Goal: Task Accomplishment & Management: Manage account settings

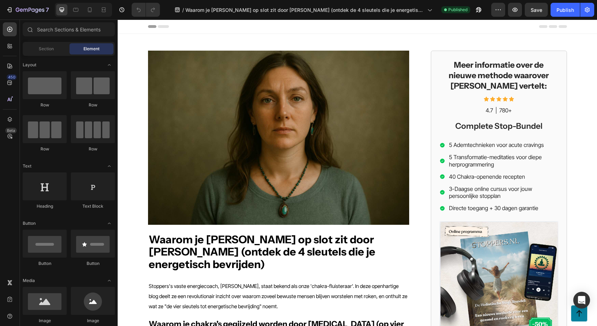
click at [128, 25] on div "Header" at bounding box center [135, 26] width 26 height 8
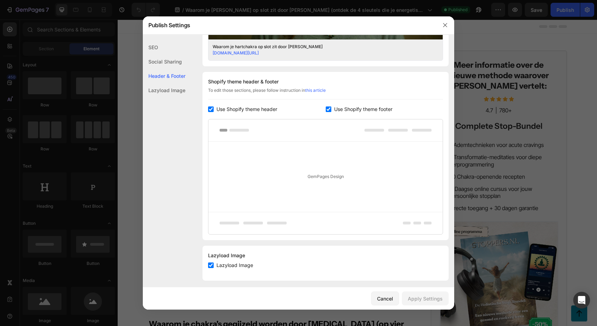
scroll to position [301, 0]
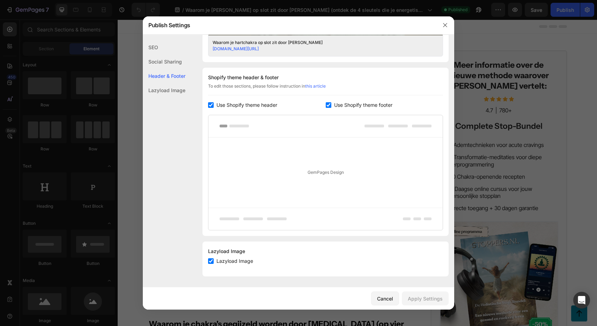
click at [239, 106] on span "Use Shopify theme header" at bounding box center [246, 105] width 61 height 8
checkbox input "false"
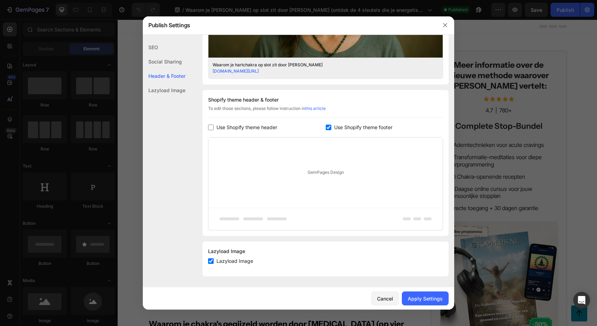
scroll to position [278, 0]
click at [340, 128] on span "Use Shopify theme footer" at bounding box center [363, 127] width 58 height 8
checkbox input "false"
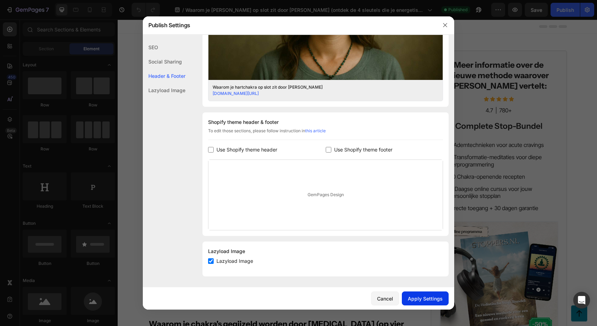
click at [425, 295] on div "Apply Settings" at bounding box center [425, 298] width 35 height 7
click at [446, 27] on icon "button" at bounding box center [445, 25] width 6 height 6
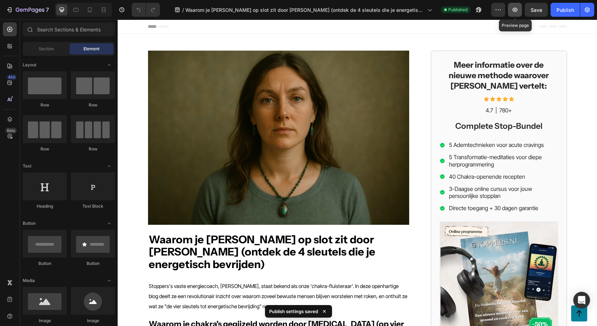
click at [513, 8] on icon "button" at bounding box center [514, 9] width 7 height 7
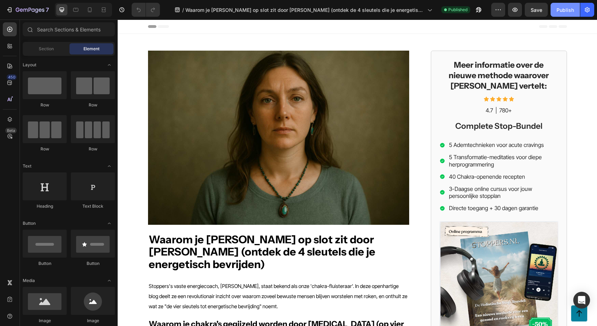
click at [565, 11] on div "Publish" at bounding box center [564, 9] width 17 height 7
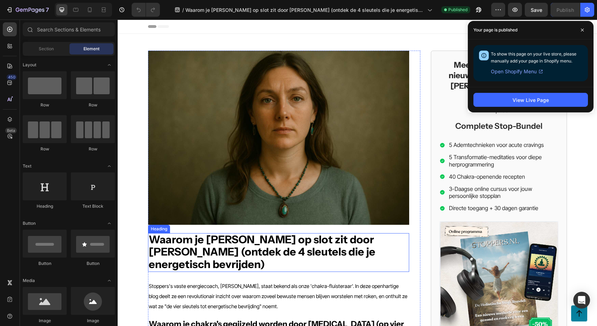
click at [255, 240] on strong "Waarom je [PERSON_NAME] op slot zit door [PERSON_NAME] (ontdek de 4 sleutels di…" at bounding box center [262, 252] width 226 height 38
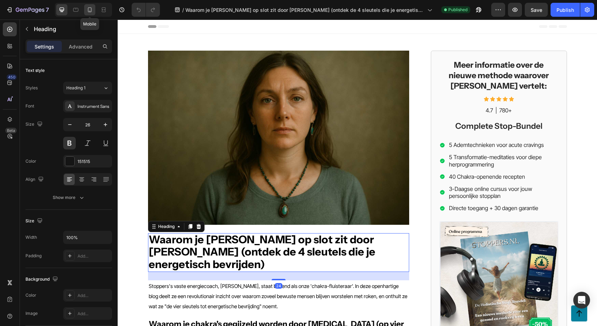
click at [90, 10] on icon at bounding box center [89, 9] width 7 height 7
type input "28"
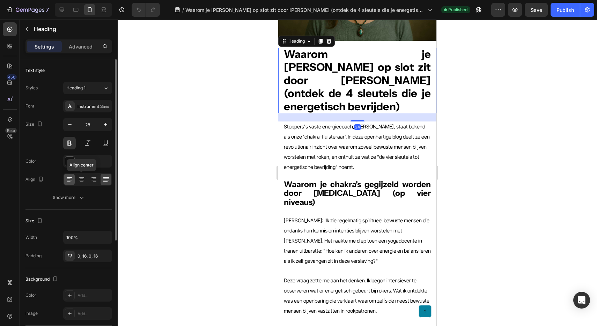
scroll to position [102, 0]
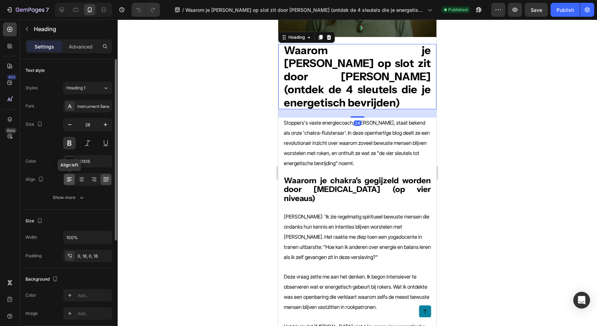
click at [71, 178] on icon at bounding box center [69, 179] width 7 height 7
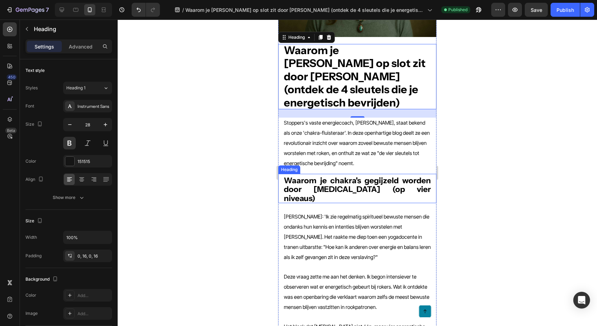
click at [299, 176] on strong "Waarom je chakra's gegijzeld worden door [MEDICAL_DATA] (op vier niveaus)" at bounding box center [357, 190] width 147 height 28
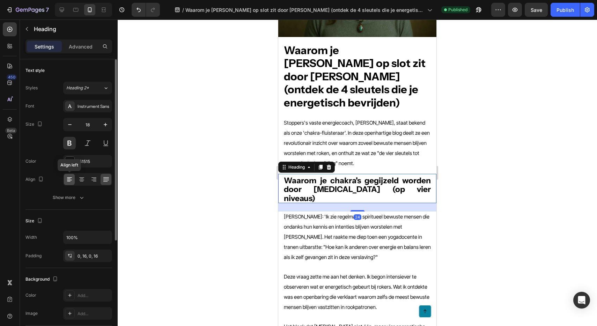
click at [70, 180] on icon at bounding box center [69, 179] width 7 height 7
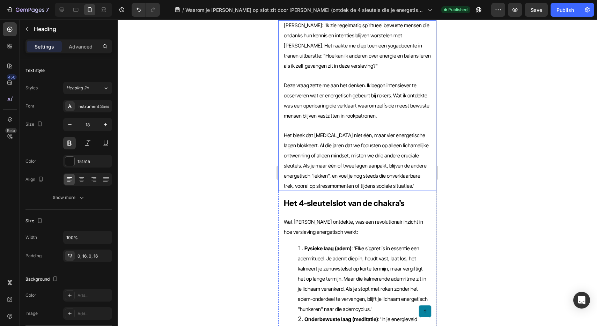
scroll to position [301, 0]
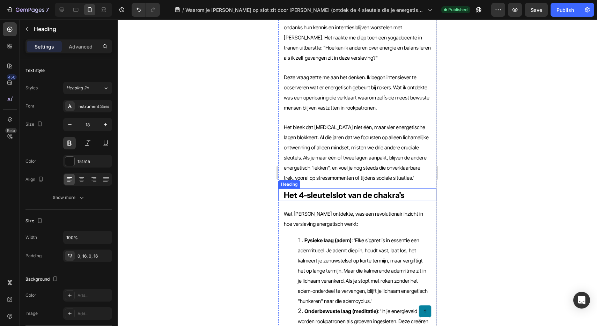
click at [304, 190] on strong "Het 4-sleutelslot van de chakra's" at bounding box center [344, 195] width 120 height 10
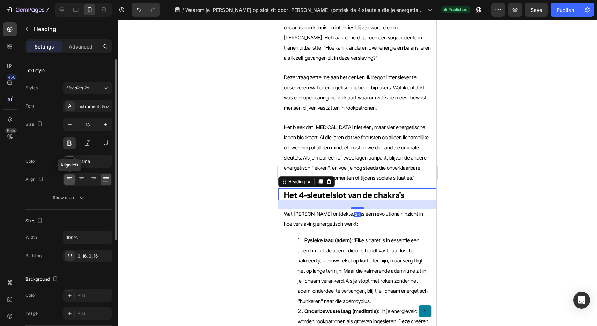
click at [68, 178] on icon at bounding box center [69, 179] width 7 height 7
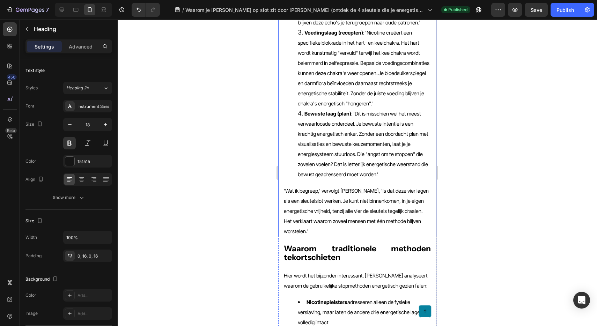
scroll to position [660, 0]
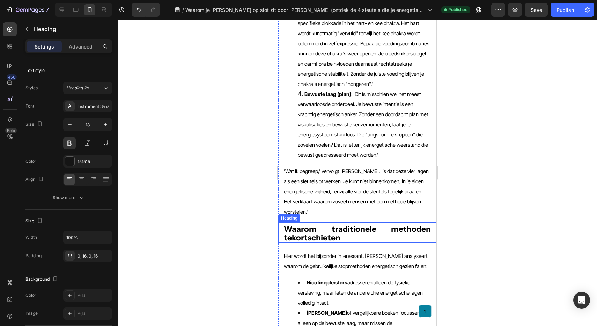
click at [307, 224] on strong "Waarom traditionele methoden tekortschieten" at bounding box center [357, 233] width 147 height 18
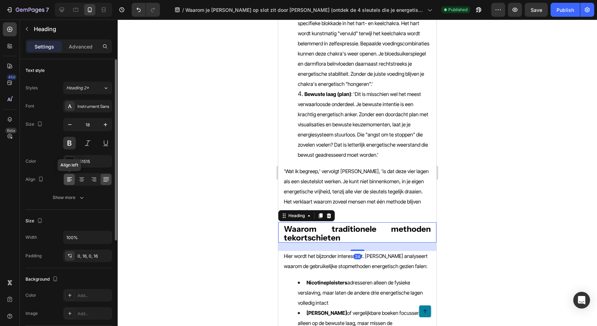
click at [68, 179] on icon at bounding box center [68, 179] width 3 height 1
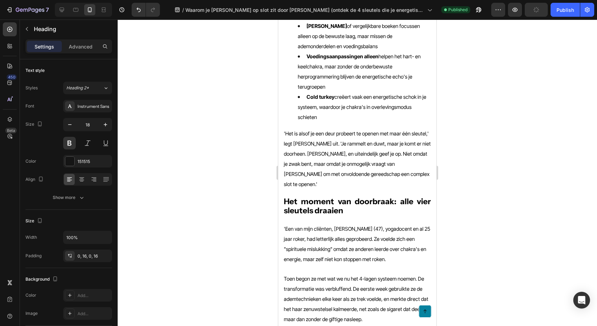
scroll to position [950, 0]
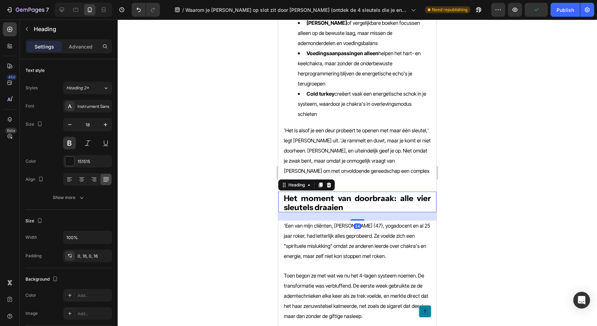
click at [308, 193] on strong "Het moment van doorbraak: alle vier sleutels draaien" at bounding box center [357, 202] width 147 height 18
click at [72, 177] on icon at bounding box center [69, 179] width 7 height 7
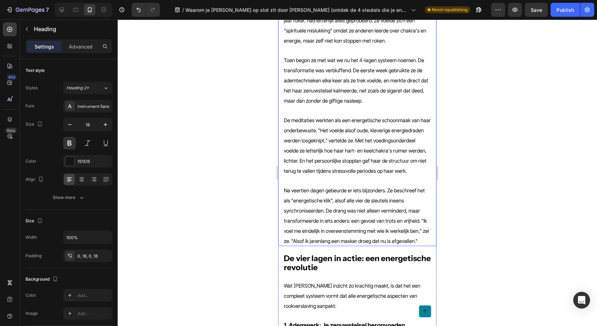
scroll to position [1170, 0]
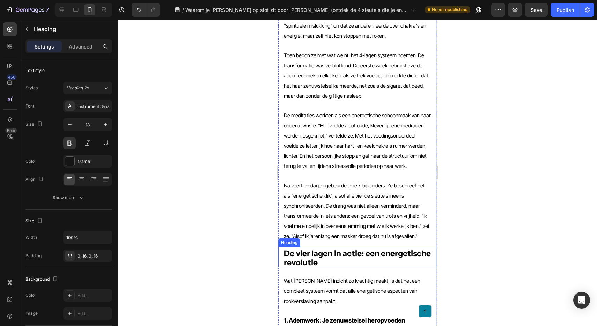
click at [314, 248] on strong "De vier lagen in actie: een energetische revolutie" at bounding box center [357, 257] width 147 height 18
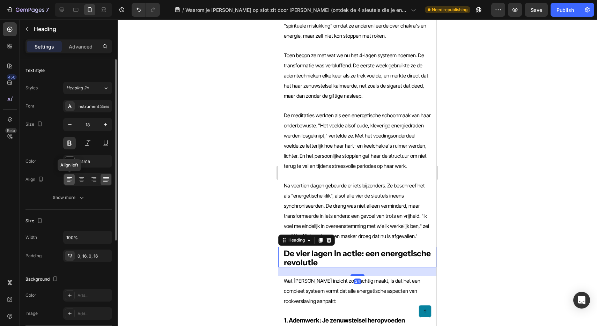
click at [70, 177] on icon at bounding box center [69, 179] width 7 height 7
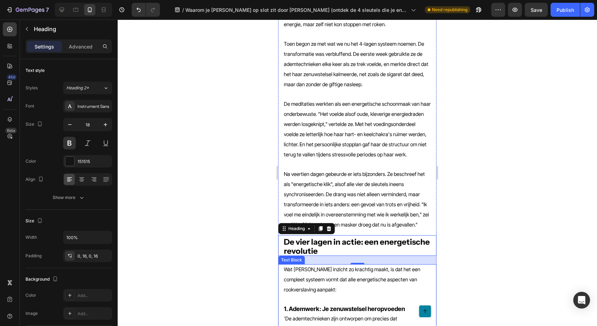
click at [343, 305] on strong "1. Ademwerk: Je zenuwstelsel heropvoeden" at bounding box center [344, 308] width 121 height 7
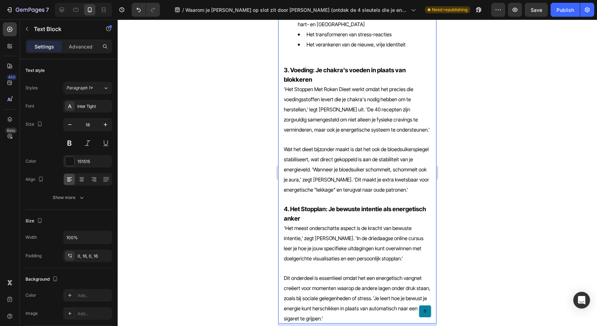
scroll to position [1735, 0]
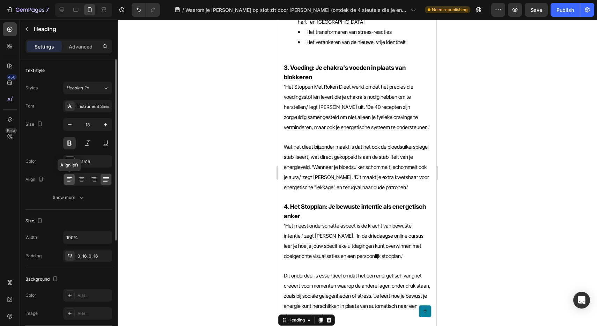
click at [69, 178] on icon at bounding box center [69, 179] width 7 height 7
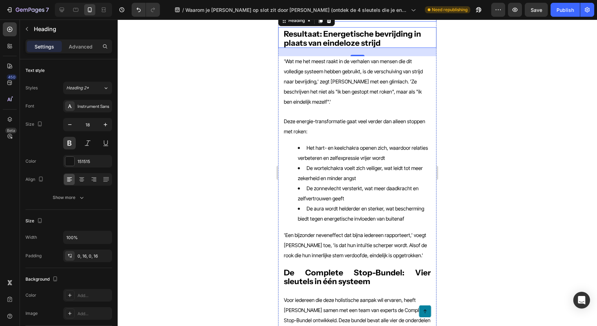
scroll to position [2037, 0]
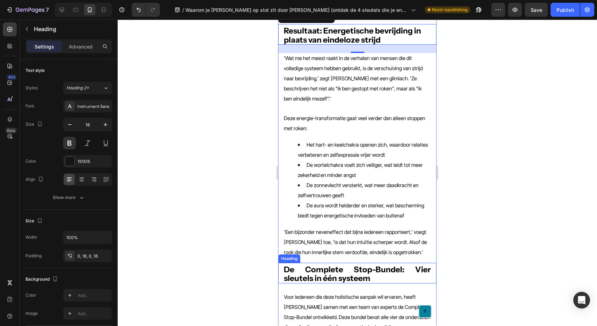
click at [328, 264] on strong "De Complete Stop-Bundel: Vier sleutels in één systeem" at bounding box center [357, 273] width 147 height 18
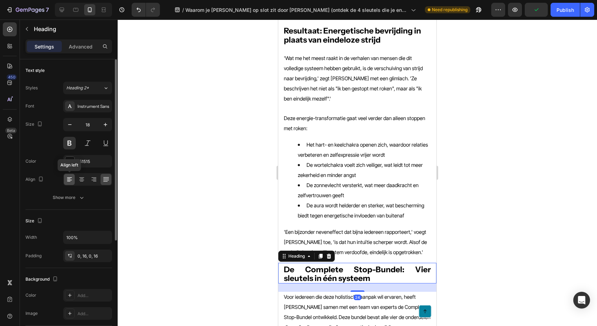
click at [66, 179] on icon at bounding box center [69, 179] width 7 height 7
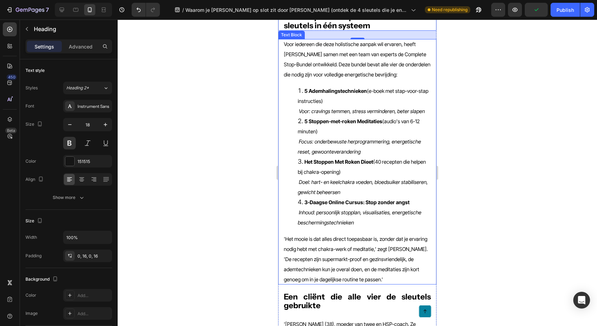
scroll to position [2291, 0]
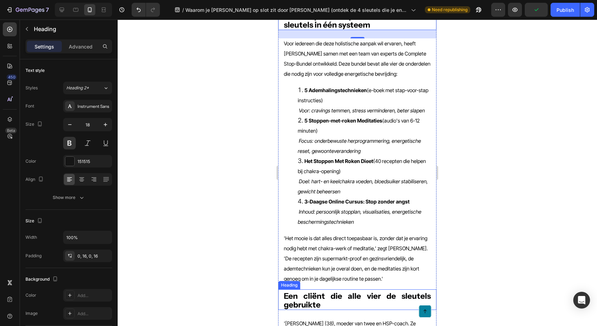
click at [354, 292] on h2 "Een cliënt die alle vier de sleutels gebruikte" at bounding box center [357, 301] width 158 height 18
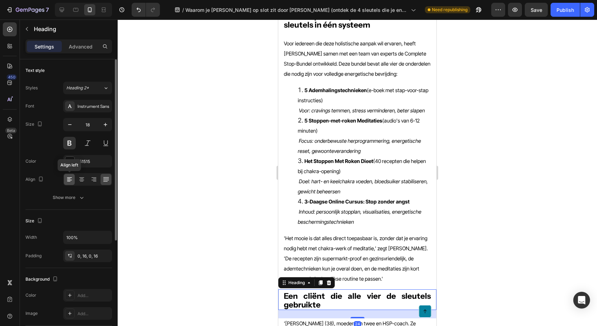
click at [72, 181] on icon at bounding box center [69, 179] width 7 height 7
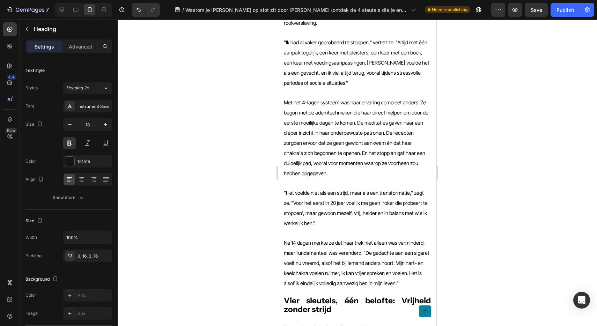
scroll to position [2628, 0]
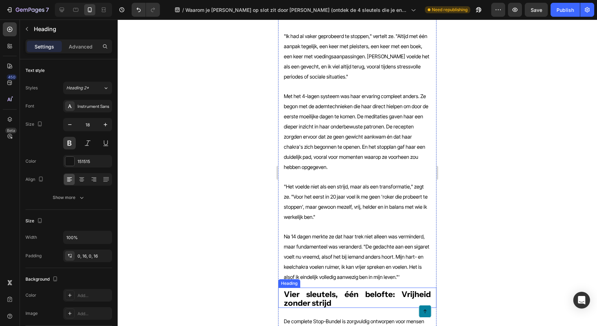
click at [341, 290] on h2 "Vier sleutels, één belofte: Vrijheid zonder strijd" at bounding box center [357, 299] width 158 height 18
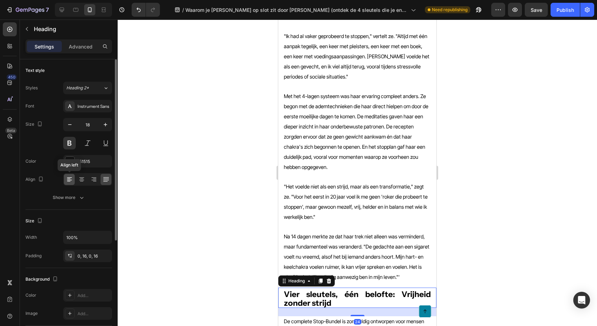
click at [71, 180] on icon at bounding box center [69, 179] width 7 height 7
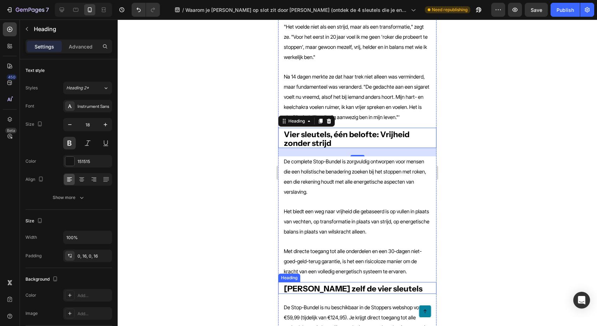
scroll to position [2767, 0]
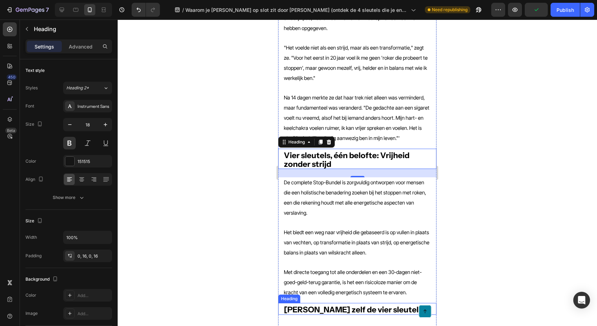
click at [326, 305] on strong "[PERSON_NAME] zelf de vier sleutels" at bounding box center [353, 310] width 139 height 10
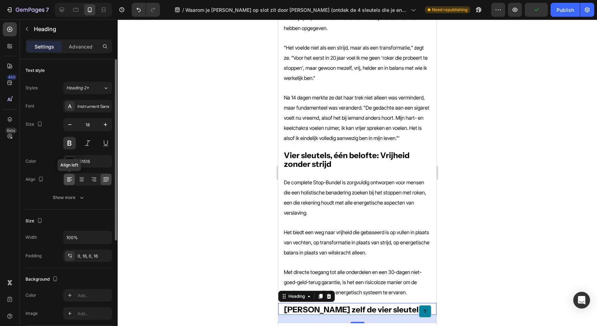
click at [67, 178] on icon at bounding box center [69, 179] width 7 height 7
click at [342, 314] on div "Button" at bounding box center [357, 311] width 158 height 13
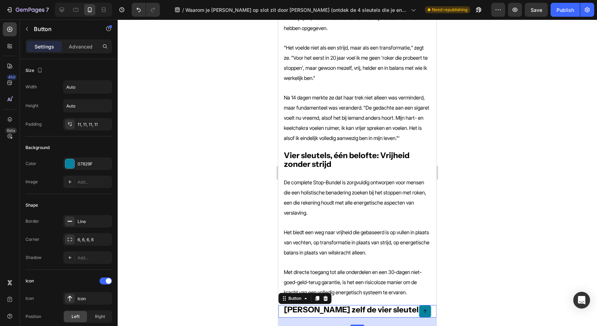
click at [363, 309] on div "Button 24" at bounding box center [357, 311] width 158 height 13
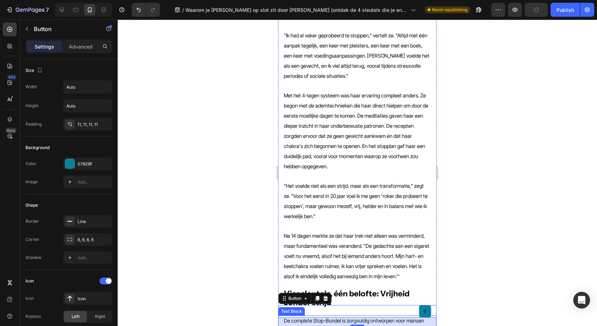
scroll to position [2726, 0]
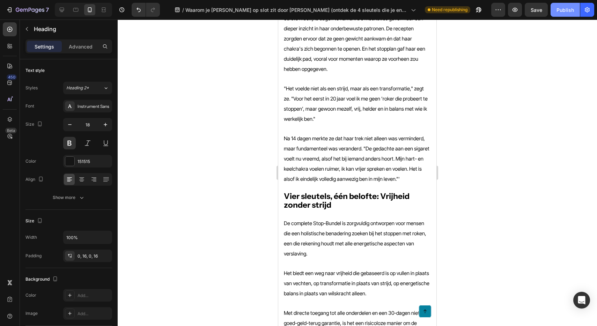
click at [560, 13] on button "Publish" at bounding box center [564, 10] width 29 height 14
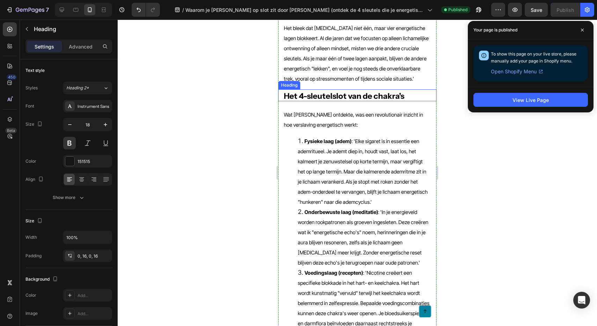
scroll to position [401, 0]
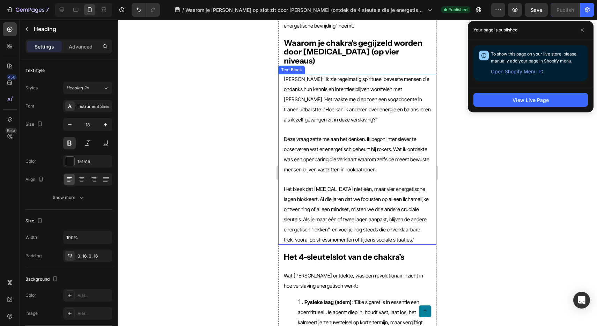
click at [327, 149] on p "Deze vraag zette me aan het denken. Ik begon intensiever te observeren wat er e…" at bounding box center [357, 154] width 147 height 40
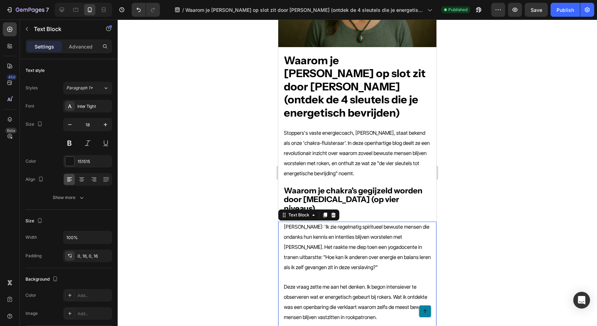
scroll to position [89, 0]
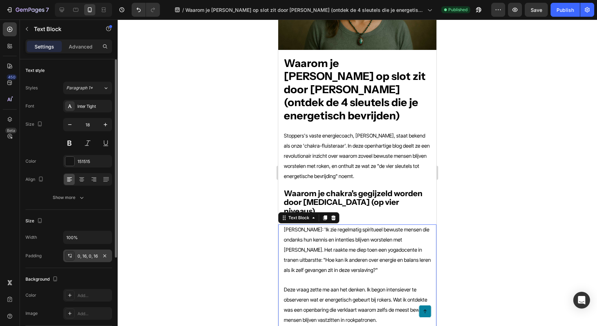
click at [79, 261] on div "0, 16, 0, 16" at bounding box center [87, 255] width 49 height 13
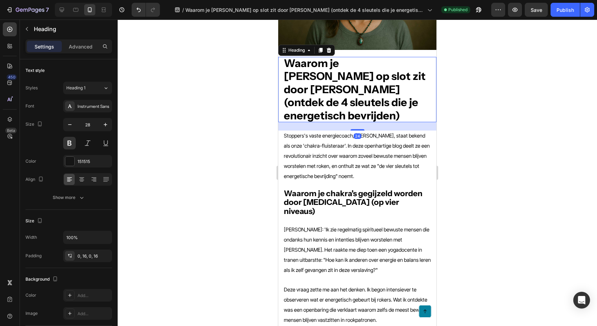
click at [335, 90] on strong "Waarom je [PERSON_NAME] op slot zit door [PERSON_NAME] (ontdek de 4 sleutels di…" at bounding box center [355, 90] width 142 height 66
click at [81, 258] on div "0, 16, 0, 16" at bounding box center [87, 256] width 20 height 6
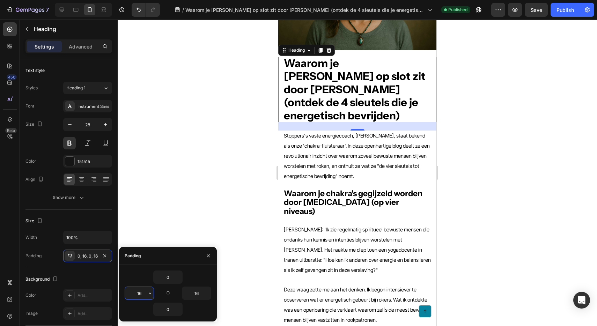
click at [135, 292] on input "16" at bounding box center [139, 293] width 29 height 13
paste input "[URL][DOMAIN_NAME]"
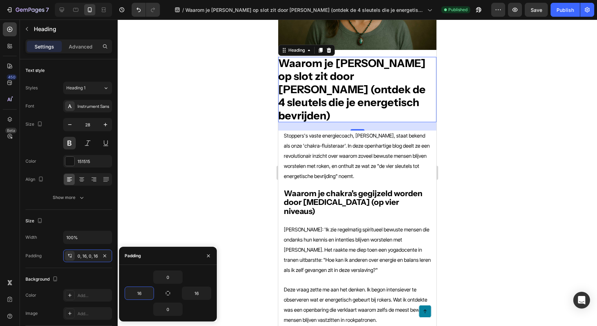
scroll to position [0, 0]
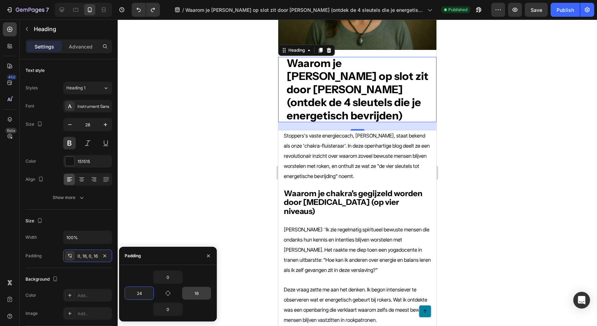
type input "24"
click at [194, 294] on input "16" at bounding box center [196, 293] width 29 height 13
paste input "24"
type input "24"
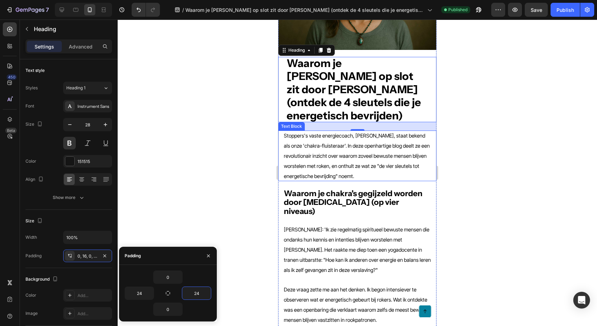
click at [335, 146] on p "Stoppers's vaste energiecoach, [PERSON_NAME], staat bekend als onze 'chakra-flu…" at bounding box center [357, 155] width 147 height 51
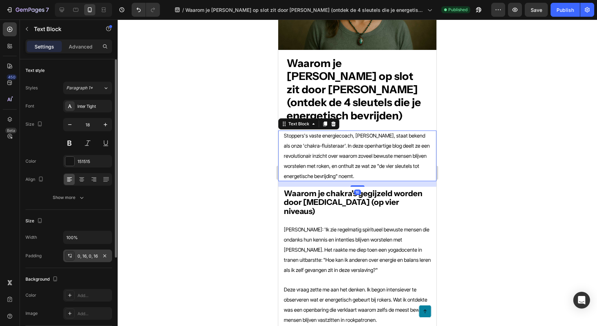
click at [86, 256] on div "0, 16, 0, 16" at bounding box center [87, 256] width 20 height 6
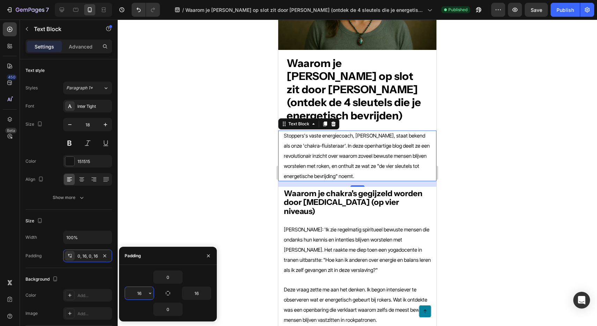
click at [141, 291] on input "16" at bounding box center [139, 293] width 29 height 13
paste input "24"
type input "24"
click at [194, 295] on input "16" at bounding box center [196, 293] width 29 height 13
paste input "24"
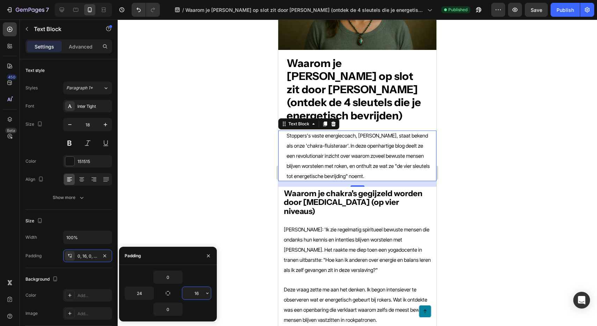
type input "24"
click at [328, 189] on strong "Waarom je chakra's gegijzeld worden door [MEDICAL_DATA] (op vier niveaus)" at bounding box center [353, 202] width 139 height 28
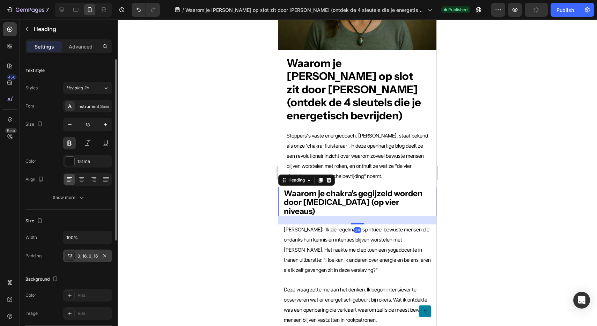
click at [85, 255] on div "0, 16, 0, 16" at bounding box center [87, 256] width 20 height 6
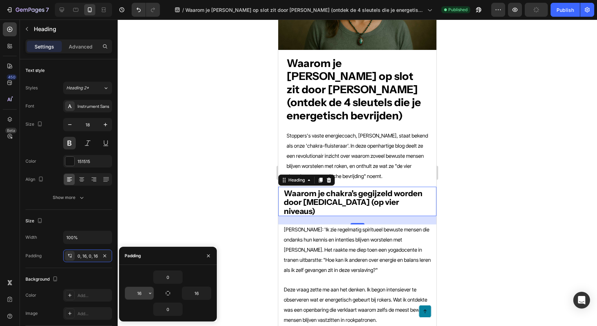
click at [140, 292] on input "16" at bounding box center [139, 293] width 29 height 13
paste input "24"
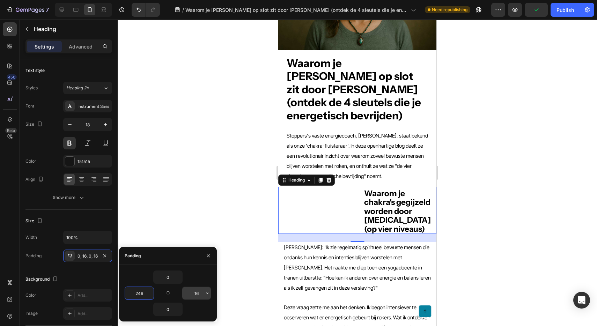
paste input "text"
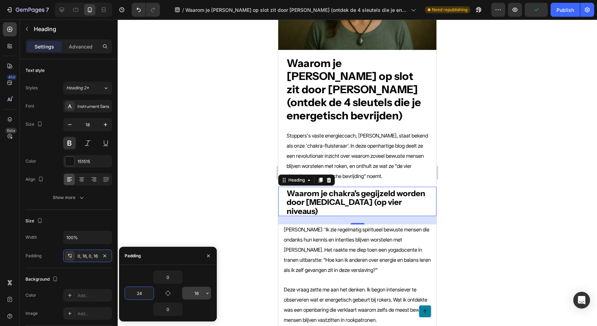
type input "24"
click at [194, 291] on input "16" at bounding box center [196, 293] width 29 height 13
paste input "24"
type input "24"
click at [338, 231] on p "[PERSON_NAME]: 'Ik zie regelmatig spiritueel bewuste mensen die ondanks hun ken…" at bounding box center [357, 249] width 147 height 51
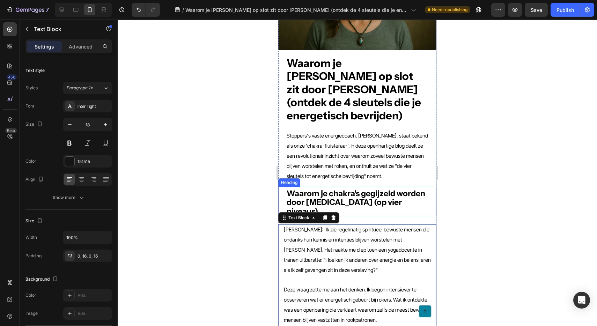
click at [355, 188] on strong "Waarom je chakra's gegijzeld worden door [MEDICAL_DATA] (op vier niveaus)" at bounding box center [355, 202] width 139 height 28
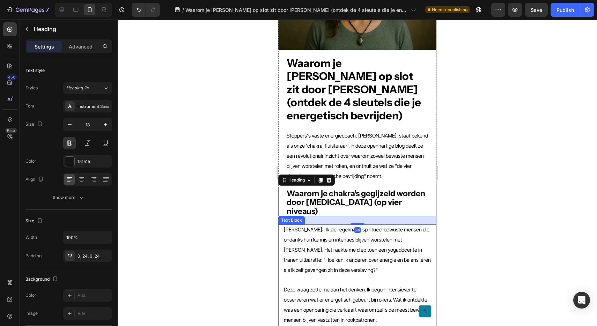
click at [339, 233] on span "[PERSON_NAME]: 'Ik zie regelmatig spiritueel bewuste mensen die ondanks hun ken…" at bounding box center [357, 249] width 147 height 47
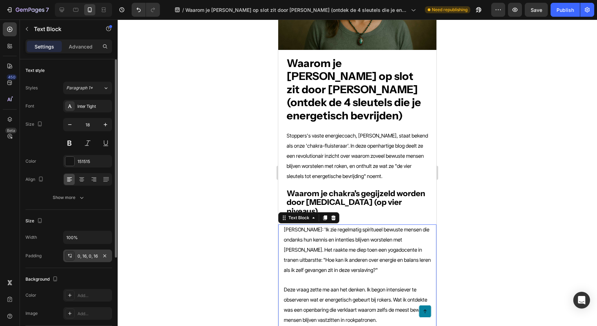
click at [87, 252] on div "0, 16, 0, 16" at bounding box center [87, 255] width 49 height 13
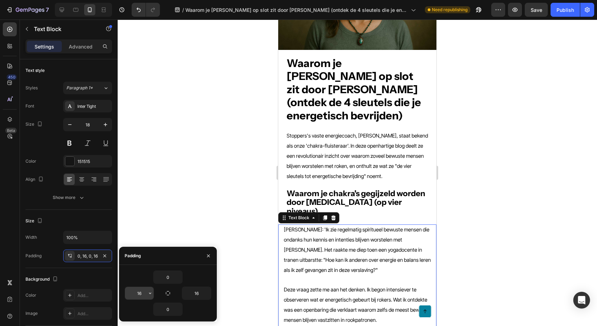
click at [138, 290] on input "16" at bounding box center [139, 293] width 29 height 13
paste input "24"
type input "24"
click at [195, 296] on input "16" at bounding box center [196, 293] width 29 height 13
paste input "24"
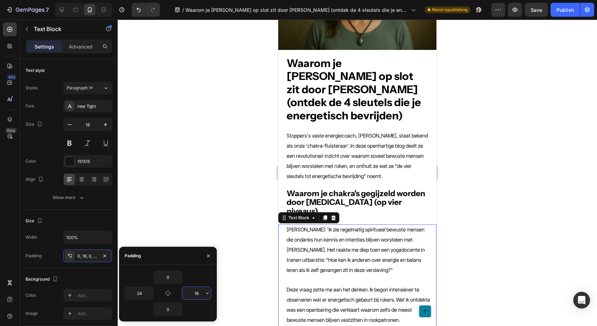
type input "24"
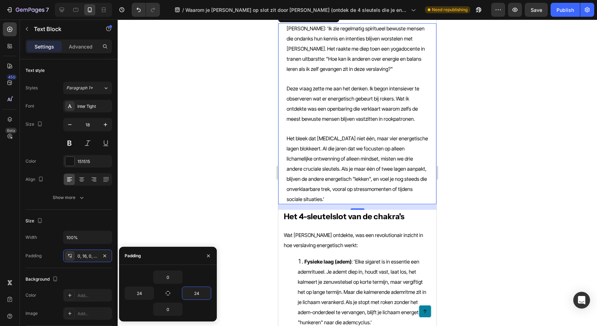
scroll to position [303, 0]
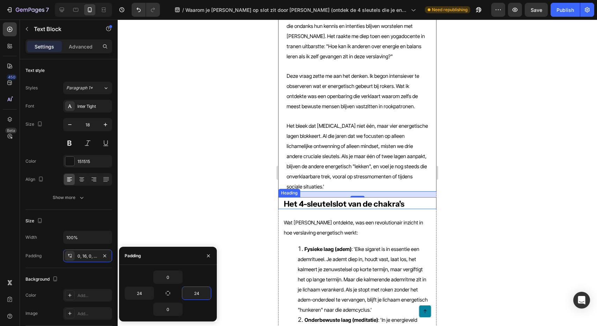
click at [312, 199] on strong "Het 4-sleutelslot van de chakra's" at bounding box center [344, 204] width 120 height 10
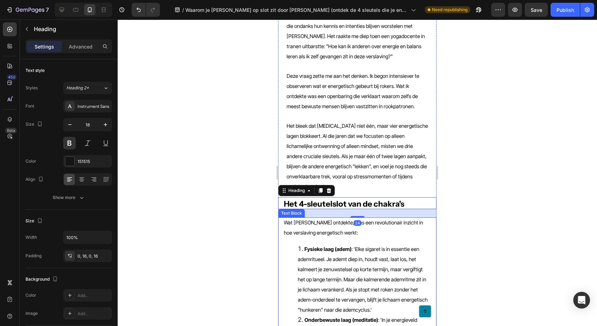
click at [343, 244] on li "Fysieke laag (adem) : 'Elke sigaret is in essentie een ademritueel. Je ademt di…" at bounding box center [364, 279] width 133 height 71
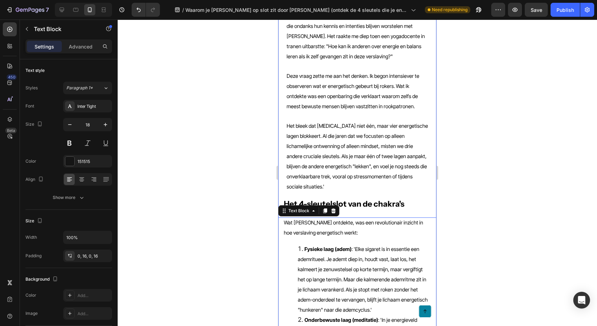
click at [357, 199] on strong "Het 4-sleutelslot van de chakra's" at bounding box center [344, 204] width 120 height 10
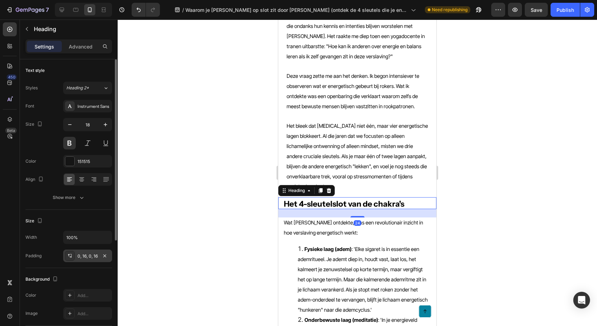
click at [87, 251] on div "0, 16, 0, 16" at bounding box center [87, 255] width 49 height 13
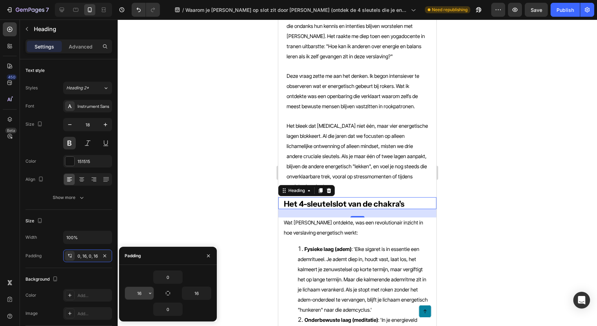
click at [138, 292] on input "16" at bounding box center [139, 293] width 29 height 13
paste input "24"
type input "24"
click at [197, 294] on input "16" at bounding box center [196, 293] width 29 height 13
paste input "24"
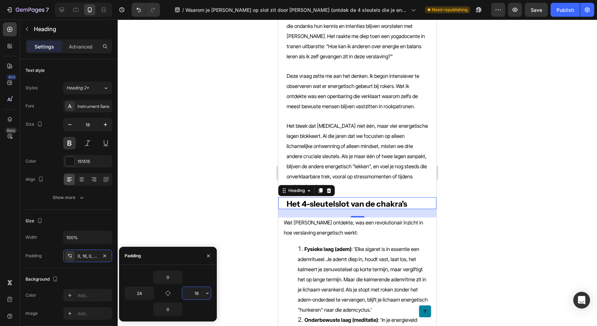
type input "24"
click at [329, 217] on p "Wat [PERSON_NAME] ontdekte, was een revolutionair inzicht in hoe verslaving ene…" at bounding box center [357, 227] width 147 height 20
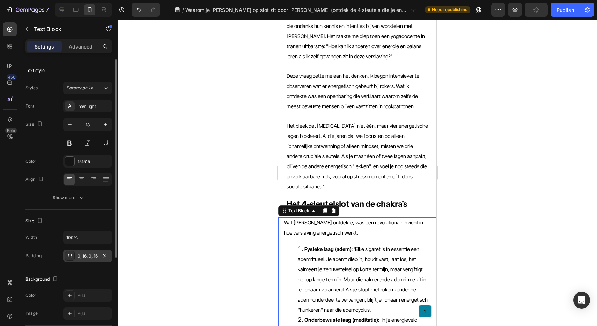
click at [83, 256] on div "0, 16, 0, 16" at bounding box center [87, 256] width 20 height 6
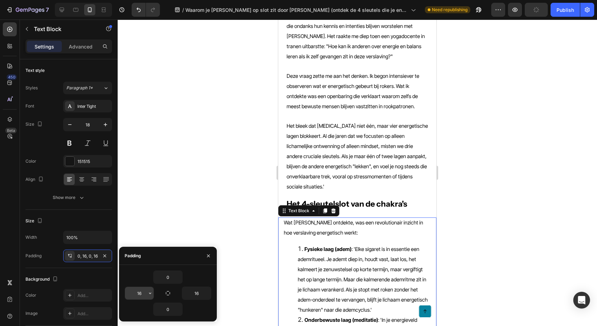
click at [137, 291] on input "16" at bounding box center [139, 293] width 29 height 13
paste input "24"
type input "24"
click at [194, 293] on input "16" at bounding box center [196, 293] width 29 height 13
paste input "24"
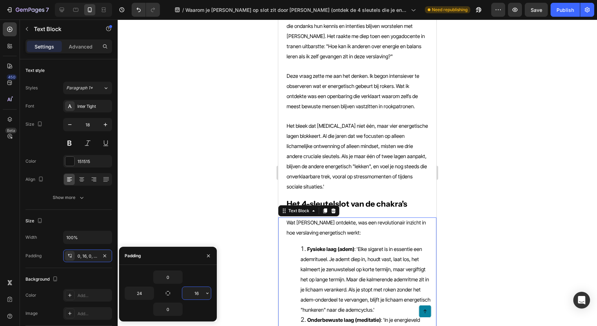
type input "24"
click at [322, 269] on span "Fysieke laag (adem) : 'Elke sigaret is in essentie een ademritueel. Je ademt di…" at bounding box center [362, 279] width 125 height 67
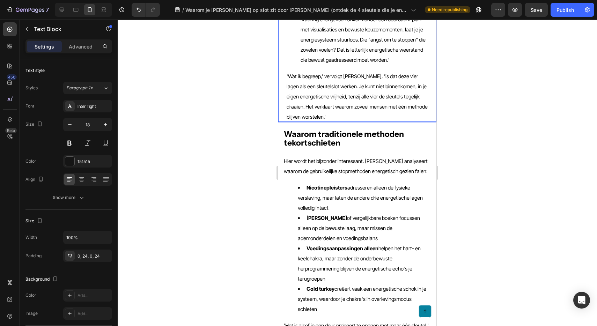
scroll to position [784, 0]
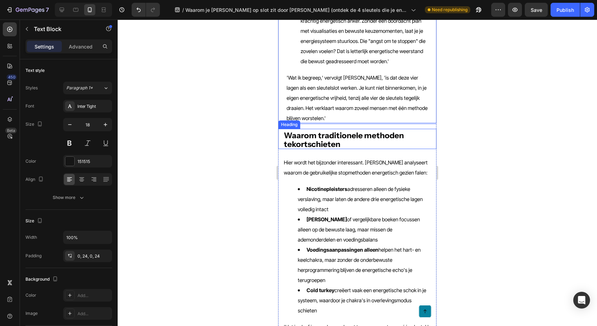
click at [303, 130] on strong "Waarom traditionele methoden tekortschieten" at bounding box center [344, 139] width 120 height 18
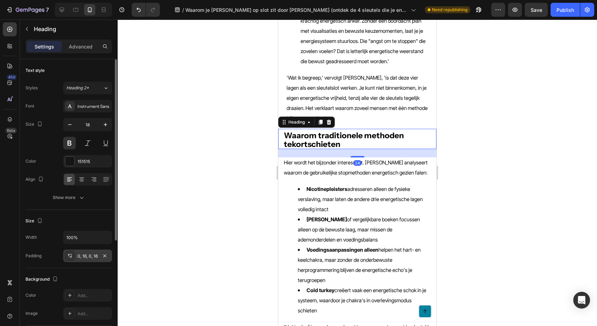
click at [88, 253] on div "0, 16, 0, 16" at bounding box center [87, 256] width 20 height 6
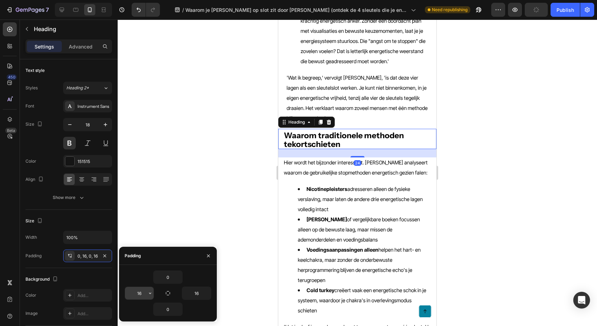
click at [139, 292] on input "16" at bounding box center [139, 293] width 29 height 13
paste input "24"
type input "24"
click at [196, 294] on input "16" at bounding box center [196, 293] width 29 height 13
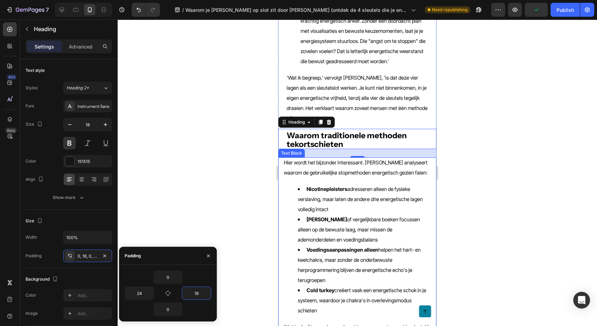
paste input "24"
type input "24"
click at [319, 157] on p "Hier wordt het bijzonder interessant. [PERSON_NAME] analyseert waarom de gebrui…" at bounding box center [357, 167] width 147 height 20
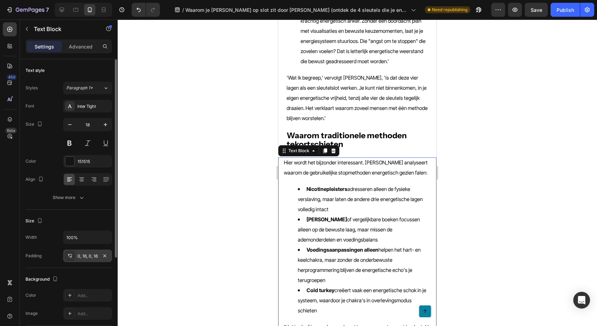
click at [82, 261] on div "0, 16, 0, 16" at bounding box center [87, 255] width 49 height 13
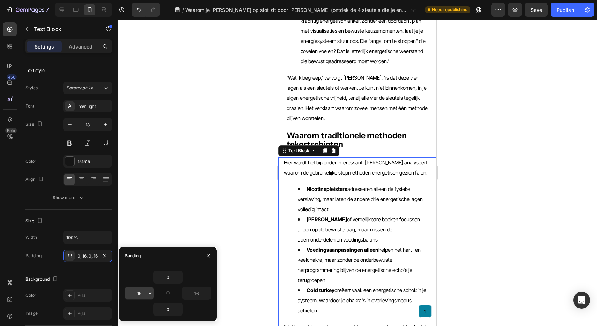
click at [135, 293] on input "16" at bounding box center [139, 293] width 29 height 13
paste input "24"
type input "24"
click at [196, 293] on input "16" at bounding box center [196, 293] width 29 height 13
paste input "24"
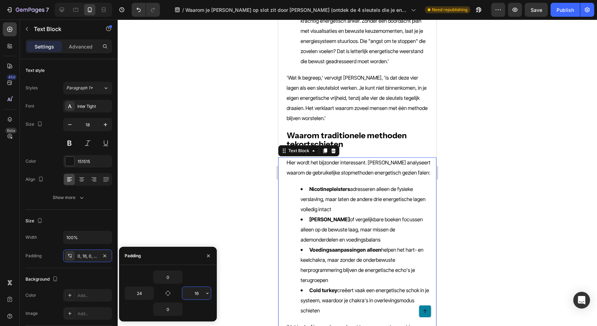
type input "24"
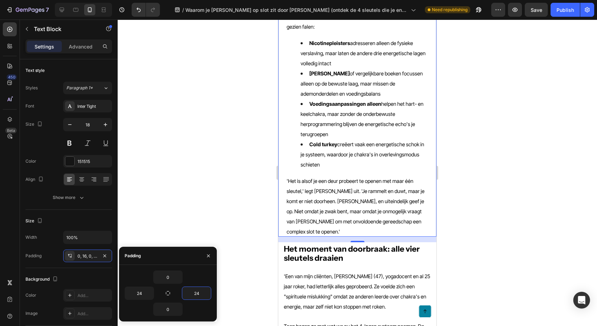
scroll to position [940, 0]
click at [313, 244] on strong "Het moment van doorbraak: alle vier sleutels draaien" at bounding box center [352, 253] width 136 height 18
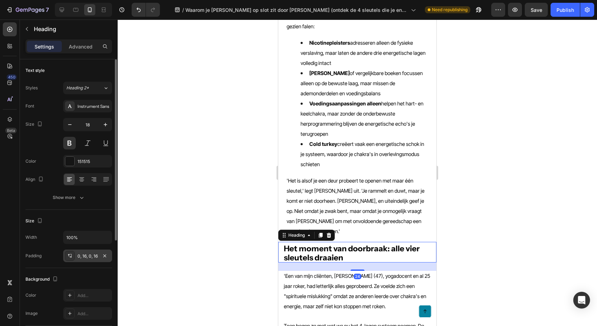
click at [88, 254] on div "0, 16, 0, 16" at bounding box center [87, 256] width 20 height 6
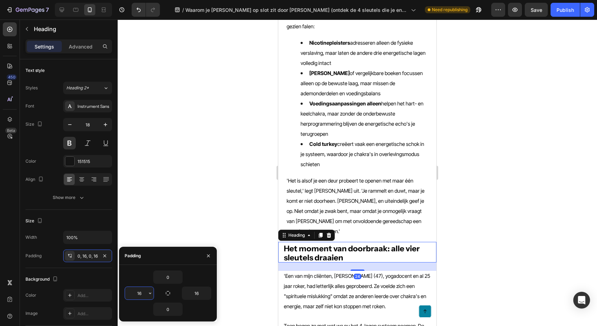
click at [139, 293] on input "16" at bounding box center [139, 293] width 29 height 13
paste input "24"
type input "24"
click at [196, 297] on input "16" at bounding box center [196, 293] width 29 height 13
paste input "24"
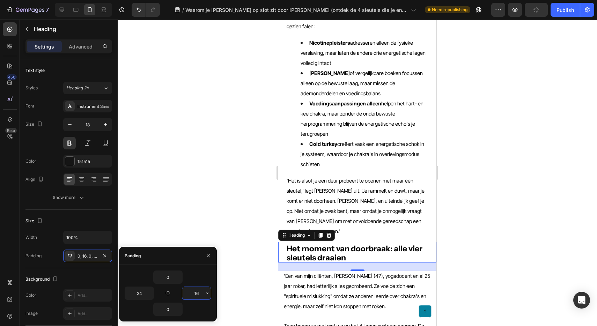
type input "24"
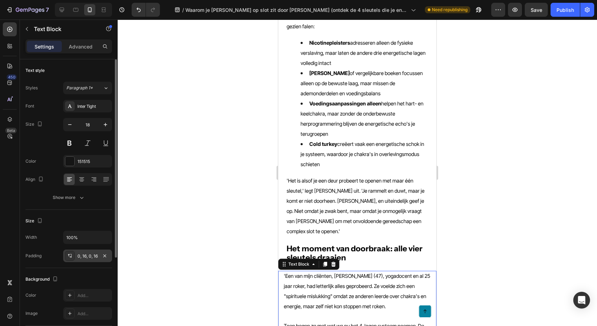
click at [80, 257] on div "0, 16, 0, 16" at bounding box center [87, 256] width 20 height 6
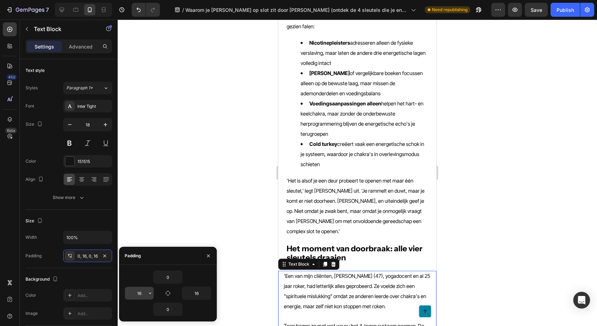
click at [138, 296] on input "16" at bounding box center [139, 293] width 29 height 13
paste input "24"
type input "24"
click at [196, 294] on input "16" at bounding box center [196, 293] width 29 height 13
paste input "24"
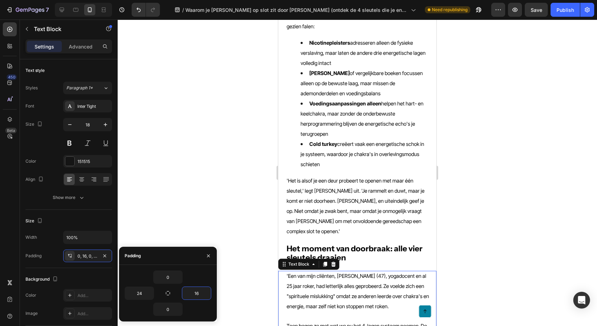
type input "24"
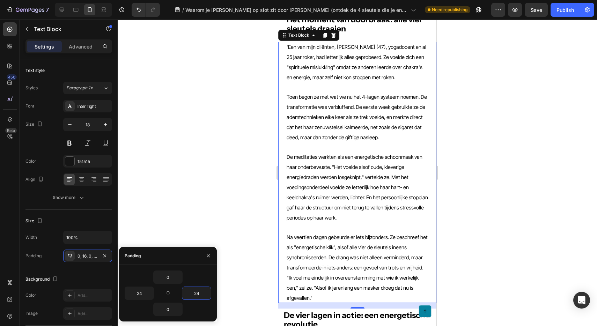
scroll to position [1170, 0]
click at [300, 310] on strong "De vier lagen in actie: een energetische revolutie" at bounding box center [357, 319] width 146 height 18
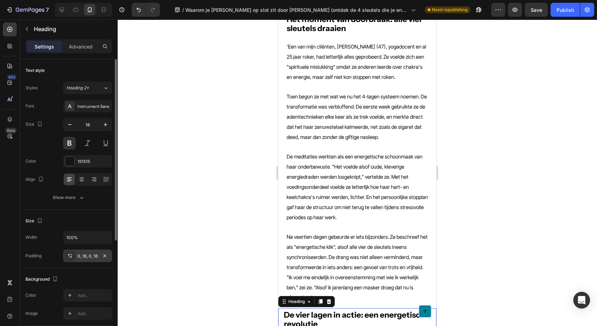
click at [91, 253] on div "0, 16, 0, 16" at bounding box center [87, 256] width 20 height 6
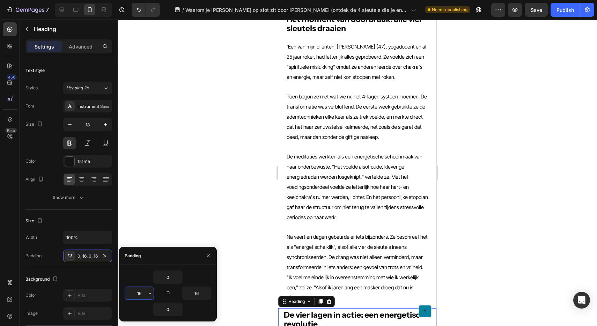
click at [137, 289] on input "16" at bounding box center [139, 293] width 29 height 13
paste input "24"
type input "24"
click at [199, 294] on input "16" at bounding box center [196, 293] width 29 height 13
paste input "24"
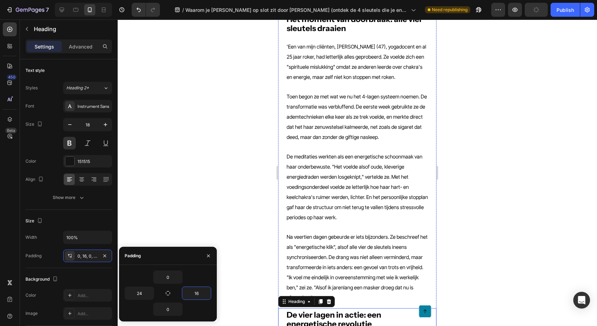
type input "24"
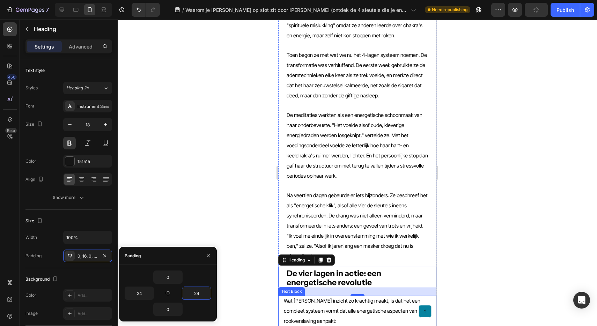
scroll to position [1238, 0]
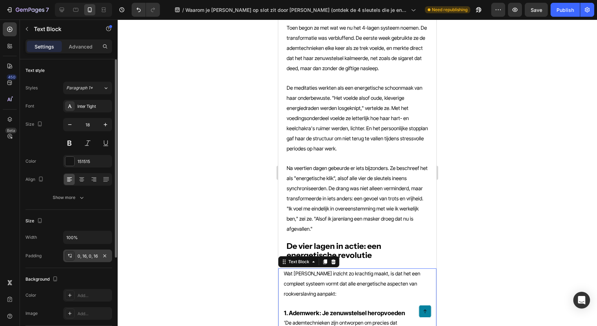
click at [90, 259] on div "0, 16, 0, 16" at bounding box center [87, 256] width 20 height 6
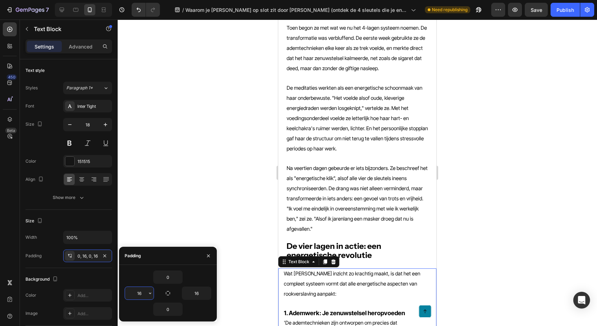
click at [142, 297] on input "16" at bounding box center [139, 293] width 29 height 13
paste input "24"
type input "24"
click at [196, 292] on input "16" at bounding box center [196, 293] width 29 height 13
paste input "24"
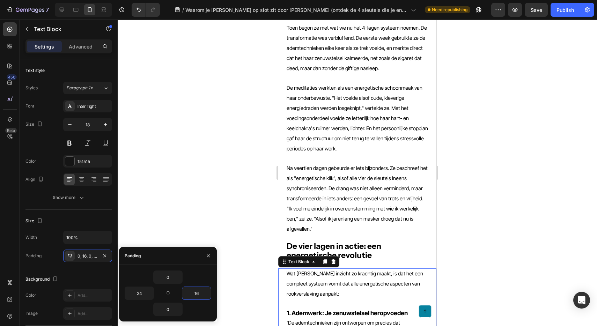
type input "24"
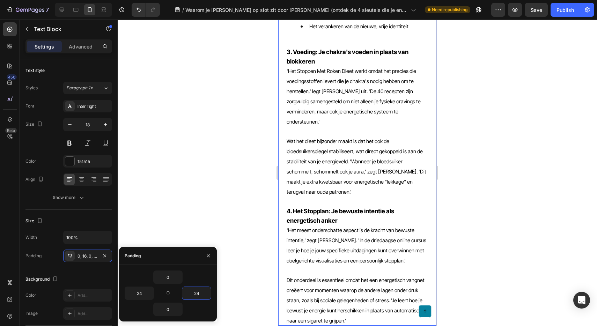
scroll to position [1821, 0]
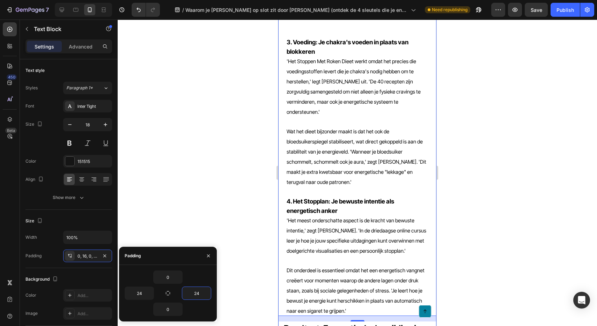
click at [328, 323] on strong "Resultaat: Energetische bevrijding in plaats van eindeloze strijd" at bounding box center [352, 332] width 137 height 18
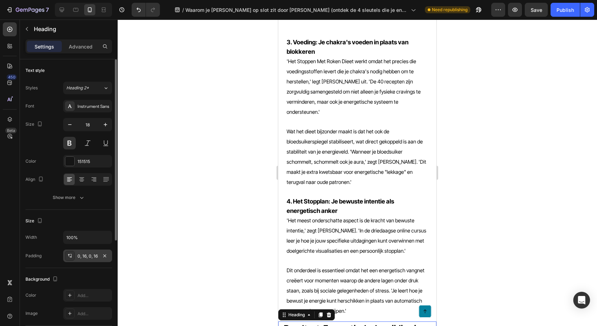
click at [86, 255] on div "0, 16, 0, 16" at bounding box center [87, 256] width 20 height 6
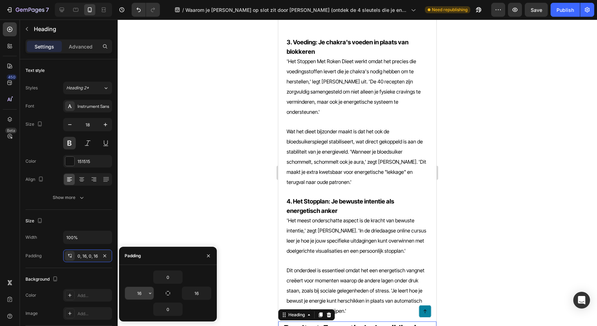
click at [141, 292] on input "16" at bounding box center [139, 293] width 29 height 13
paste input "24"
type input "24"
click at [194, 292] on input "16" at bounding box center [196, 293] width 29 height 13
paste input "24"
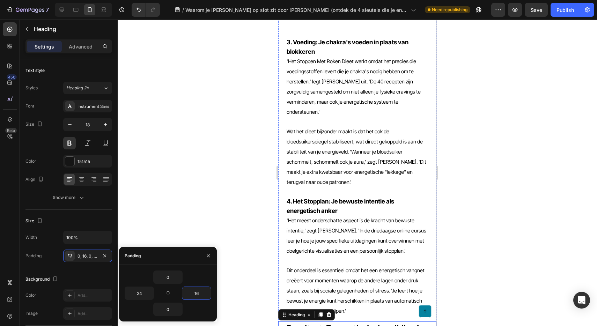
type input "24"
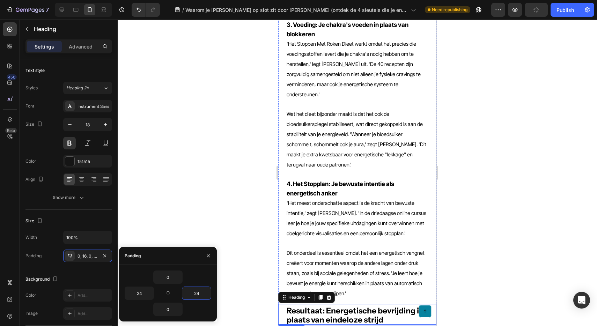
scroll to position [1841, 0]
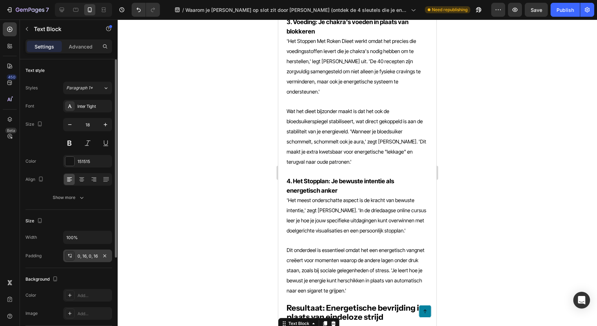
click at [83, 258] on div "0, 16, 0, 16" at bounding box center [87, 256] width 20 height 6
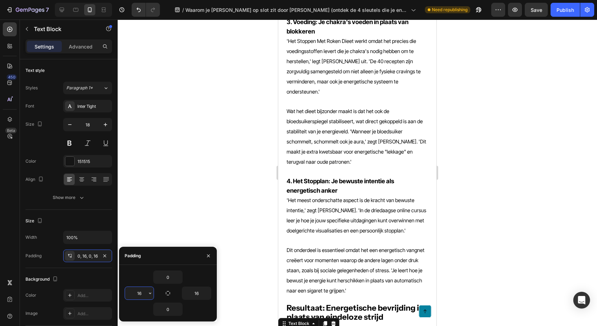
click at [139, 293] on input "16" at bounding box center [139, 293] width 29 height 13
paste input "24"
type input "24"
click at [196, 294] on input "16" at bounding box center [196, 293] width 29 height 13
paste input "24"
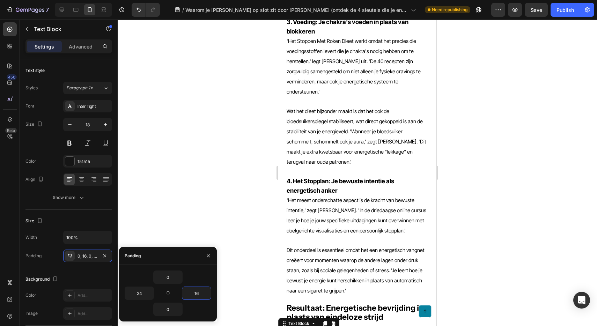
type input "24"
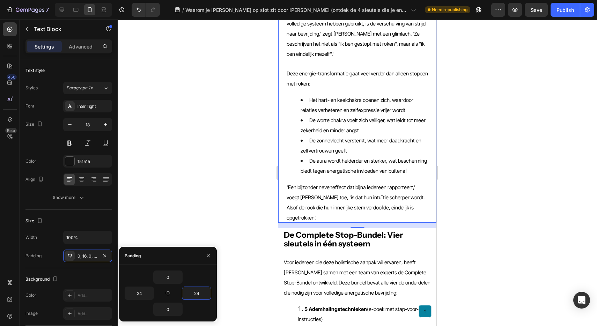
scroll to position [2178, 0]
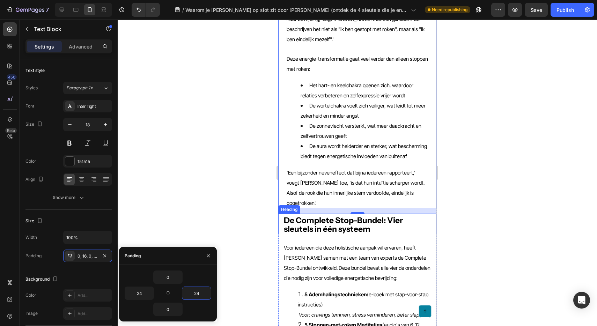
click at [323, 215] on strong "De Complete Stop-Bundel: Vier sleutels in één systeem" at bounding box center [343, 224] width 119 height 18
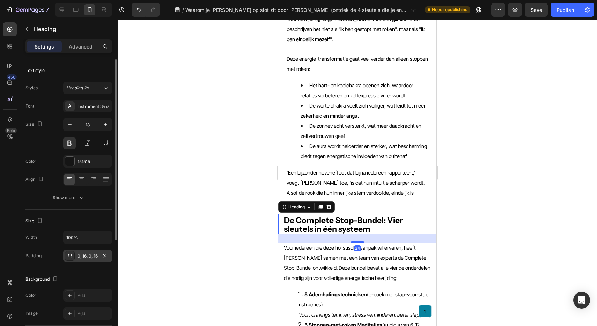
click at [82, 255] on div "0, 16, 0, 16" at bounding box center [87, 256] width 20 height 6
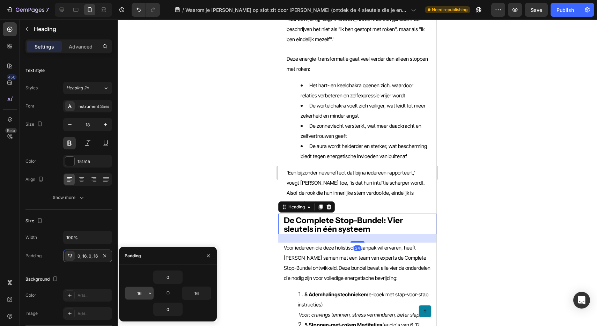
click at [138, 290] on input "16" at bounding box center [139, 293] width 29 height 13
paste input "24"
type input "24"
click at [198, 294] on input "16" at bounding box center [196, 293] width 29 height 13
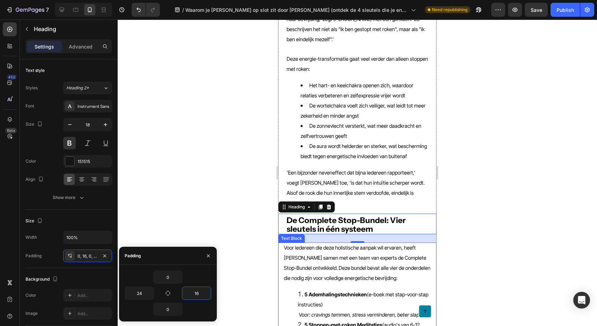
paste input "24"
type input "24"
click at [357, 312] on icon "Voor: cravings temmen, stress verminderen, beter slapen" at bounding box center [362, 315] width 126 height 6
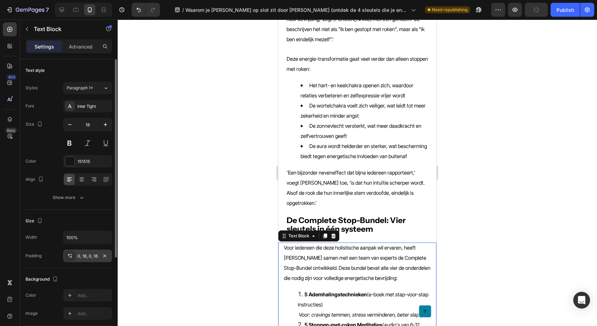
click at [83, 257] on div "0, 16, 0, 16" at bounding box center [87, 256] width 20 height 6
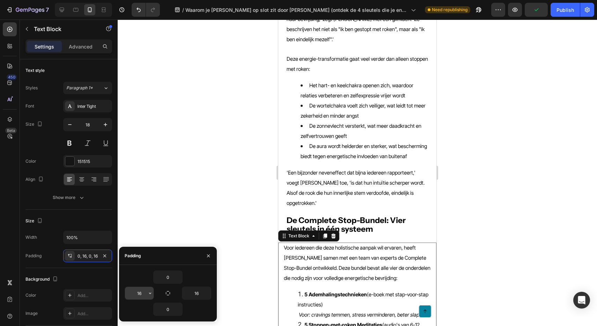
click at [135, 293] on input "16" at bounding box center [139, 293] width 29 height 13
paste input "24"
type input "24"
click at [196, 292] on input "16" at bounding box center [196, 293] width 29 height 13
paste input "24"
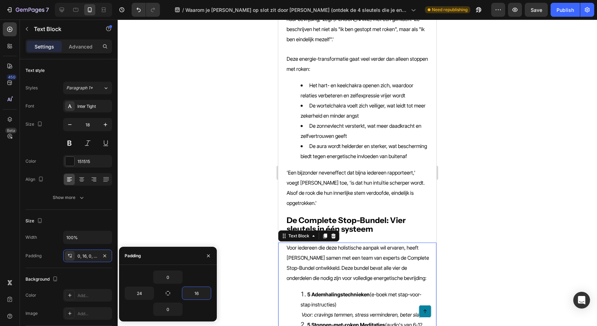
type input "24"
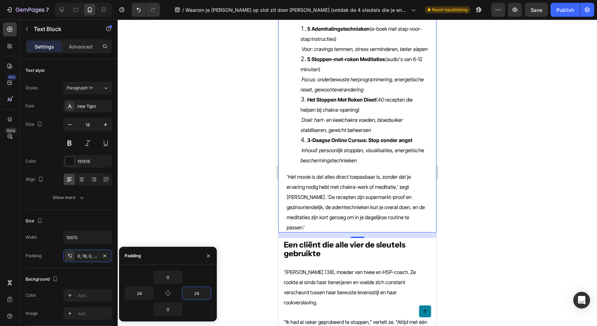
scroll to position [2456, 0]
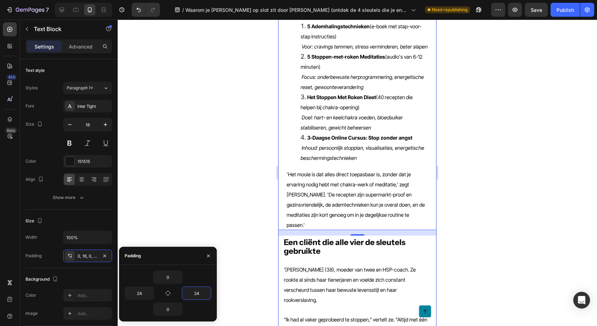
click at [318, 237] on strong "Een cliënt die alle vier de sleutels gebruikte" at bounding box center [344, 246] width 121 height 18
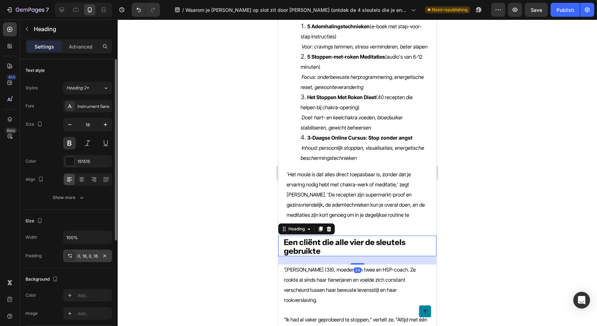
click at [87, 252] on div "0, 16, 0, 16" at bounding box center [87, 255] width 49 height 13
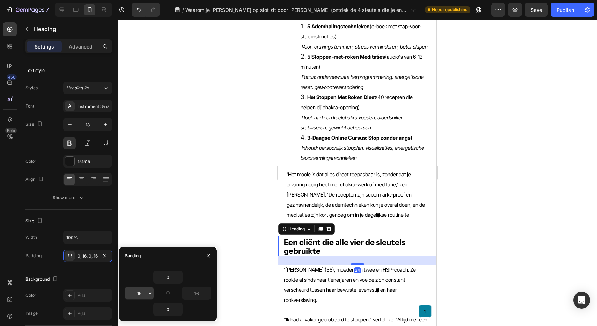
click at [142, 290] on input "16" at bounding box center [139, 293] width 29 height 13
paste input "24"
type input "24"
click at [191, 291] on input "16" at bounding box center [196, 293] width 29 height 13
paste input "24"
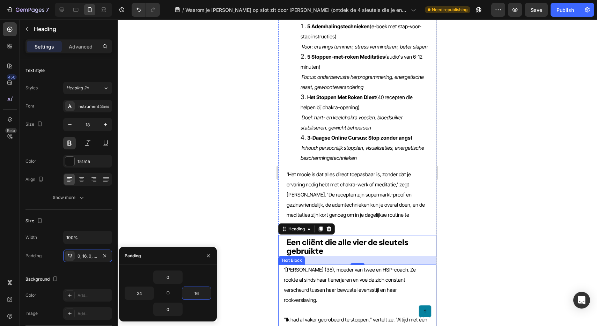
type input "24"
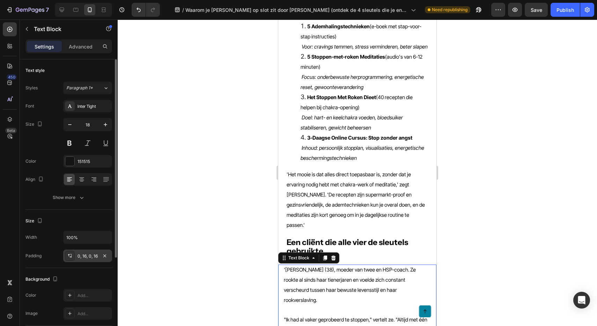
click at [87, 255] on div "0, 16, 0, 16" at bounding box center [87, 256] width 20 height 6
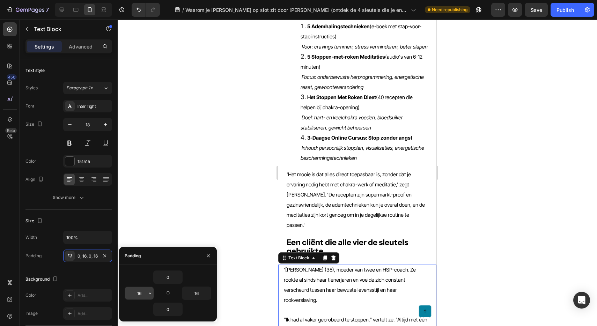
click at [141, 296] on input "16" at bounding box center [139, 293] width 29 height 13
paste input "24"
type input "24"
click at [192, 294] on input "16" at bounding box center [196, 293] width 29 height 13
paste input "24"
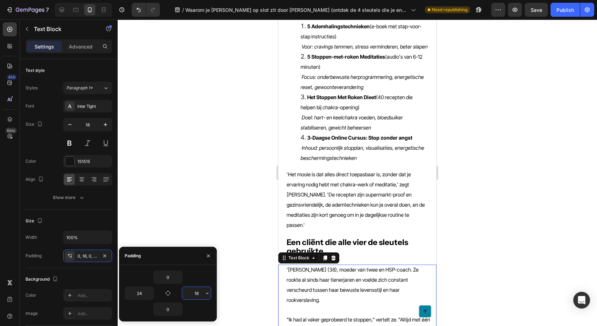
type input "24"
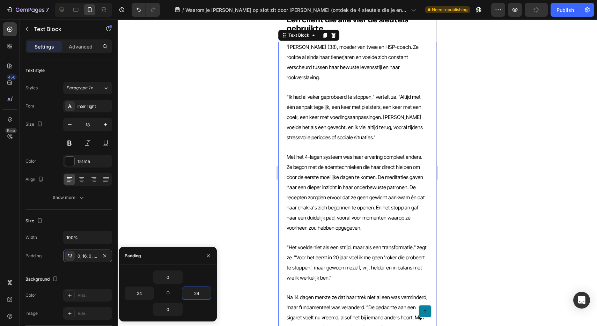
scroll to position [2683, 0]
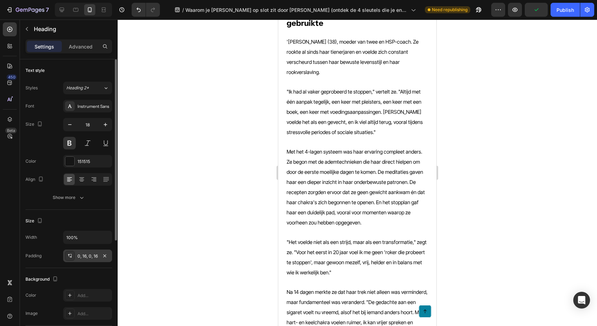
click at [86, 253] on div "0, 16, 0, 16" at bounding box center [87, 256] width 20 height 6
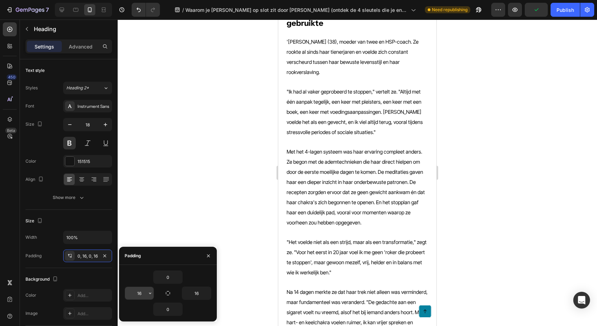
click at [139, 294] on input "16" at bounding box center [139, 293] width 29 height 13
paste input "24"
type input "24"
click at [188, 293] on input "16" at bounding box center [196, 293] width 29 height 13
paste input "24"
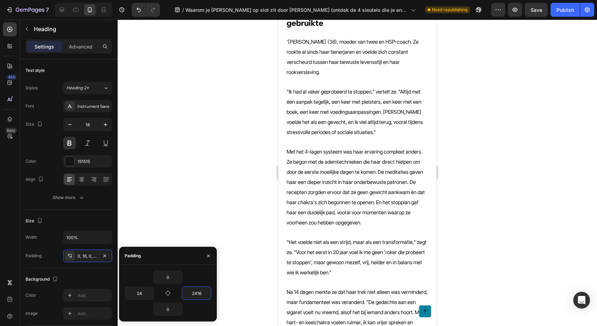
paste input "text"
type input "24"
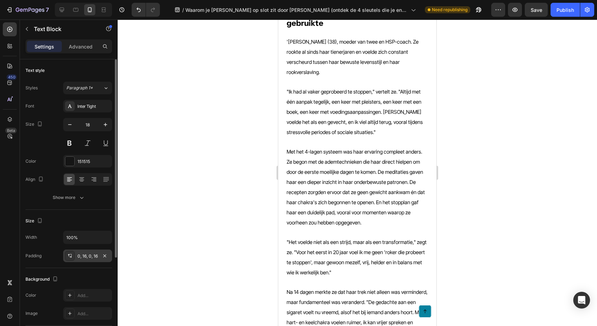
click at [83, 256] on div "0, 16, 0, 16" at bounding box center [87, 256] width 20 height 6
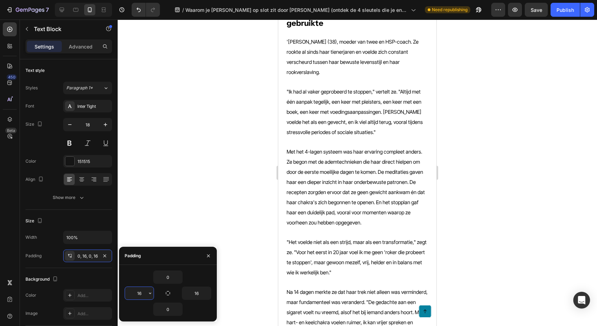
click at [135, 294] on input "16" at bounding box center [139, 293] width 29 height 13
paste input "24"
type input "24"
click at [199, 294] on input "16" at bounding box center [196, 293] width 29 height 13
paste input "24"
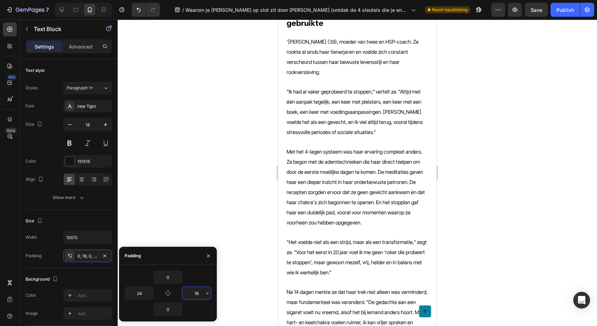
type input "24"
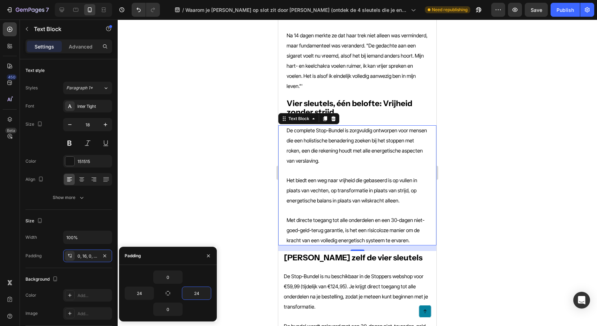
scroll to position [2941, 0]
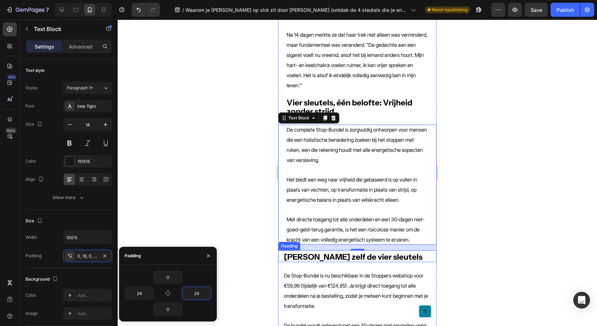
click at [308, 252] on strong "[PERSON_NAME] zelf de vier sleutels" at bounding box center [353, 257] width 139 height 10
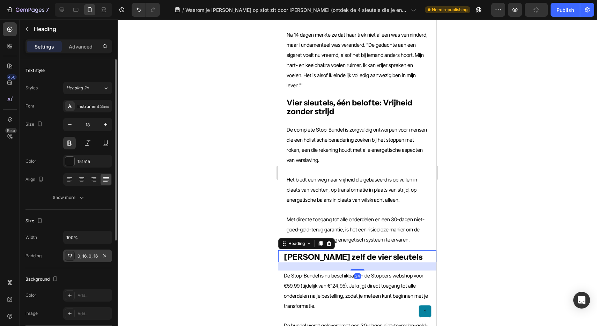
click at [84, 252] on div "0, 16, 0, 16" at bounding box center [87, 255] width 49 height 13
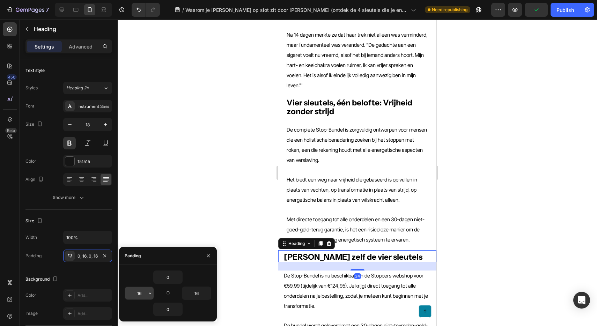
click at [136, 290] on input "16" at bounding box center [139, 293] width 29 height 13
paste input "24"
type input "24"
click at [194, 294] on input "16" at bounding box center [196, 293] width 29 height 13
paste input "24"
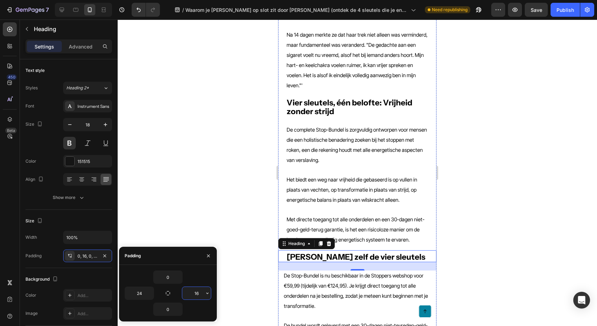
type input "24"
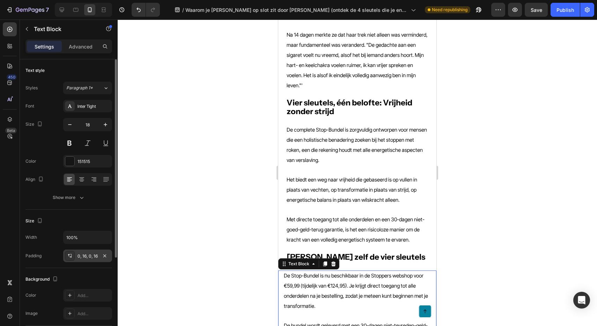
click at [82, 258] on div "0, 16, 0, 16" at bounding box center [87, 256] width 20 height 6
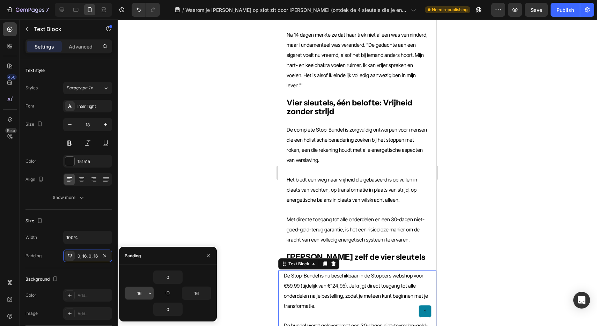
click at [138, 290] on input "16" at bounding box center [139, 293] width 29 height 13
paste input "24"
type input "24"
click at [195, 291] on input "16" at bounding box center [196, 293] width 29 height 13
paste input "24"
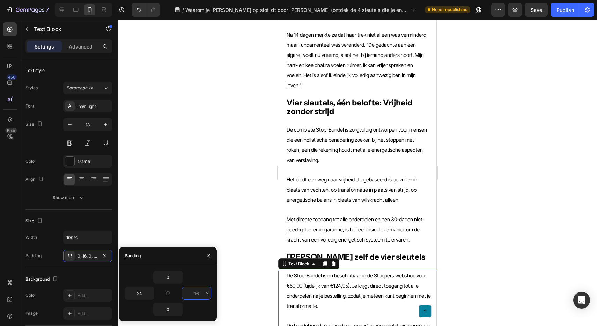
type input "24"
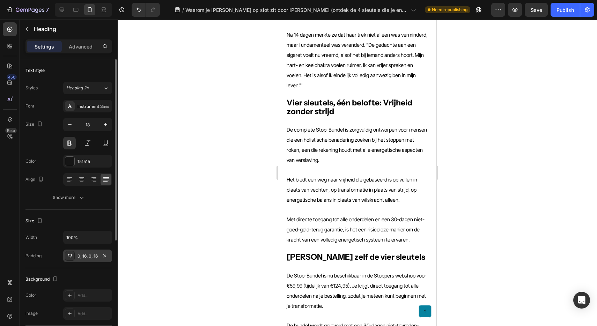
click at [81, 257] on div "0, 16, 0, 16" at bounding box center [87, 256] width 20 height 6
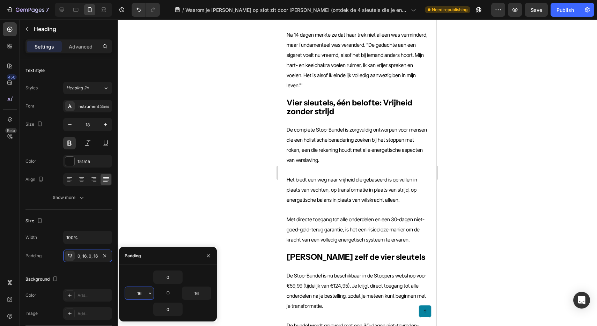
click at [140, 291] on input "16" at bounding box center [139, 293] width 29 height 13
paste input "24"
type input "24"
click at [191, 293] on input "16" at bounding box center [196, 293] width 29 height 13
paste input "24"
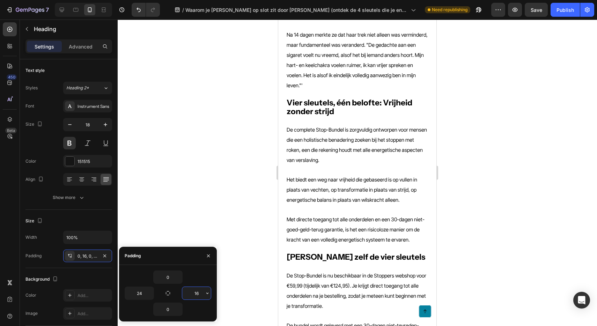
type input "24"
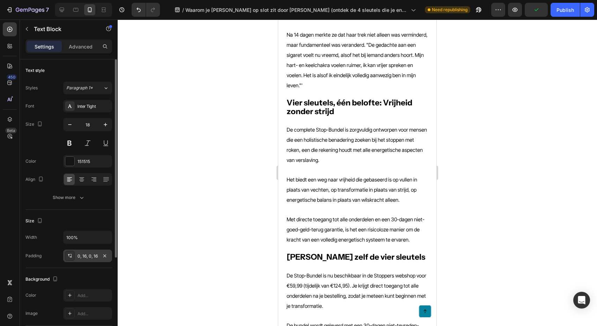
click at [84, 260] on div "0, 16, 0, 16" at bounding box center [87, 255] width 49 height 13
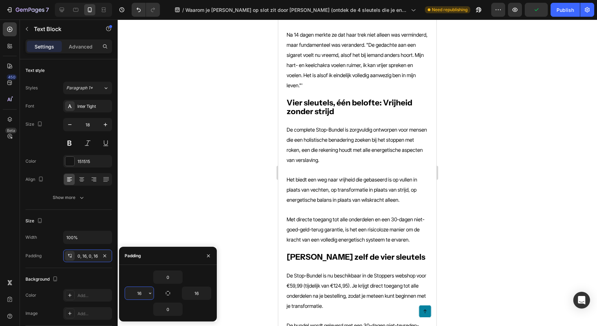
click at [134, 291] on input "16" at bounding box center [139, 293] width 29 height 13
paste input "24"
type input "24"
click at [194, 292] on input "16" at bounding box center [196, 293] width 29 height 13
paste input "24"
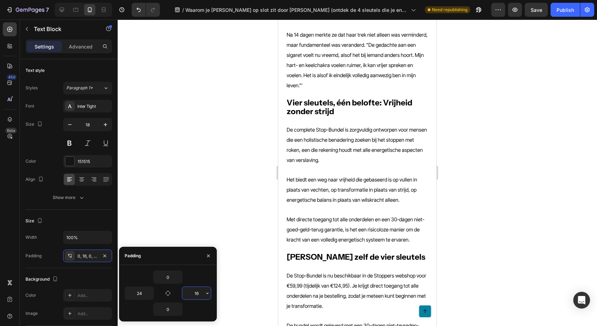
type input "24"
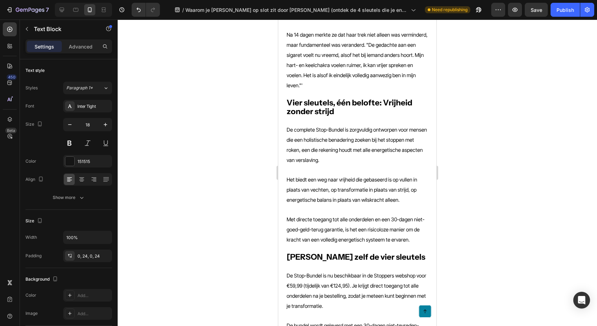
click at [466, 232] on div at bounding box center [357, 173] width 479 height 306
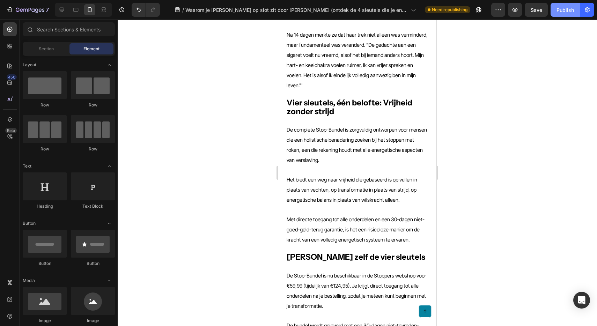
click at [567, 9] on div "Publish" at bounding box center [564, 9] width 17 height 7
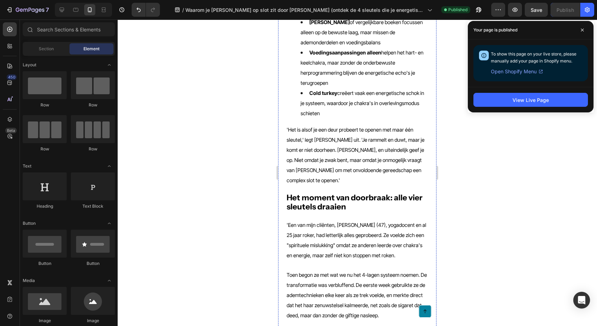
scroll to position [0, 0]
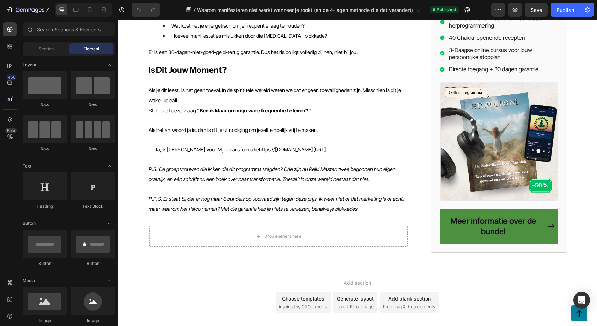
scroll to position [1482, 0]
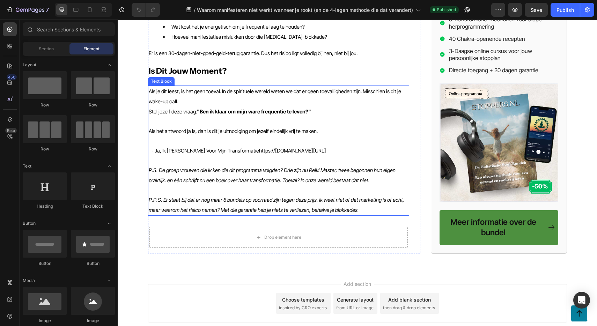
click at [347, 145] on p "→ Ja, Ik Ben Klaar Voor Mijn Transformatiehttps://stoppers-shop.nl/products/sto…" at bounding box center [279, 150] width 260 height 10
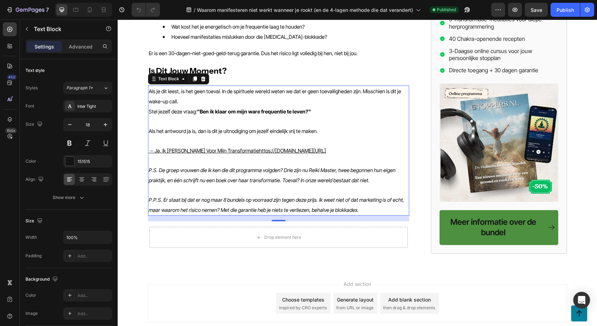
click at [347, 145] on p "→ Ja, Ik Ben Klaar Voor Mijn Transformatiehttps://stoppers-shop.nl/products/sto…" at bounding box center [279, 150] width 260 height 10
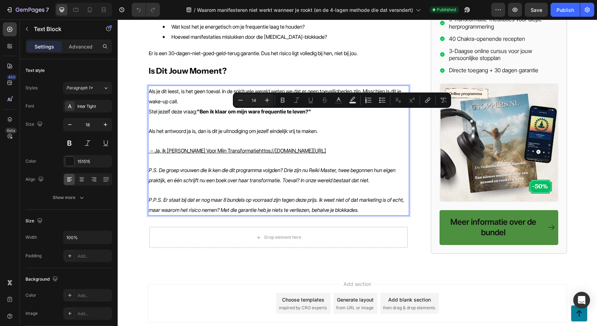
click at [343, 145] on p "→ Ja, Ik Ben Klaar Voor Mijn Transformatiehttps://stoppers-shop.nl/products/sto…" at bounding box center [279, 150] width 260 height 10
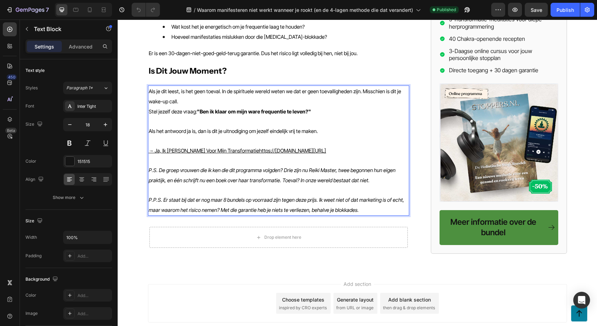
click at [343, 145] on p "→ Ja, Ik Ben Klaar Voor Mijn Transformatiehttps://stoppers-shop.nl/products/sto…" at bounding box center [279, 150] width 260 height 10
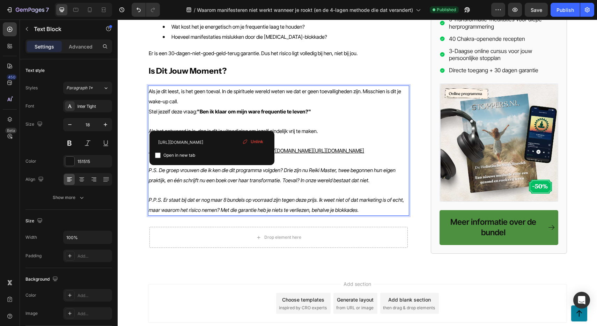
click at [343, 145] on p "→ Ja, Ik Ben Klaar Voor Mijn Transformatiehttps://stoppers-shop.nl/products/sto…" at bounding box center [279, 150] width 260 height 10
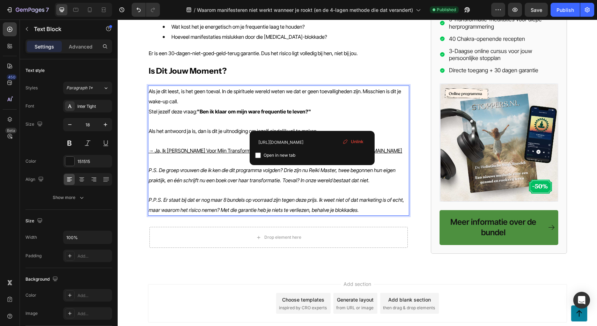
click at [319, 145] on p "→ Ja, Ik Ben Klaar Voor Mijn Transformatiehttps://stoppers-shop.nl/products/sto…" at bounding box center [279, 150] width 260 height 10
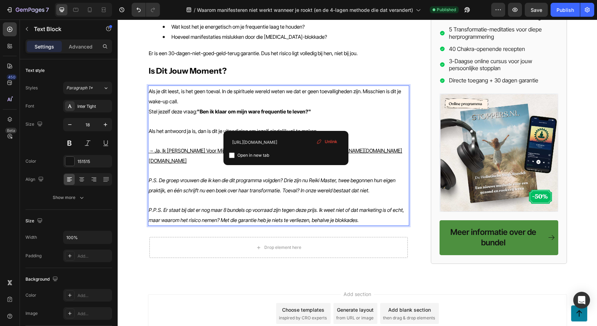
drag, startPoint x: 319, startPoint y: 123, endPoint x: 285, endPoint y: 120, distance: 33.6
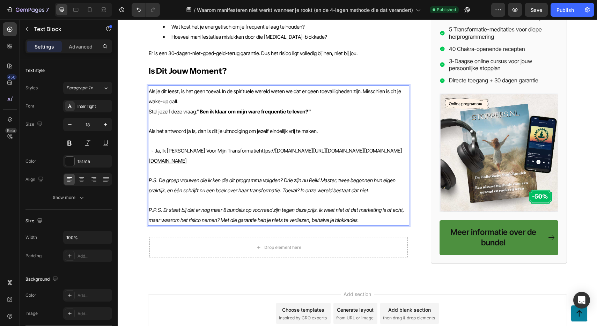
click at [215, 145] on p "→ Ja, Ik Ben Klaar Voor Mijn Transformatiehttps://stoppers-shop.nl/products/sto…" at bounding box center [279, 155] width 260 height 20
drag, startPoint x: 216, startPoint y: 133, endPoint x: 242, endPoint y: 114, distance: 31.9
click at [242, 145] on p "→ Ja, Ik Ben Klaar Voor Mijn Transformatiehttps://stoppers-shop.nl/products/sto…" at bounding box center [279, 155] width 260 height 20
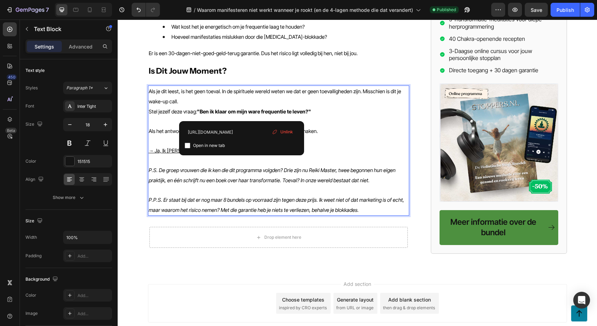
click at [219, 148] on u "→ Ja, Ik Ben Klaar Voor Mijn Transformatie" at bounding box center [204, 151] width 111 height 6
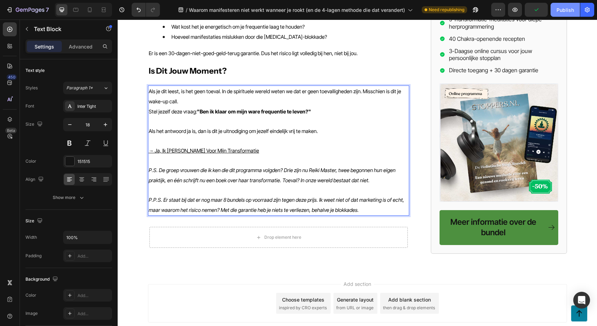
click at [562, 13] on div "Publish" at bounding box center [564, 9] width 17 height 7
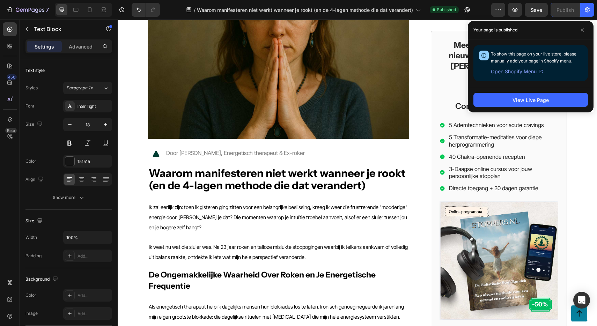
scroll to position [0, 0]
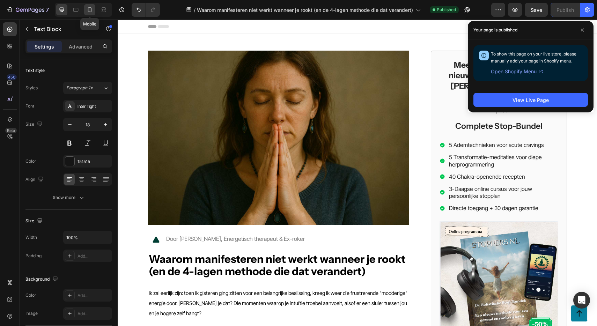
click at [91, 10] on icon at bounding box center [90, 9] width 4 height 5
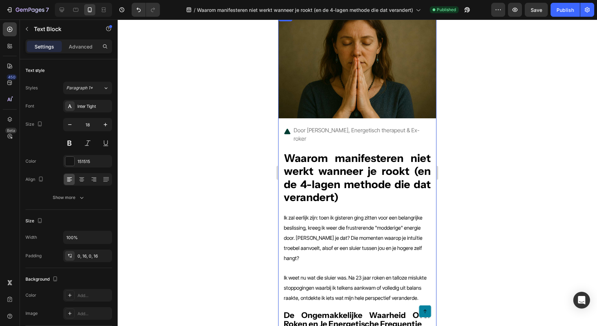
scroll to position [25, 0]
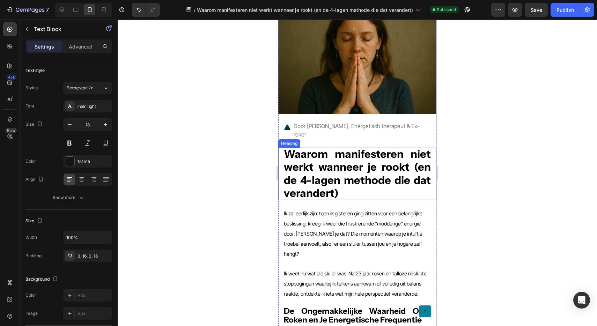
click at [348, 177] on strong "Waarom manifesteren niet werkt wanneer je rookt (en de 4-lagen methode die dat …" at bounding box center [357, 173] width 147 height 52
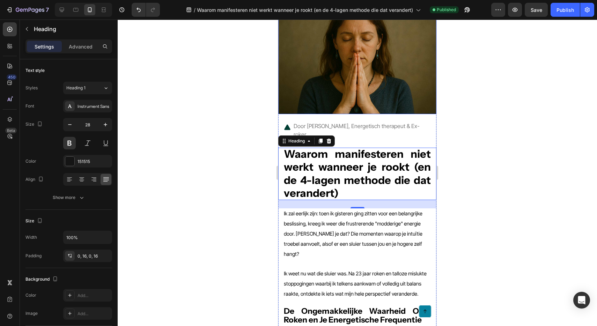
scroll to position [0, 0]
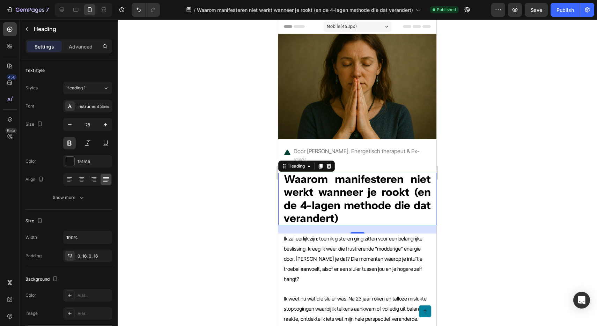
click at [294, 29] on span "Header" at bounding box center [298, 26] width 15 height 7
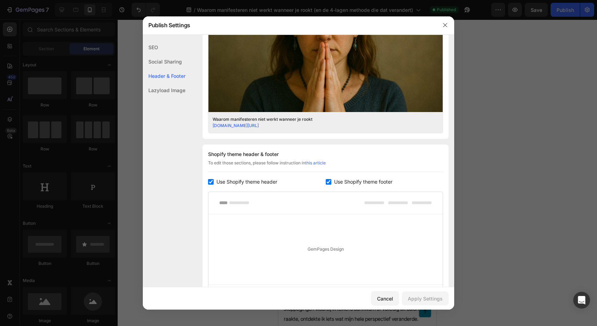
scroll to position [301, 0]
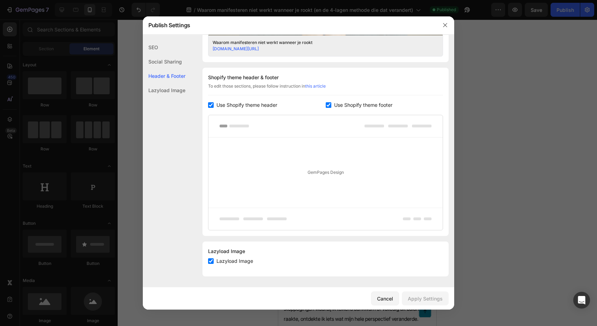
click at [237, 105] on span "Use Shopify theme header" at bounding box center [246, 105] width 61 height 8
checkbox input "false"
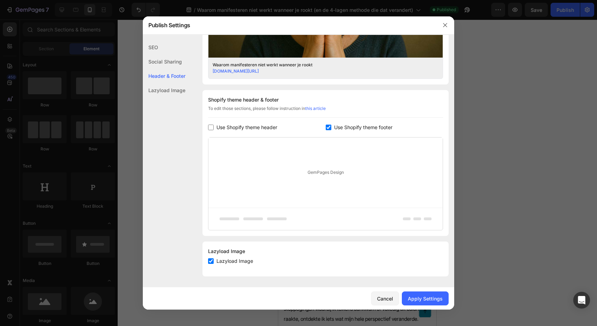
click at [353, 128] on span "Use Shopify theme footer" at bounding box center [363, 127] width 58 height 8
checkbox input "false"
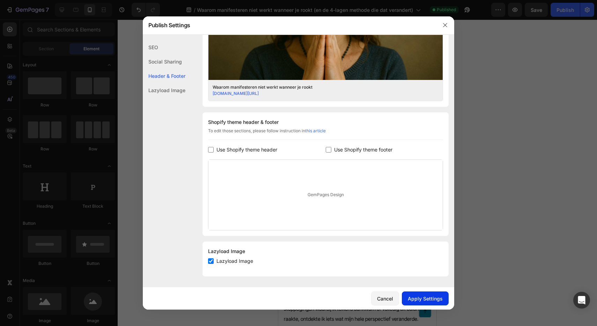
click at [418, 296] on div "Apply Settings" at bounding box center [425, 298] width 35 height 7
click at [443, 24] on icon "button" at bounding box center [445, 25] width 4 height 4
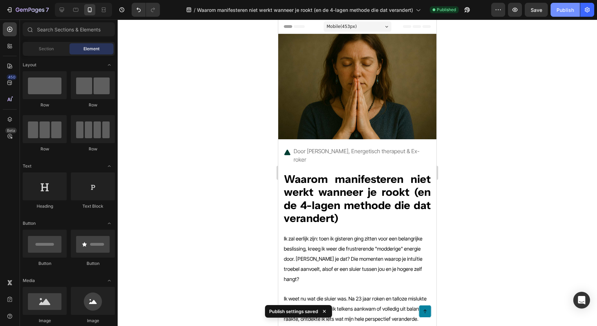
click at [556, 10] on button "Publish" at bounding box center [564, 10] width 29 height 14
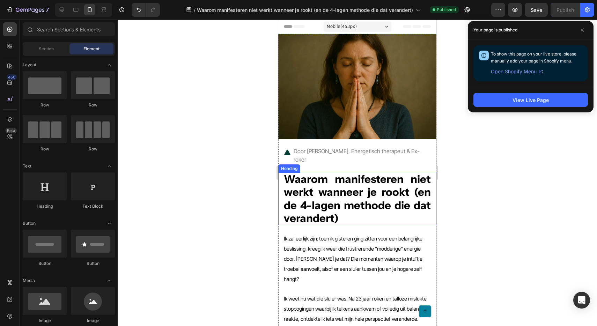
click at [382, 188] on strong "Waarom manifesteren niet werkt wanneer je rookt (en de 4-lagen methode die dat …" at bounding box center [357, 198] width 147 height 52
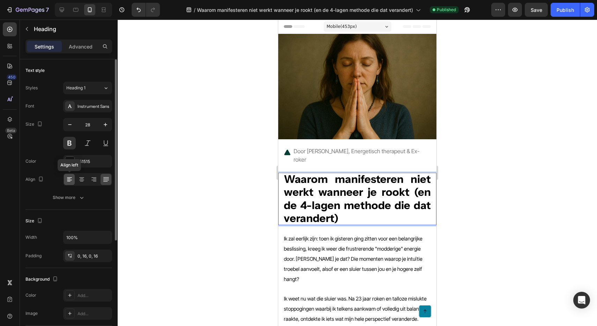
click at [71, 181] on icon at bounding box center [69, 179] width 7 height 7
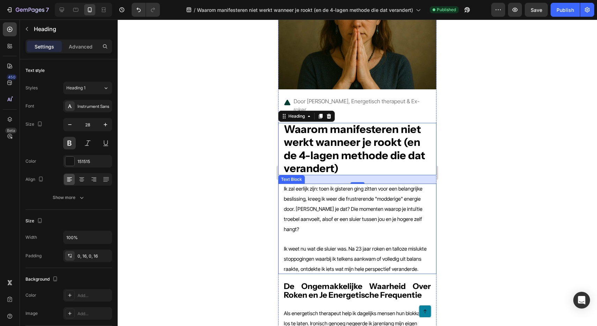
scroll to position [51, 0]
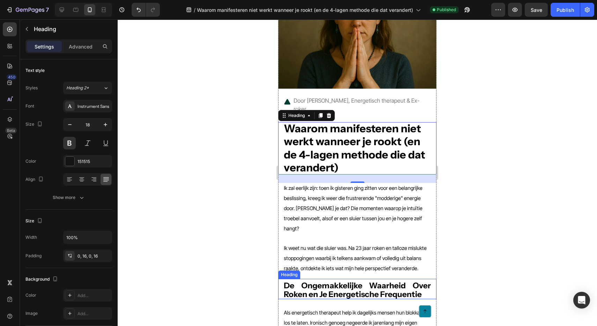
click at [330, 281] on strong "De Ongemakkelijke Waarheid Over Roken en Je Energetische Frequentie" at bounding box center [357, 290] width 147 height 18
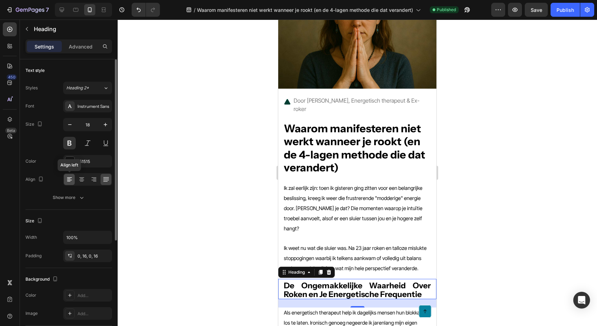
click at [72, 180] on icon at bounding box center [69, 179] width 7 height 7
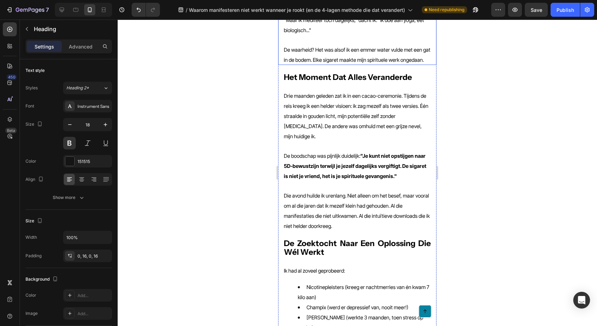
scroll to position [438, 0]
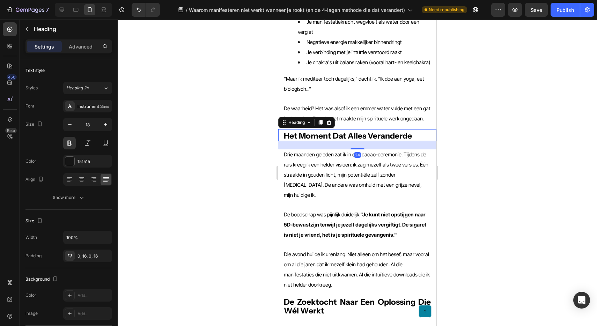
click at [319, 131] on strong "Het Moment Dat Alles Veranderde" at bounding box center [348, 136] width 128 height 10
click at [71, 178] on icon at bounding box center [69, 179] width 7 height 7
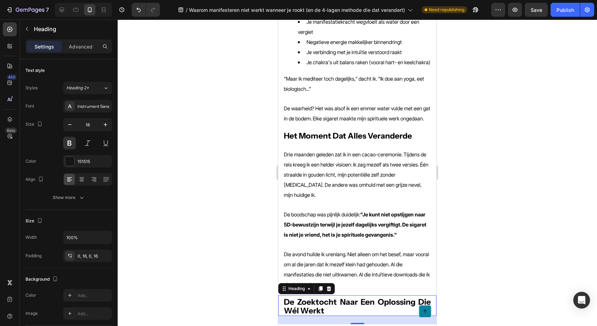
click at [299, 297] on strong "De Zoektocht Naar Een Oplossing Die Wél Werkt" at bounding box center [357, 306] width 147 height 18
click at [72, 180] on icon at bounding box center [69, 179] width 7 height 7
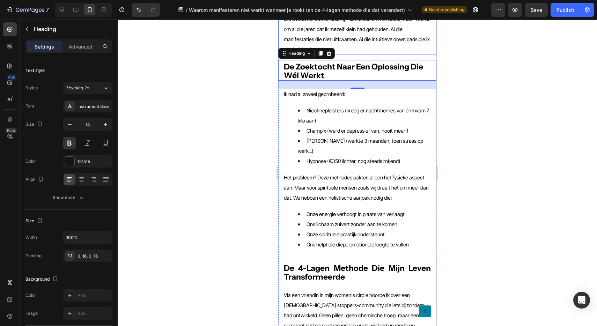
scroll to position [675, 0]
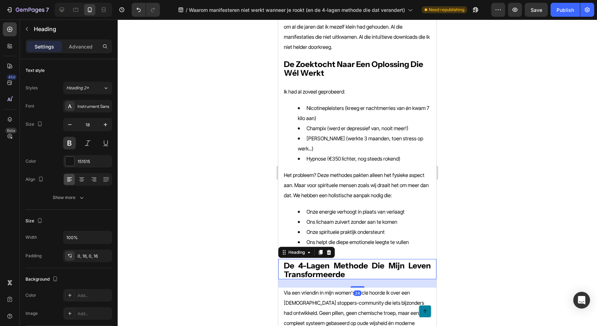
click at [323, 261] on strong "De 4-Lagen Methode Die Mijn Leven Transformeerde" at bounding box center [357, 270] width 147 height 18
click at [66, 178] on icon at bounding box center [69, 179] width 7 height 7
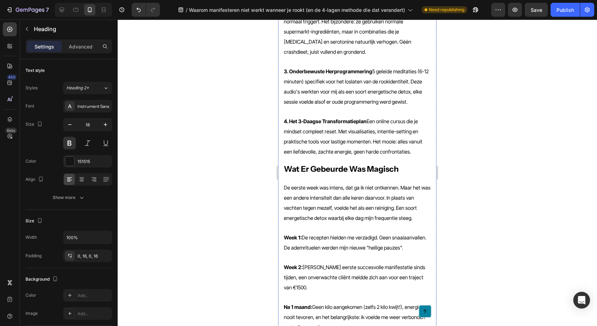
scroll to position [1098, 0]
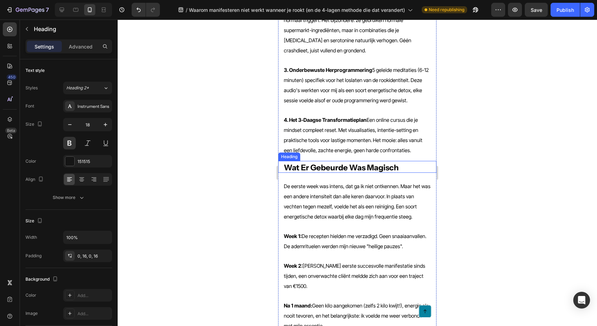
click at [335, 163] on strong "Wat Er Gebeurde Was Magisch" at bounding box center [341, 168] width 115 height 10
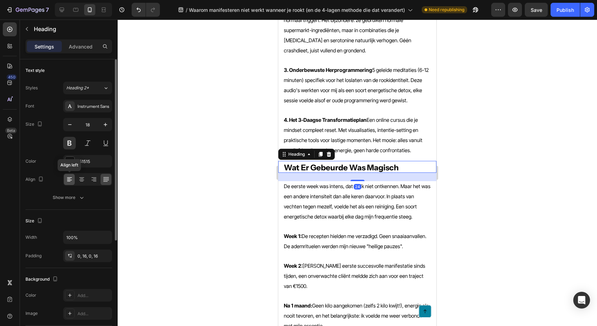
click at [73, 179] on div at bounding box center [69, 179] width 11 height 11
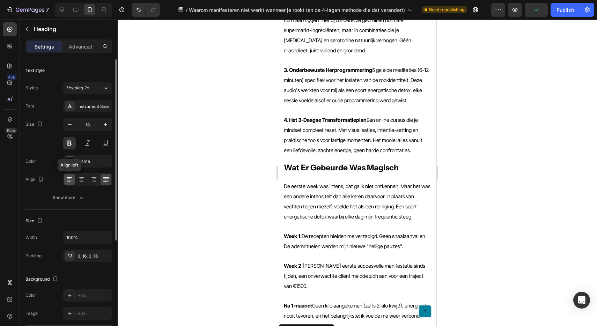
click at [68, 177] on icon at bounding box center [69, 179] width 7 height 7
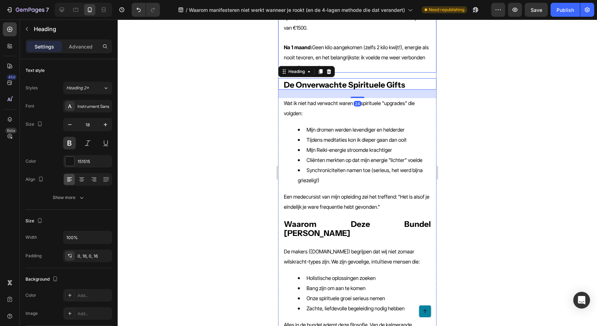
scroll to position [1366, 0]
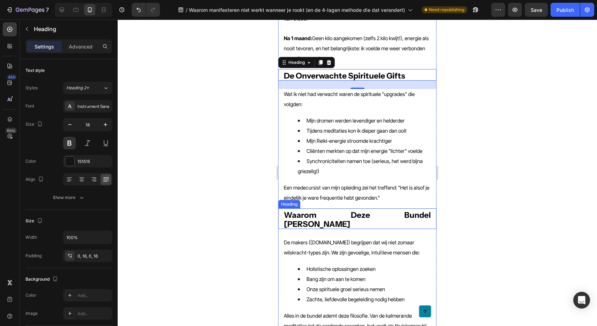
click at [333, 210] on strong "Waarom Deze Bundel Anders Is" at bounding box center [357, 219] width 147 height 18
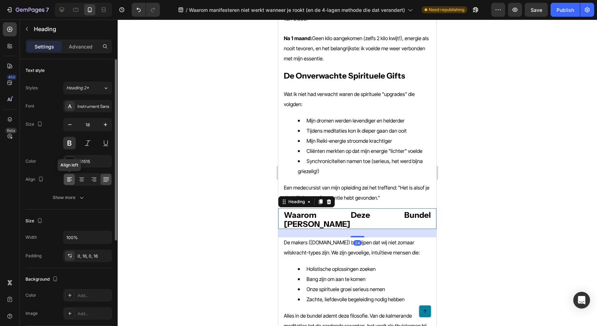
click at [73, 177] on icon at bounding box center [69, 179] width 7 height 7
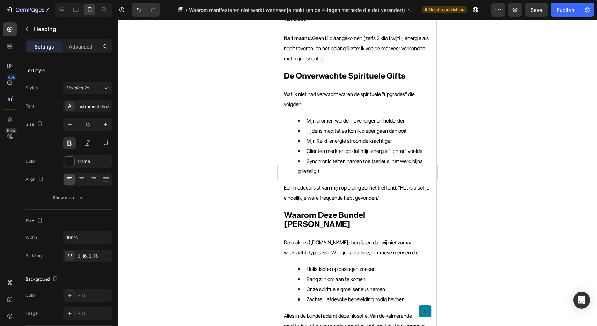
click at [69, 180] on icon at bounding box center [69, 179] width 7 height 7
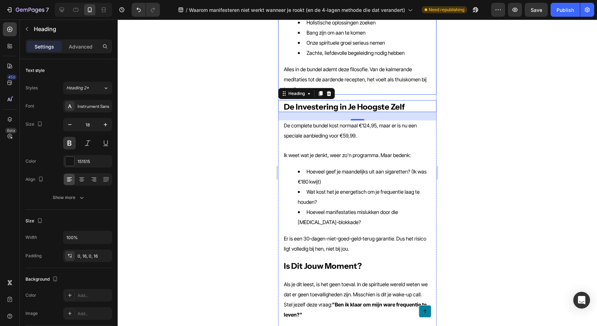
scroll to position [1617, 0]
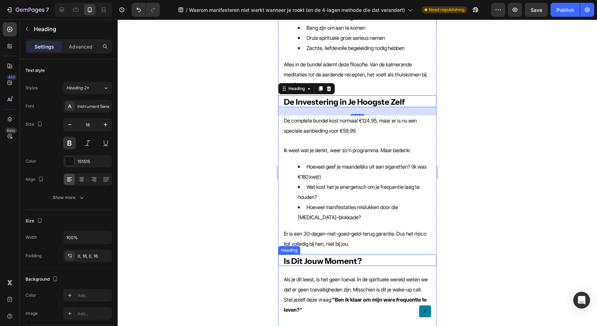
click at [321, 256] on strong "Is Dit Jouw Moment?" at bounding box center [323, 261] width 78 height 10
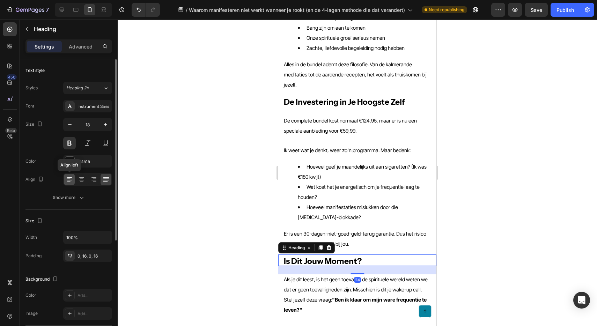
click at [70, 180] on icon at bounding box center [69, 179] width 7 height 7
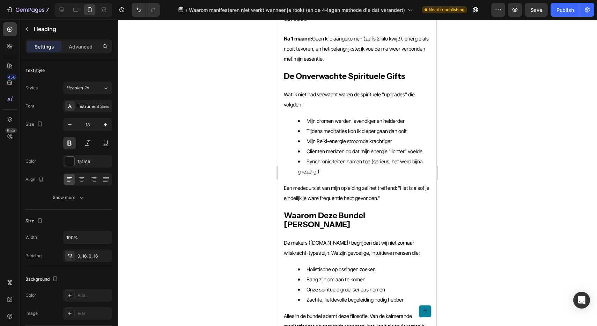
scroll to position [935, 0]
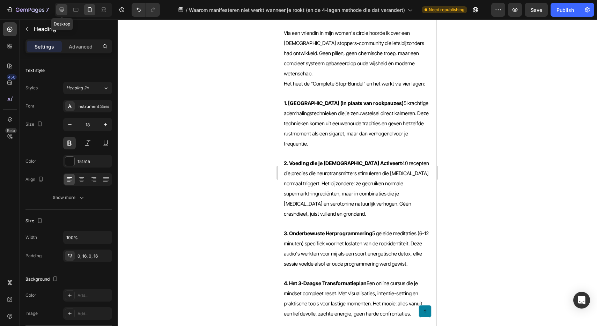
click at [61, 7] on icon at bounding box center [61, 9] width 7 height 7
type input "24"
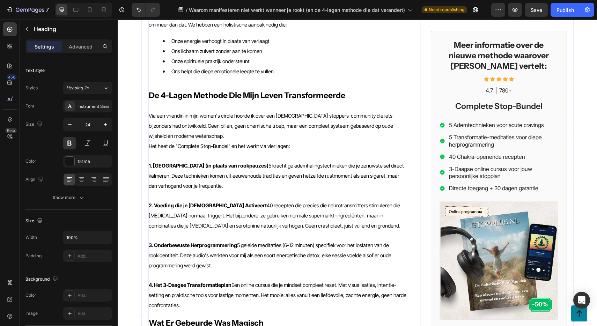
scroll to position [702, 0]
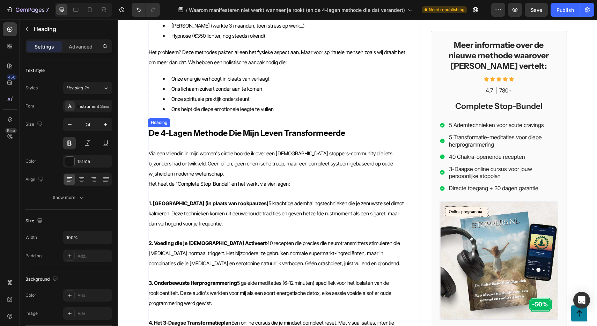
click at [252, 128] on strong "De 4-Lagen Methode Die Mijn Leven Transformeerde" at bounding box center [247, 133] width 196 height 10
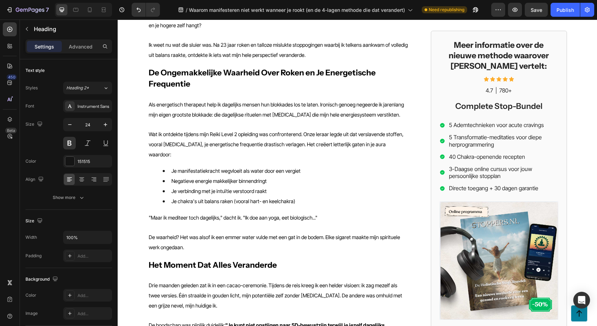
scroll to position [0, 0]
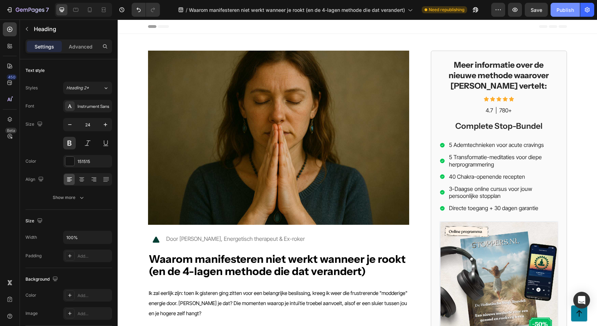
click at [568, 15] on button "Publish" at bounding box center [564, 10] width 29 height 14
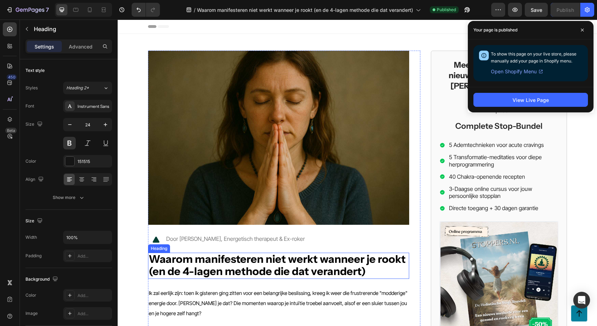
click at [239, 265] on strong "Waarom manifesteren niet werkt wanneer je rookt (en de 4-lagen methode die dat …" at bounding box center [277, 265] width 257 height 26
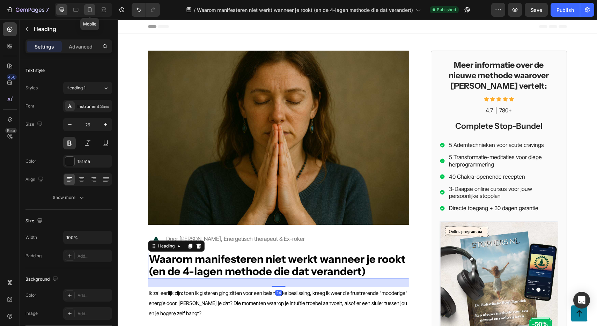
click at [86, 12] on div at bounding box center [89, 9] width 11 height 11
type input "28"
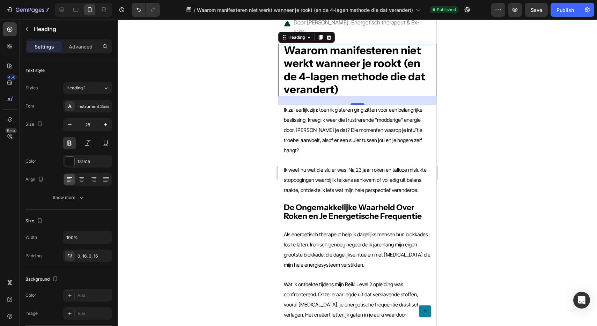
scroll to position [109, 0]
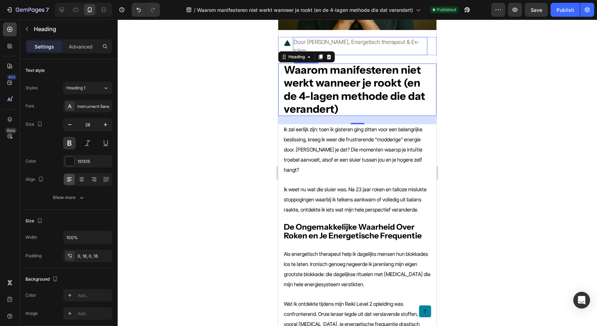
click at [348, 45] on span "Door Petra Schuurman, Energetisch therapeut & Ex-roker" at bounding box center [356, 45] width 126 height 15
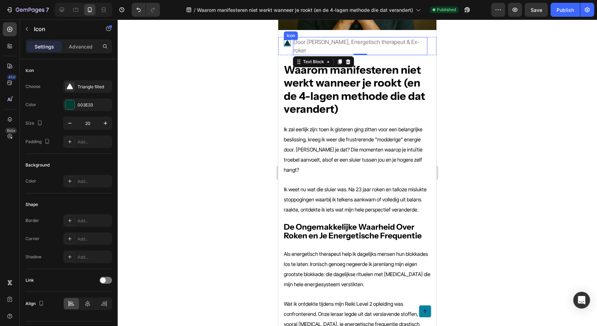
click at [289, 43] on icon at bounding box center [287, 43] width 7 height 7
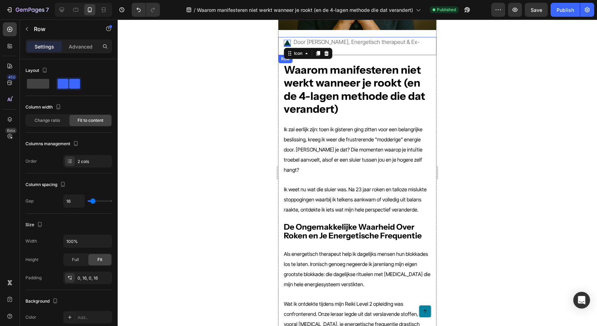
click at [281, 50] on div "Icon 0 Door Petra Schuurman, Energetisch therapeut & Ex-roker Text Block Row" at bounding box center [357, 46] width 158 height 18
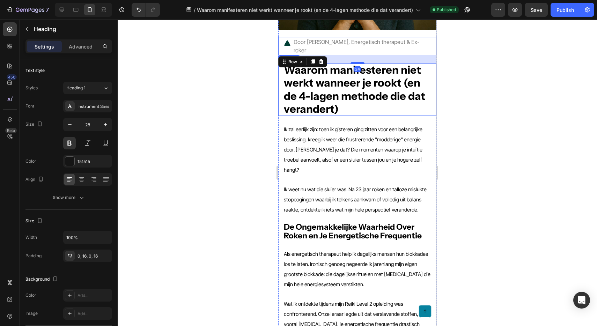
click at [329, 75] on strong "Waarom manifesteren niet werkt wanneer je rookt (en de 4-lagen methode die dat …" at bounding box center [354, 89] width 141 height 52
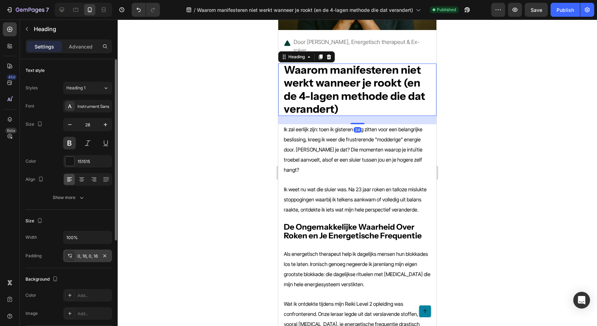
click at [84, 253] on div "0, 16, 0, 16" at bounding box center [87, 256] width 20 height 6
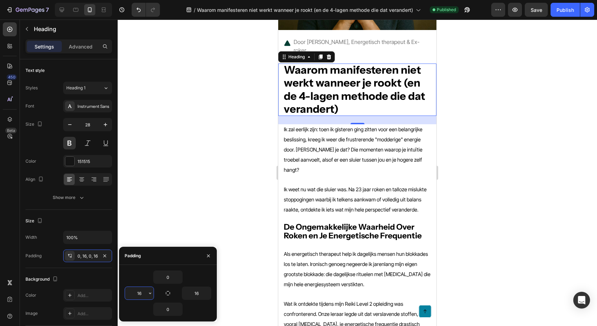
click at [135, 292] on input "16" at bounding box center [139, 293] width 29 height 13
paste input "24"
type input "24"
click at [196, 293] on input "16" at bounding box center [196, 293] width 29 height 13
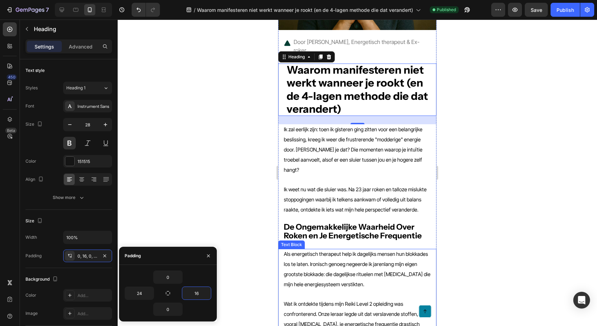
paste input "24"
type input "24"
click at [332, 146] on span "Ik zal eerlijk zijn: toen ik gisteren ging zitten voor een belangrijke beslissi…" at bounding box center [353, 149] width 139 height 47
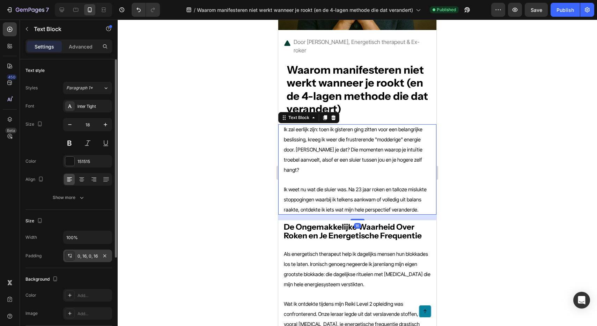
click at [86, 254] on div "0, 16, 0, 16" at bounding box center [87, 256] width 20 height 6
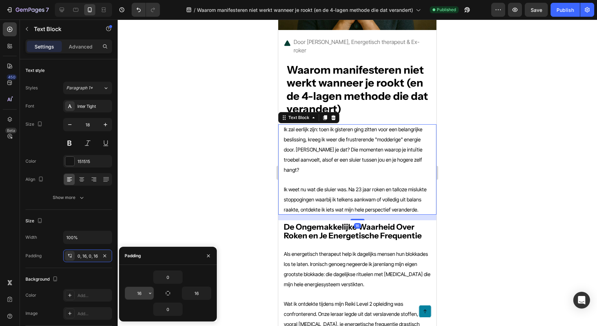
click at [137, 290] on input "16" at bounding box center [139, 293] width 29 height 13
paste input "24"
type input "24"
click at [193, 292] on input "16" at bounding box center [196, 293] width 29 height 13
paste input "24"
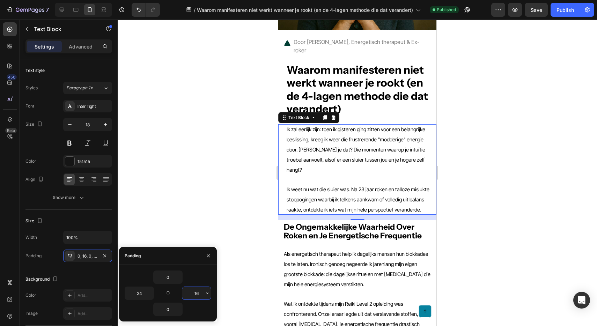
type input "24"
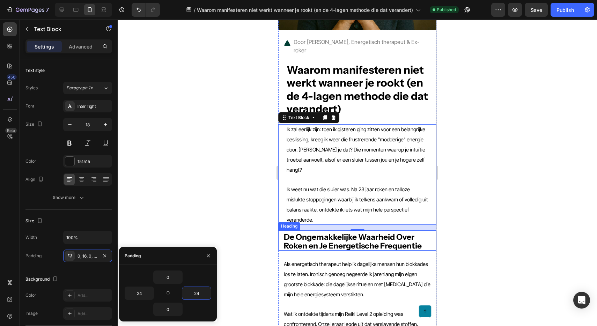
click at [308, 232] on strong "De Ongemakkelijke Waarheid Over Roken en Je Energetische Frequentie" at bounding box center [353, 241] width 138 height 18
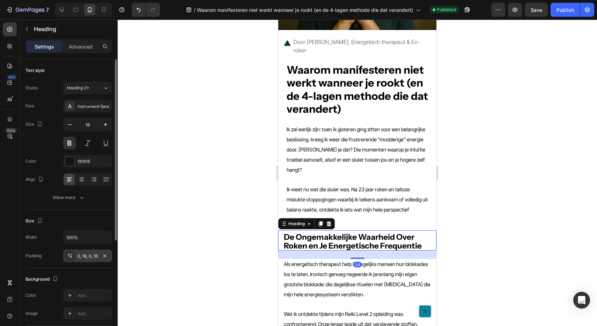
click at [79, 257] on div "0, 16, 0, 16" at bounding box center [87, 256] width 20 height 6
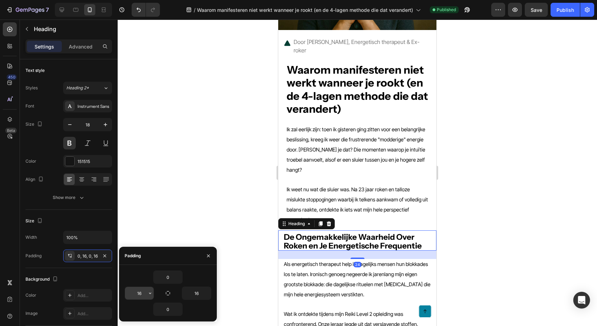
click at [142, 293] on input "16" at bounding box center [139, 293] width 29 height 13
paste input "24"
type input "24"
click at [191, 293] on input "16" at bounding box center [196, 293] width 29 height 13
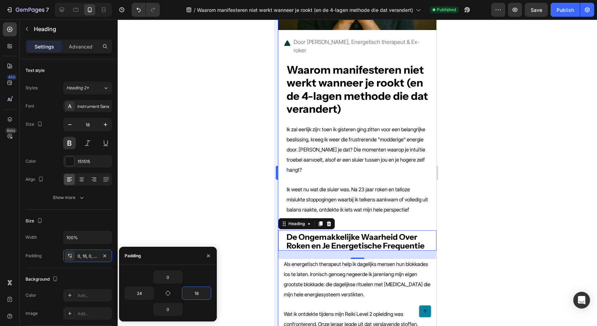
paste input "24"
type input "24"
click at [304, 270] on span "Als energetisch therapeut help ik dagelijks mensen hun blokkades los te laten. …" at bounding box center [357, 279] width 147 height 37
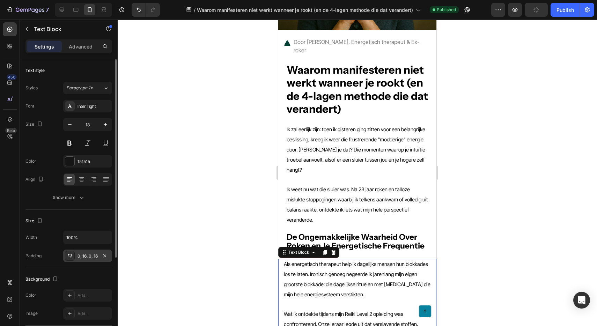
click at [87, 260] on div "0, 16, 0, 16" at bounding box center [87, 255] width 49 height 13
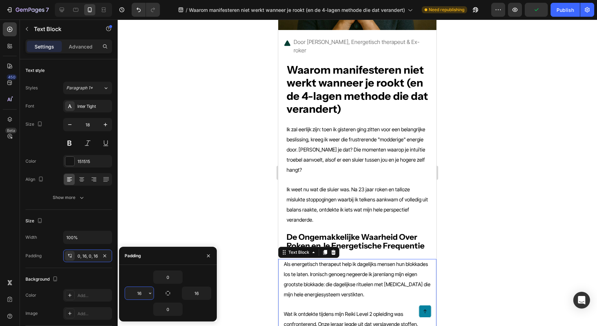
click at [133, 291] on input "16" at bounding box center [139, 293] width 29 height 13
paste input "24"
type input "24"
click at [197, 291] on input "16" at bounding box center [196, 293] width 29 height 13
paste input "24"
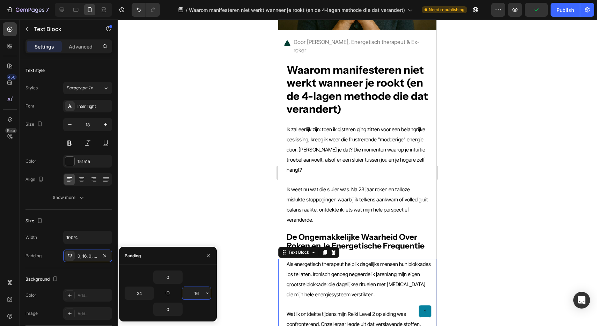
type input "24"
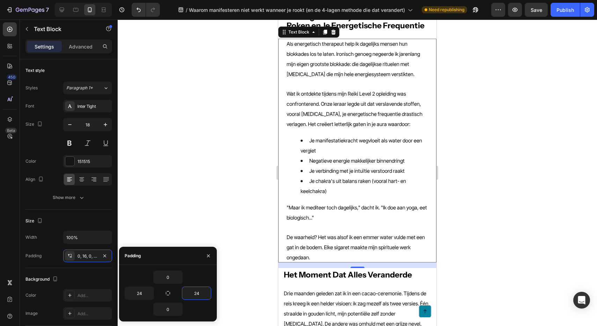
scroll to position [353, 0]
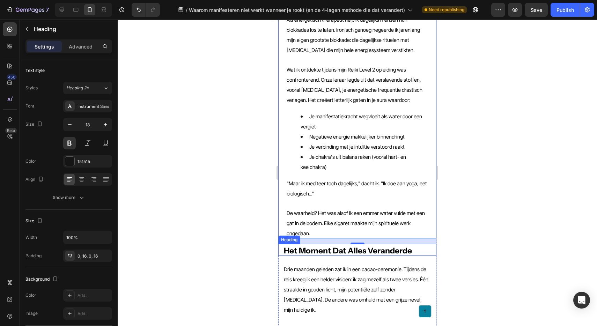
click at [323, 246] on strong "Het Moment Dat Alles Veranderde" at bounding box center [348, 251] width 128 height 10
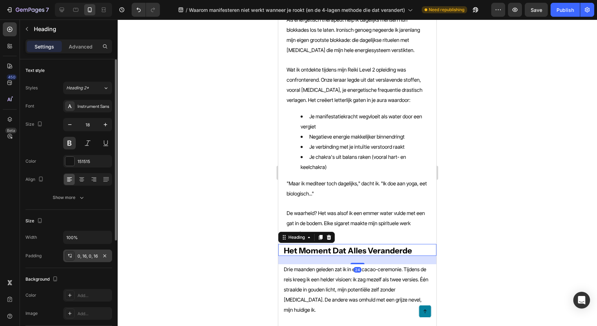
click at [78, 259] on div "0, 16, 0, 16" at bounding box center [87, 256] width 20 height 6
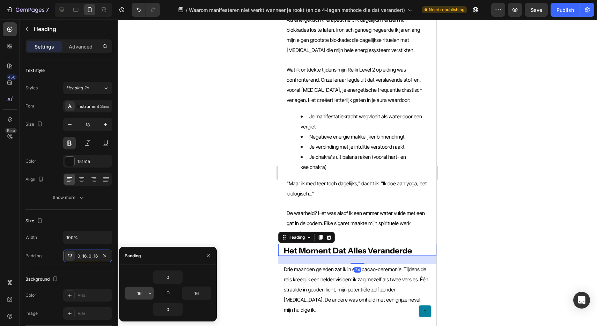
click at [141, 293] on input "16" at bounding box center [139, 293] width 29 height 13
paste input "24"
type input "24"
click at [198, 293] on input "16" at bounding box center [196, 293] width 29 height 13
paste input "24"
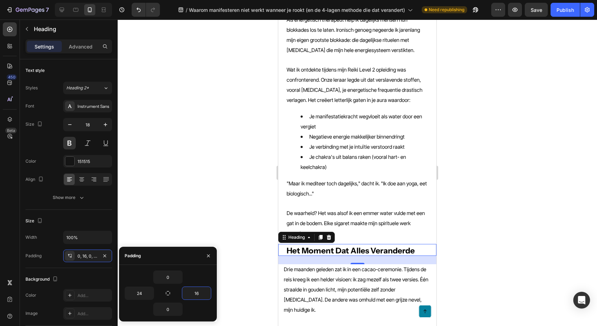
type input "24"
click at [319, 267] on p "Drie maanden geleden zat ik in een cacao-ceremonie. Tijdens de reis kreeg ik ee…" at bounding box center [357, 289] width 147 height 51
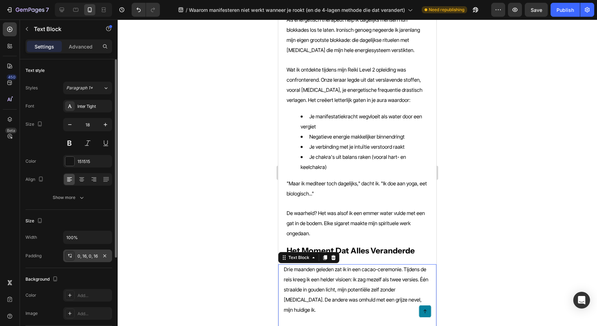
click at [82, 256] on div "0, 16, 0, 16" at bounding box center [87, 256] width 20 height 6
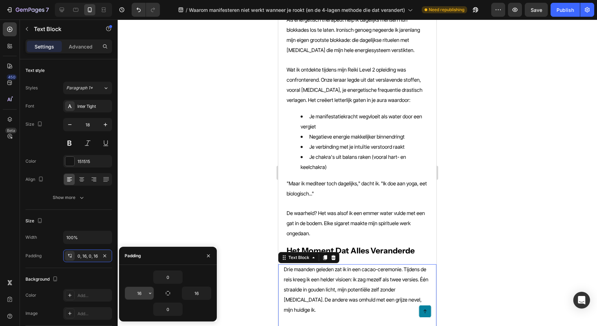
click at [136, 293] on input "16" at bounding box center [139, 293] width 29 height 13
paste input "24"
type input "24"
click at [192, 293] on input "16" at bounding box center [196, 293] width 29 height 13
paste input "24"
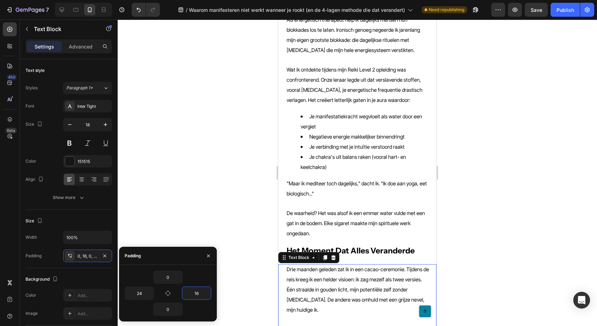
type input "24"
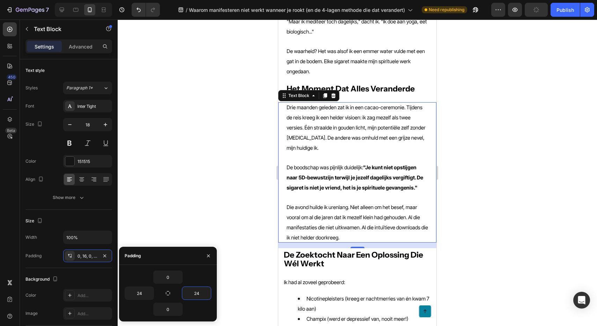
scroll to position [522, 0]
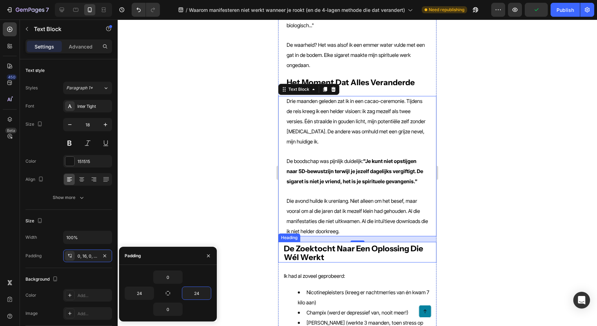
click at [320, 244] on strong "De Zoektocht Naar Een Oplossing Die Wél Werkt" at bounding box center [353, 253] width 139 height 18
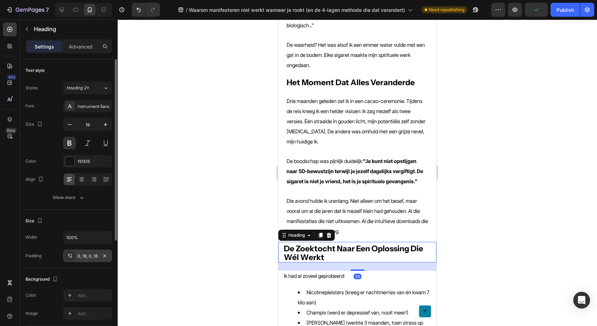
click at [80, 257] on div "0, 16, 0, 16" at bounding box center [87, 256] width 20 height 6
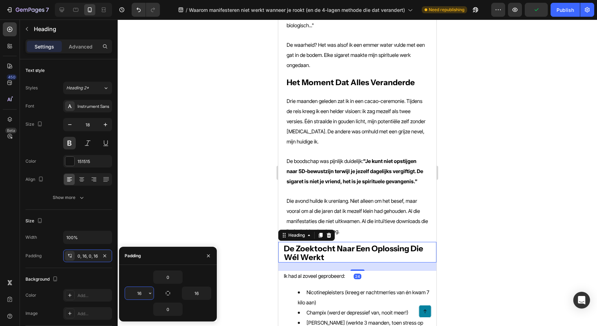
click at [136, 297] on input "16" at bounding box center [139, 293] width 29 height 13
paste input "24"
type input "24"
click at [193, 290] on input "16" at bounding box center [196, 293] width 29 height 13
paste input "24"
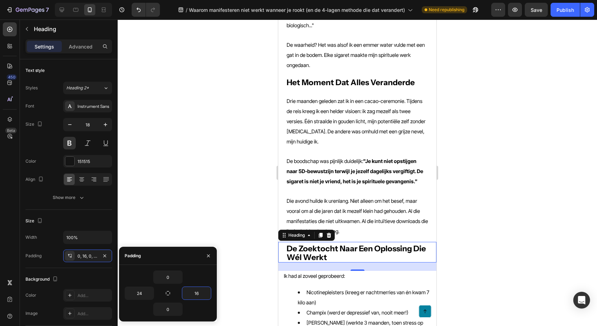
type input "24"
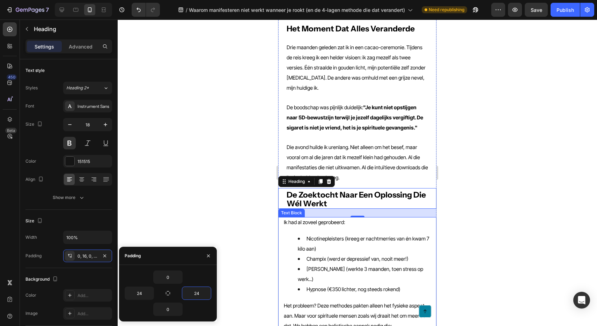
scroll to position [587, 0]
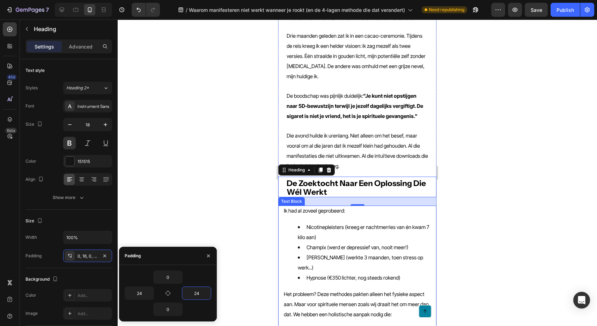
click at [316, 289] on p "Het probleem? Deze methodes pakten alleen het fysieke aspect aan. Maar voor spi…" at bounding box center [357, 304] width 147 height 30
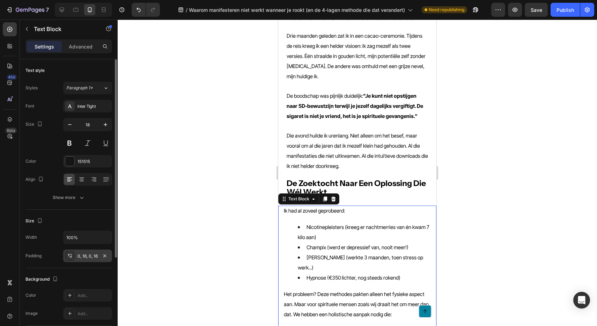
click at [81, 261] on div "0, 16, 0, 16" at bounding box center [87, 255] width 49 height 13
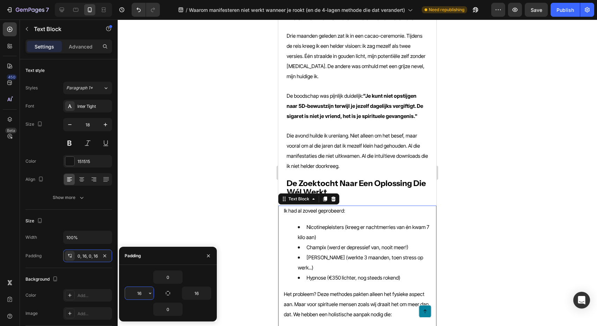
click at [144, 298] on input "16" at bounding box center [139, 293] width 29 height 13
paste input "24"
type input "24"
click at [189, 293] on input "16" at bounding box center [196, 293] width 29 height 13
paste input "24"
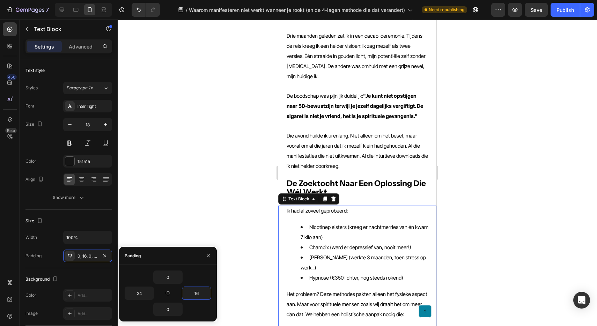
type input "24"
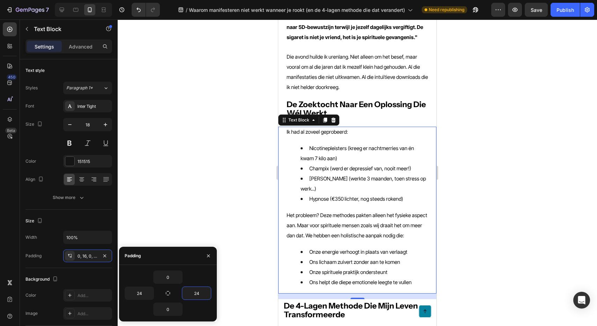
scroll to position [707, 0]
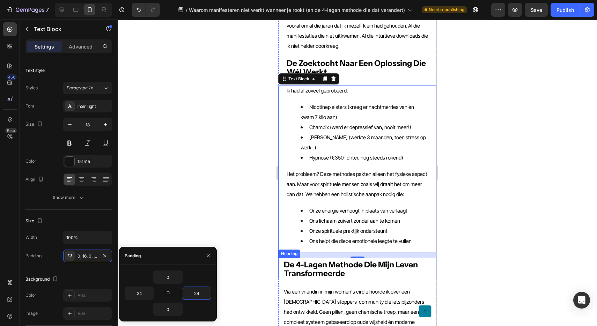
click at [305, 260] on strong "De 4-Lagen Methode Die Mijn Leven Transformeerde" at bounding box center [351, 269] width 134 height 18
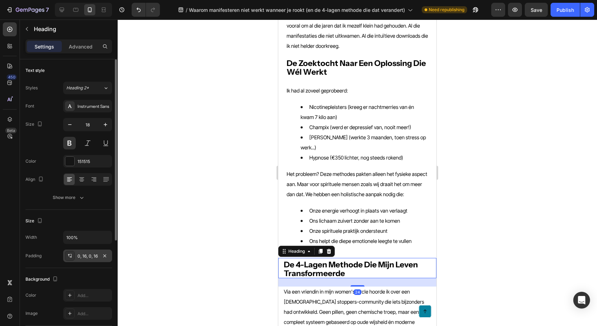
click at [82, 257] on div "0, 16, 0, 16" at bounding box center [87, 256] width 20 height 6
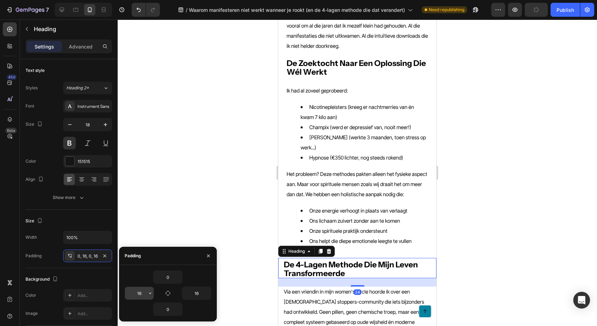
click at [144, 292] on input "16" at bounding box center [139, 293] width 29 height 13
paste input "24"
type input "24"
click at [201, 295] on input "16" at bounding box center [196, 293] width 29 height 13
paste input "24"
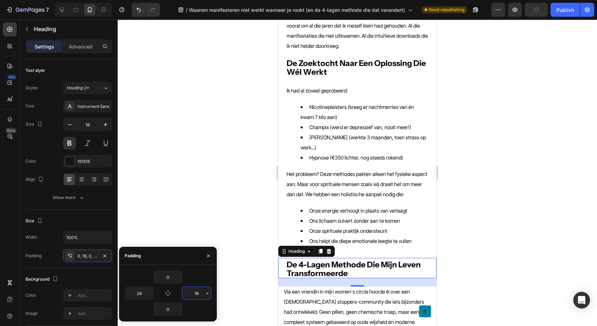
type input "24"
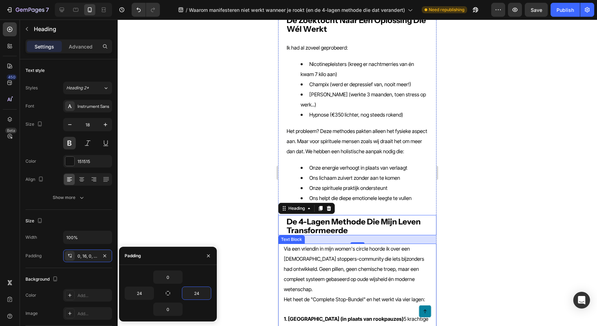
scroll to position [756, 0]
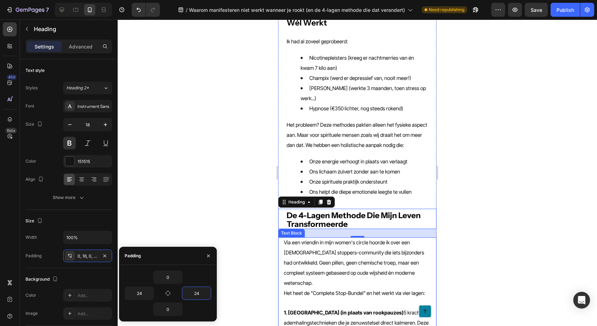
click at [335, 309] on strong "1. Ademrituelen (in plaats van rookpauzes)" at bounding box center [344, 312] width 120 height 6
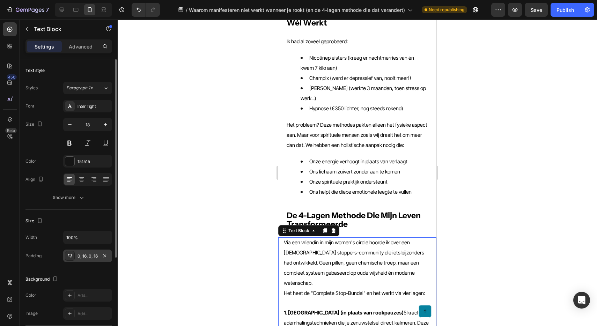
click at [81, 260] on div "0, 16, 0, 16" at bounding box center [87, 255] width 49 height 13
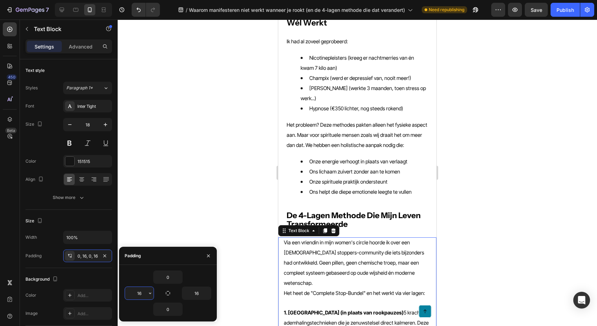
click at [140, 291] on input "16" at bounding box center [139, 293] width 29 height 13
paste input "24"
type input "24"
click at [195, 293] on input "16" at bounding box center [196, 293] width 29 height 13
paste input "24"
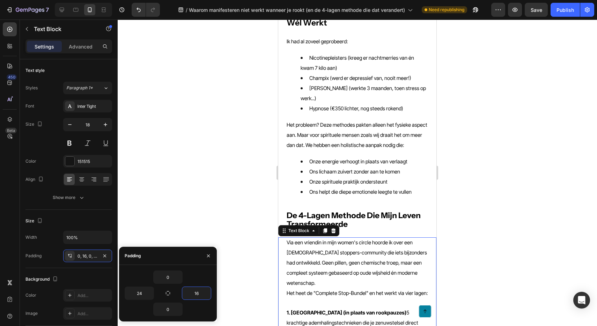
type input "24"
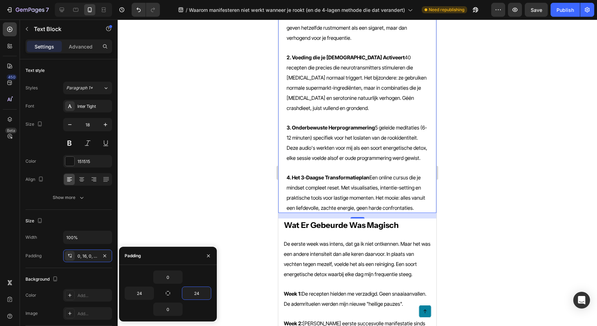
scroll to position [1092, 0]
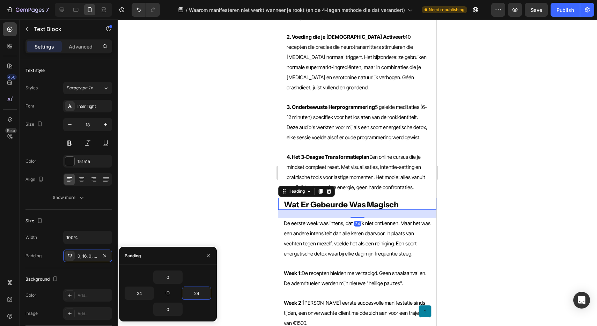
click at [309, 200] on strong "Wat Er Gebeurde Was Magisch" at bounding box center [341, 205] width 115 height 10
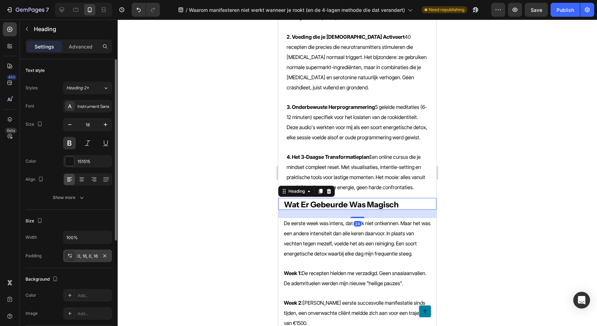
click at [83, 254] on div "0, 16, 0, 16" at bounding box center [87, 256] width 20 height 6
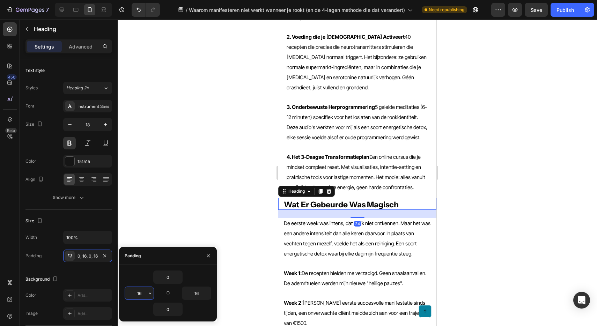
click at [141, 292] on input "16" at bounding box center [139, 293] width 29 height 13
paste input "24"
type input "24"
click at [197, 294] on input "16" at bounding box center [196, 293] width 29 height 13
paste input "24"
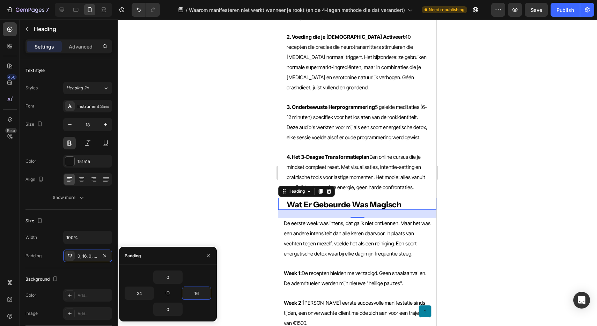
type input "24"
click at [330, 300] on span "Week 2: Mijn eerste succesvolle manifestatie sinds tijden, een onverwachte clië…" at bounding box center [354, 313] width 141 height 27
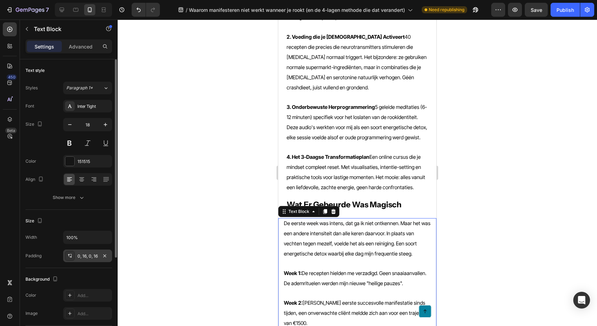
click at [80, 259] on div "0, 16, 0, 16" at bounding box center [87, 256] width 20 height 6
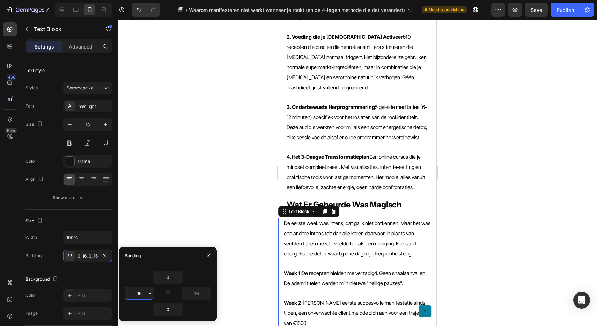
click at [139, 292] on input "16" at bounding box center [139, 293] width 29 height 13
paste input "24"
type input "24"
click at [195, 293] on input "16" at bounding box center [196, 293] width 29 height 13
paste input "24"
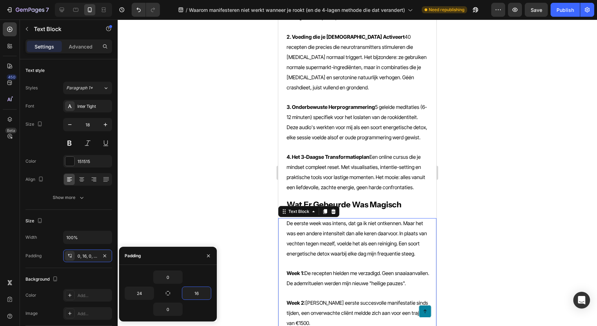
type input "24"
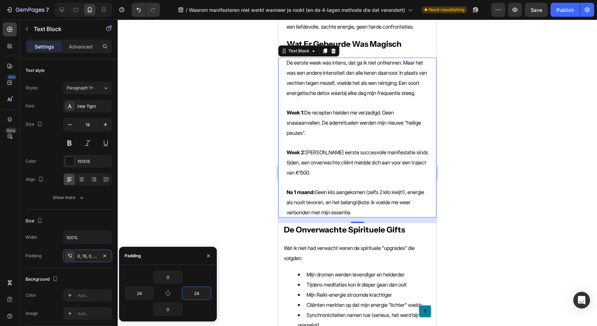
scroll to position [1253, 0]
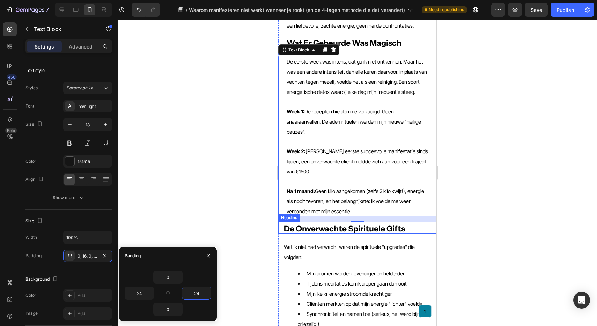
click at [313, 224] on strong "De Onverwachte Spirituele Gifts" at bounding box center [344, 229] width 121 height 10
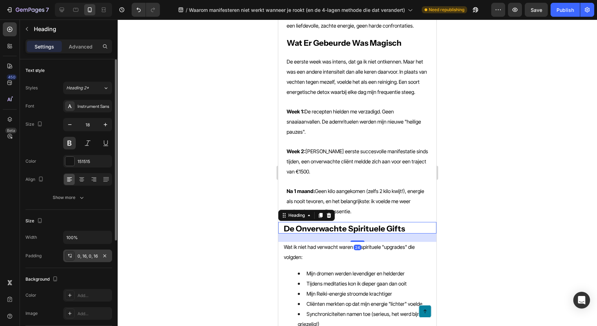
click at [87, 254] on div "0, 16, 0, 16" at bounding box center [87, 256] width 20 height 6
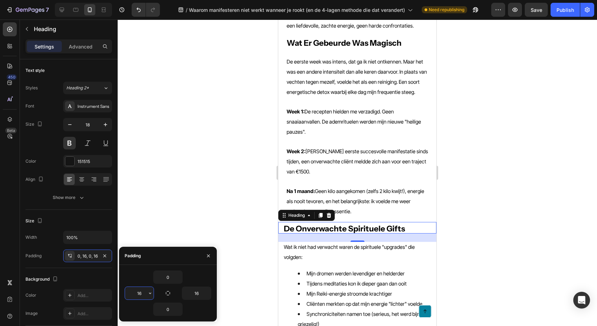
click at [141, 293] on input "16" at bounding box center [139, 293] width 29 height 13
paste input "24"
type input "24"
click at [189, 293] on input "16" at bounding box center [196, 293] width 29 height 13
paste input "24"
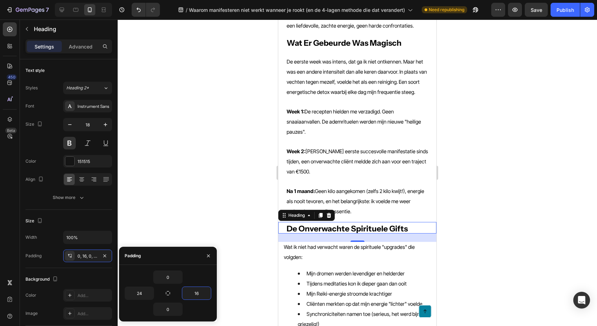
type input "24"
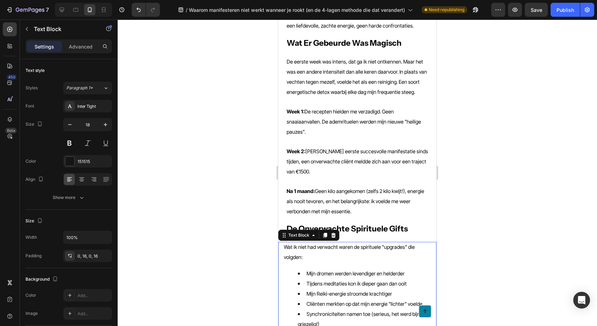
click at [323, 301] on span "Cliënten merkten op dat mijn energie "lichter" voelde" at bounding box center [364, 304] width 116 height 6
click at [83, 257] on div "0, 16, 0, 16" at bounding box center [87, 256] width 20 height 6
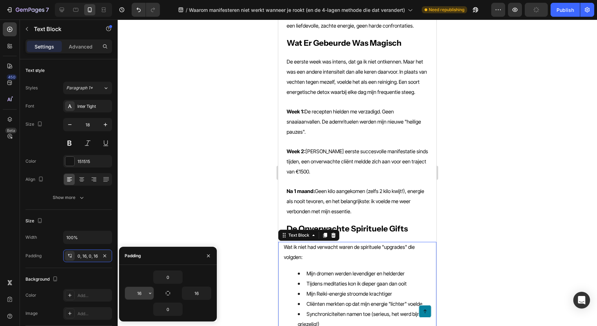
click at [144, 294] on input "16" at bounding box center [139, 293] width 29 height 13
paste input "24"
type input "24"
click at [195, 294] on input "16" at bounding box center [196, 293] width 29 height 13
paste input "24"
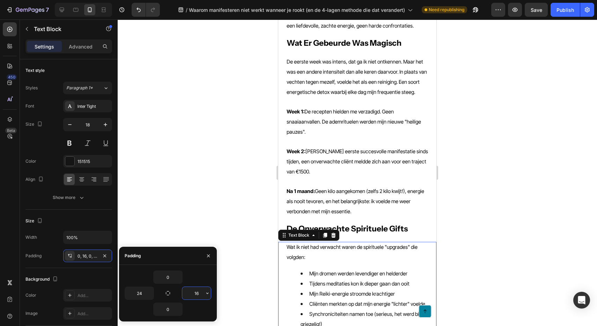
type input "24"
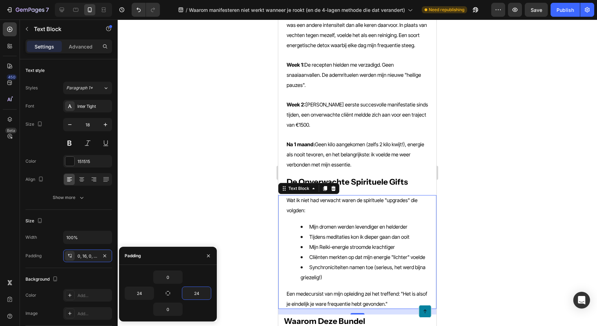
scroll to position [1304, 0]
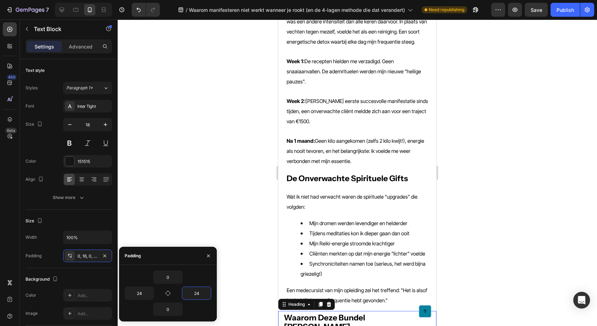
click at [292, 311] on div "Waarom Deze Bundel Anders Is Heading 24" at bounding box center [357, 321] width 158 height 21
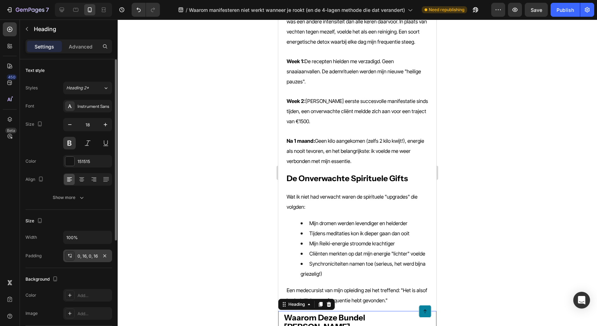
click at [76, 260] on div "0, 16, 0, 16" at bounding box center [87, 255] width 49 height 13
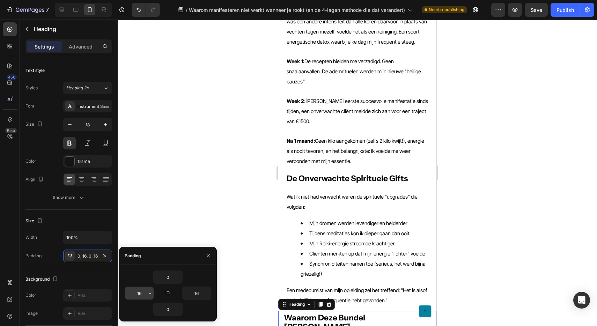
click at [136, 289] on input "16" at bounding box center [139, 293] width 29 height 13
paste input "24"
paste input "text"
type input "24"
click at [196, 294] on input "16" at bounding box center [196, 293] width 29 height 13
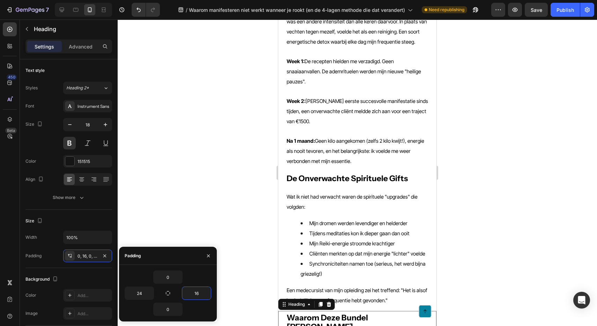
paste input "24"
type input "24"
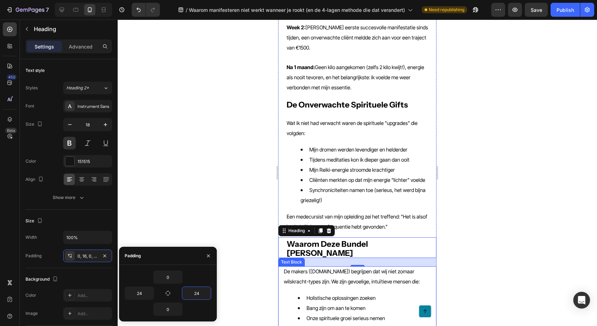
scroll to position [1398, 0]
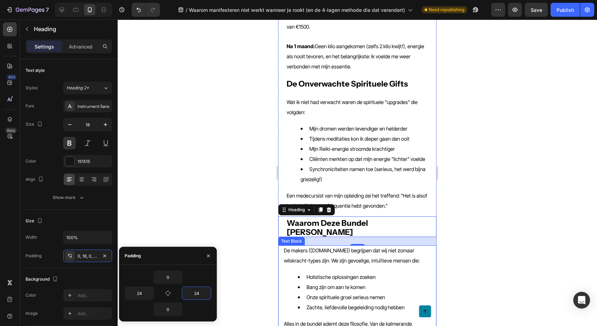
click at [330, 292] on li "Onze spirituele groei serieus nemen" at bounding box center [364, 297] width 133 height 10
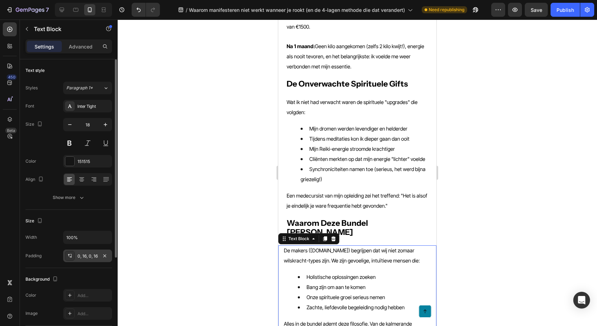
click at [83, 255] on div "0, 16, 0, 16" at bounding box center [87, 256] width 20 height 6
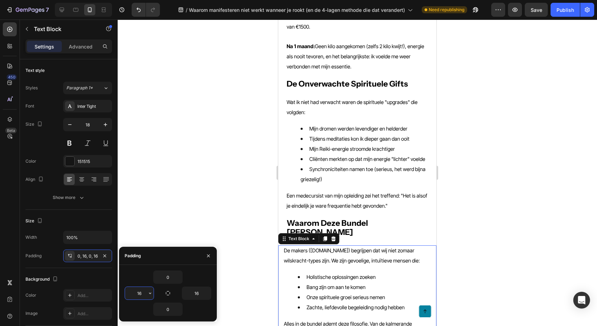
click at [141, 292] on input "16" at bounding box center [139, 293] width 29 height 13
paste input "24"
type input "24"
click at [196, 293] on input "16" at bounding box center [196, 293] width 29 height 13
paste input "24"
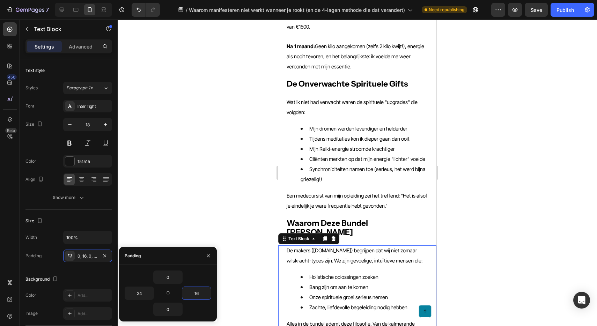
type input "24"
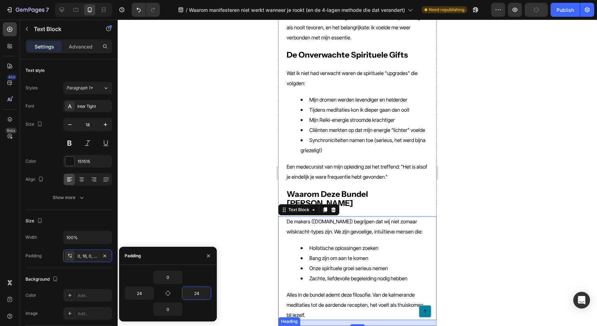
click at [300, 326] on strong "De Investering in Je Hoogste Zelf" at bounding box center [344, 332] width 121 height 10
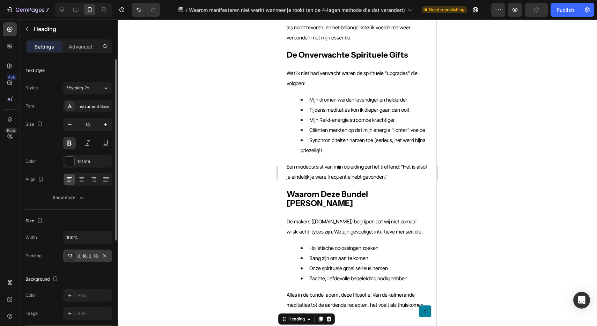
click at [78, 260] on div "0, 16, 0, 16" at bounding box center [87, 255] width 49 height 13
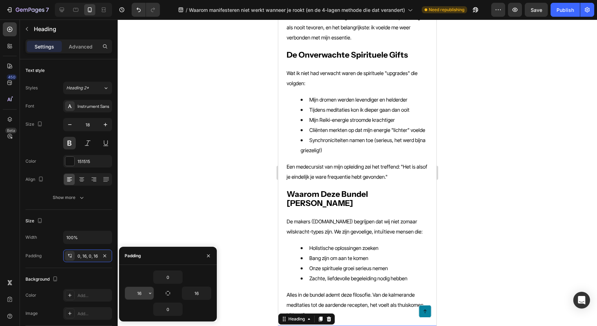
click at [145, 295] on input "16" at bounding box center [139, 293] width 29 height 13
paste input "24"
type input "24"
click at [200, 293] on input "16" at bounding box center [196, 293] width 29 height 13
paste input "24"
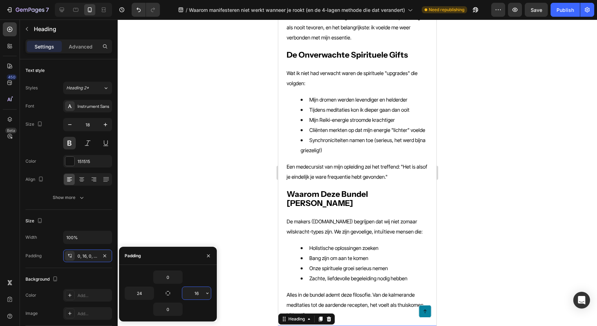
type input "24"
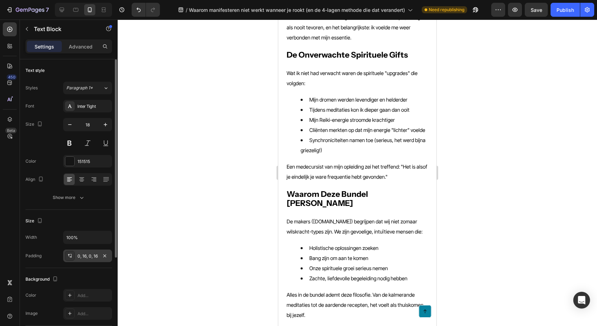
click at [90, 257] on div "0, 16, 0, 16" at bounding box center [87, 256] width 20 height 6
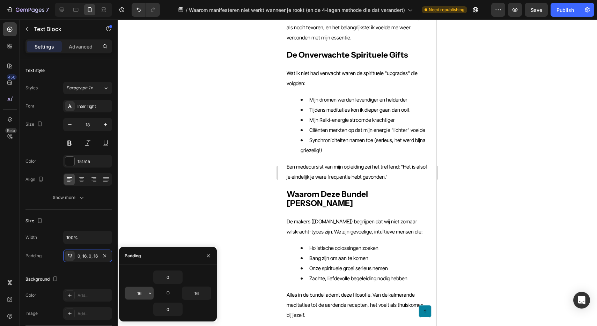
click at [143, 294] on input "16" at bounding box center [139, 293] width 29 height 13
paste input "24"
type input "24"
click at [195, 294] on input "16" at bounding box center [196, 293] width 29 height 13
paste input "24"
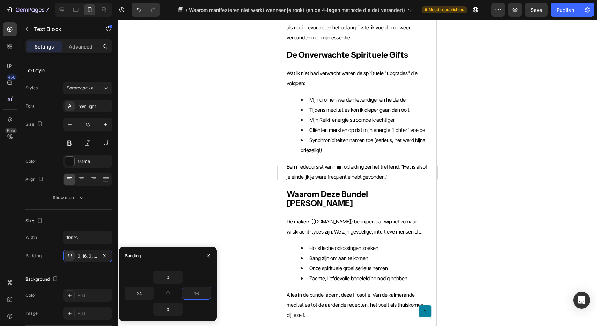
type input "24"
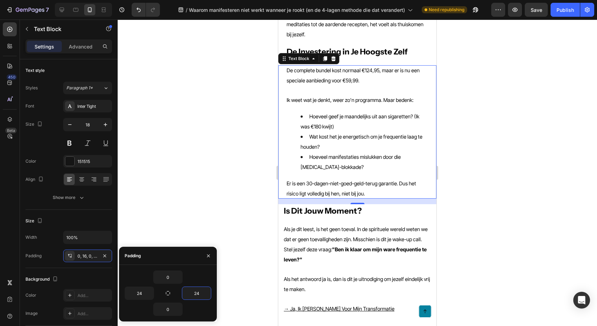
scroll to position [1712, 0]
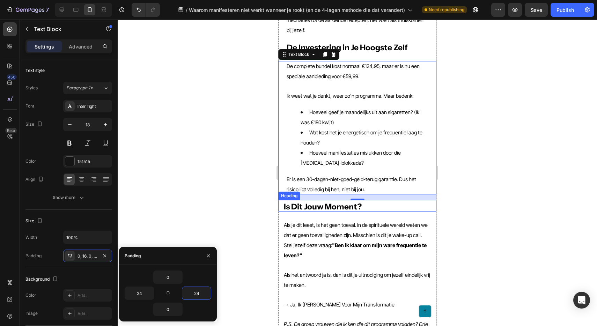
click at [323, 202] on strong "Is Dit Jouw Moment?" at bounding box center [323, 207] width 78 height 10
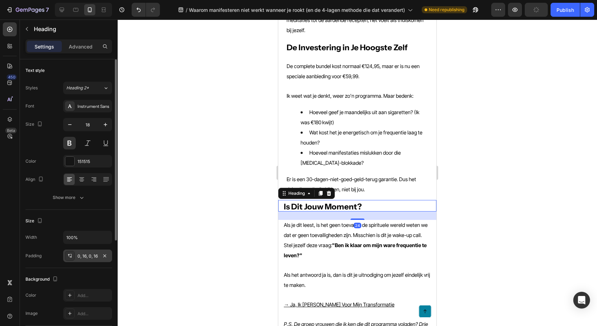
click at [88, 257] on div "0, 16, 0, 16" at bounding box center [87, 256] width 20 height 6
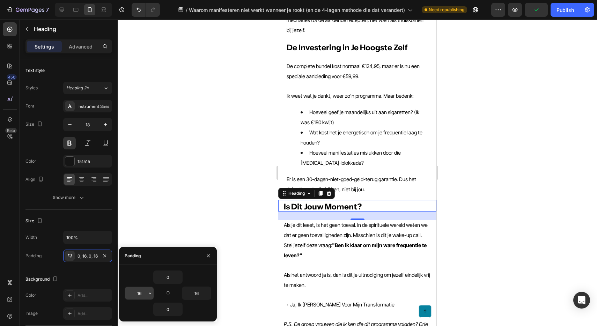
click at [140, 293] on input "16" at bounding box center [139, 293] width 29 height 13
paste input "24"
type input "24"
click at [196, 292] on input "16" at bounding box center [196, 293] width 29 height 13
paste input "24"
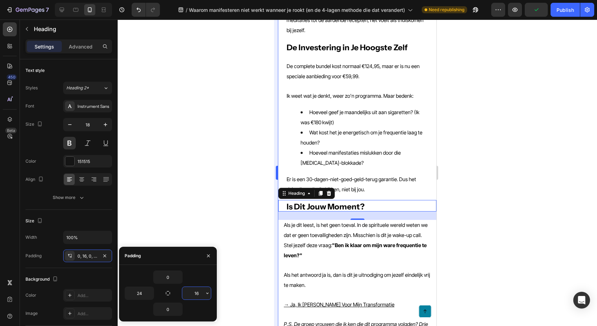
type input "24"
click at [314, 240] on p "Stel jezelf deze vraag: "Ben ik klaar om mijn ware frequentie te leven?"" at bounding box center [357, 250] width 147 height 20
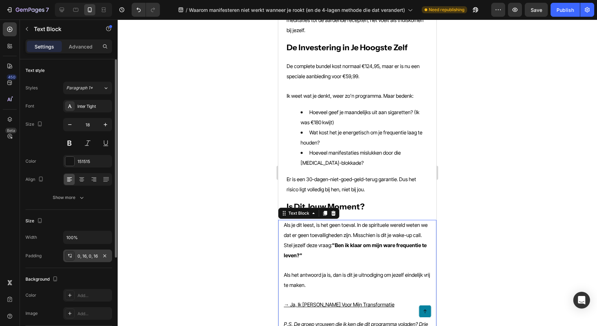
click at [82, 254] on div "0, 16, 0, 16" at bounding box center [87, 256] width 20 height 6
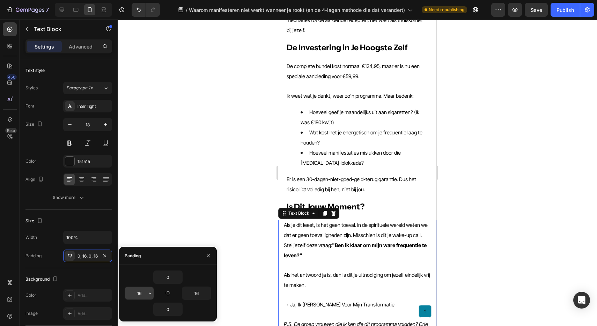
click at [140, 291] on input "16" at bounding box center [139, 293] width 29 height 13
paste input "24"
type input "24"
click at [193, 291] on input "16" at bounding box center [196, 293] width 29 height 13
paste input "24"
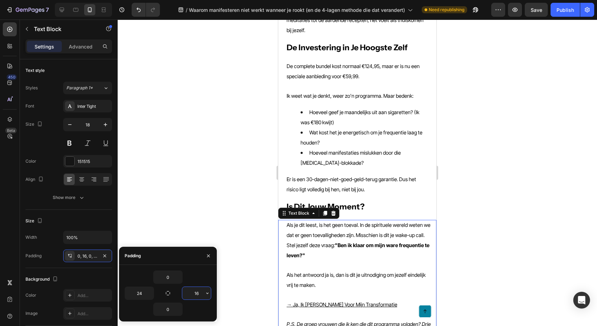
type input "24"
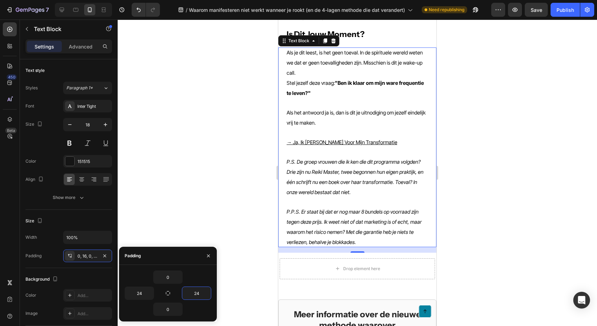
scroll to position [1886, 0]
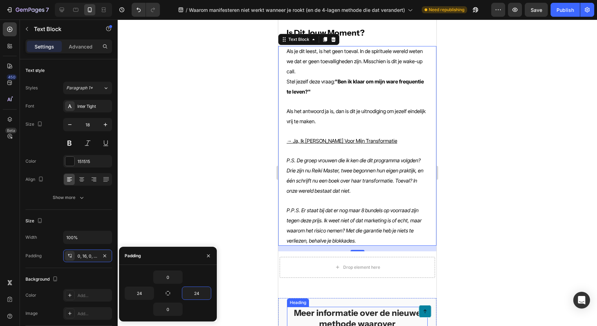
click at [308, 307] on h2 "Meer informatie over de nieuwe methode waarover Petra vertelt:" at bounding box center [357, 324] width 141 height 34
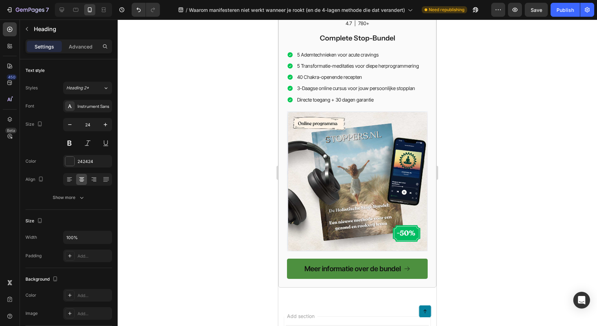
scroll to position [2242, 0]
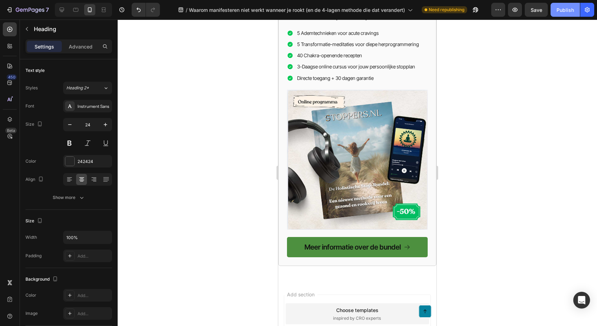
click at [566, 15] on button "Publish" at bounding box center [564, 10] width 29 height 14
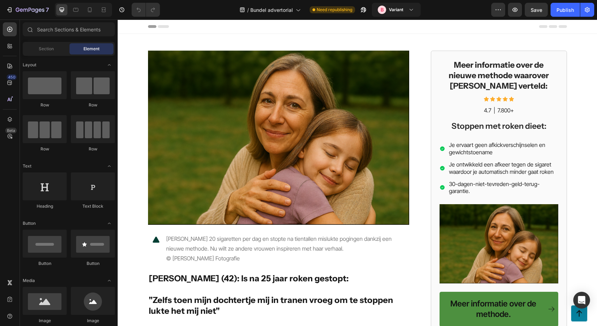
click at [139, 26] on span "Header" at bounding box center [138, 26] width 15 height 7
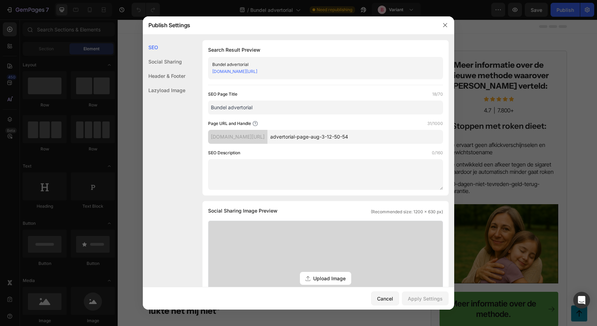
click at [181, 83] on div "Header & Footer" at bounding box center [164, 90] width 43 height 14
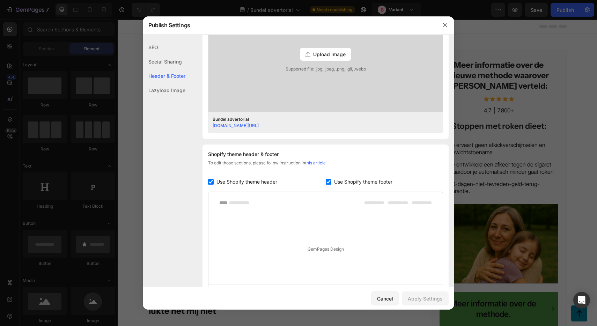
scroll to position [301, 0]
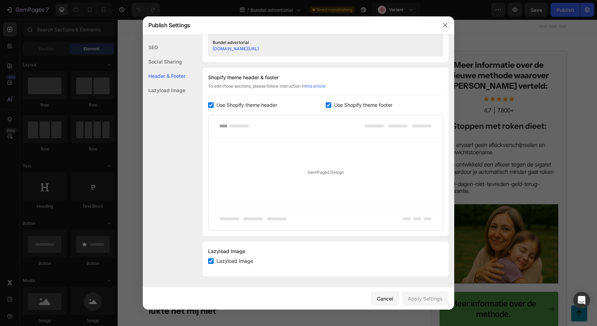
click at [445, 29] on button "button" at bounding box center [444, 25] width 11 height 11
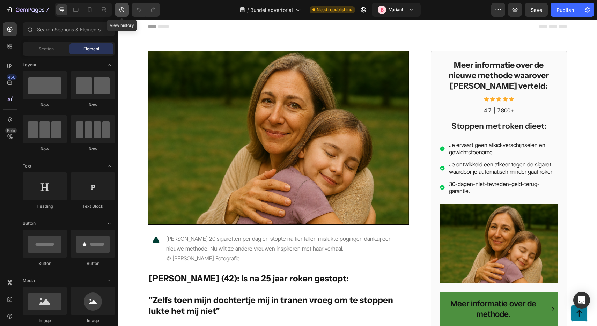
click at [123, 10] on icon "button" at bounding box center [121, 9] width 7 height 7
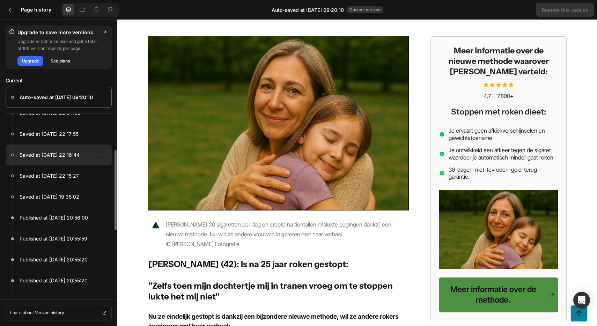
scroll to position [37, 0]
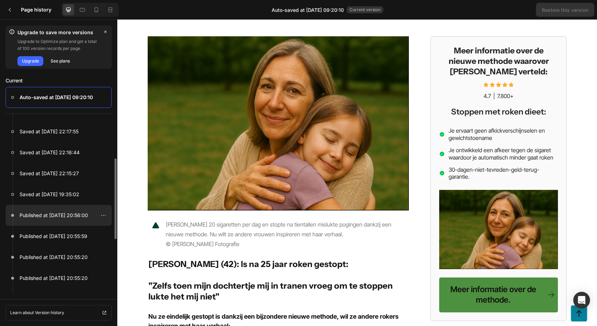
click at [56, 214] on p "Published at Aug 08, 20:56:00" at bounding box center [54, 215] width 68 height 8
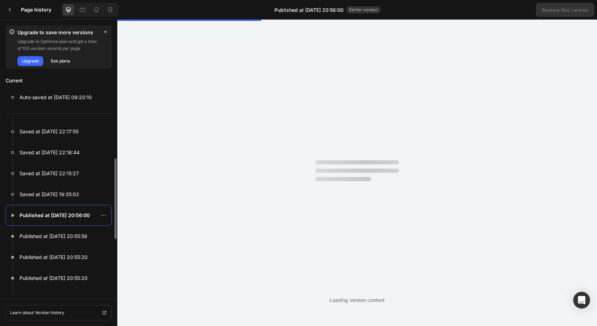
scroll to position [0, 0]
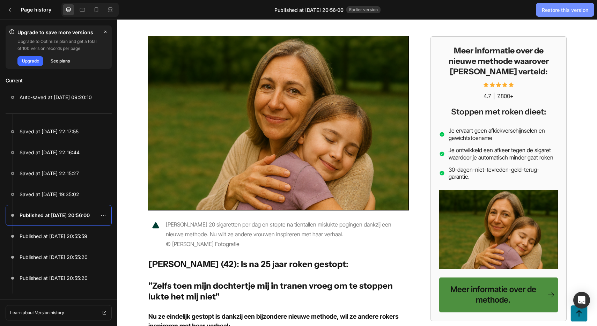
click at [548, 13] on div "Restore this version" at bounding box center [565, 9] width 46 height 7
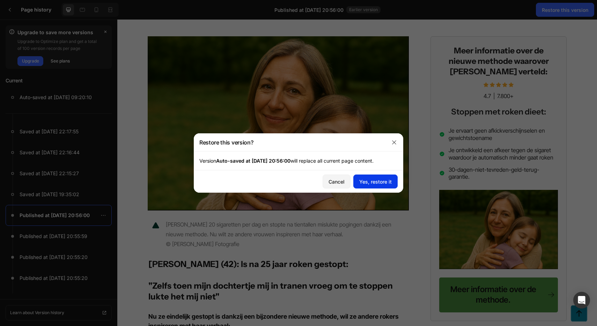
click at [372, 180] on div "Yes, restore it" at bounding box center [375, 181] width 32 height 7
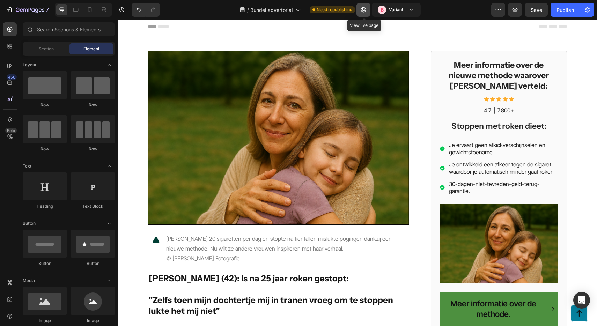
click at [365, 14] on button "button" at bounding box center [363, 10] width 14 height 14
click at [208, 26] on div "Header" at bounding box center [357, 27] width 419 height 14
click at [138, 24] on span "Header" at bounding box center [138, 26] width 15 height 7
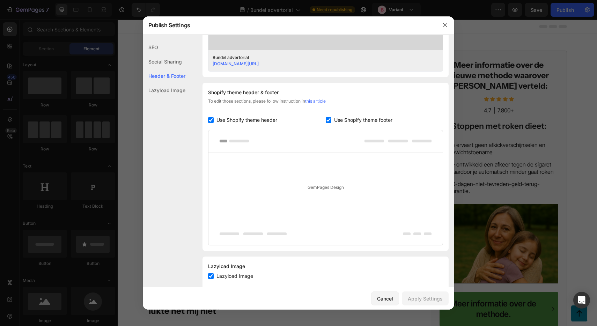
scroll to position [301, 0]
